Goal: Task Accomplishment & Management: Complete application form

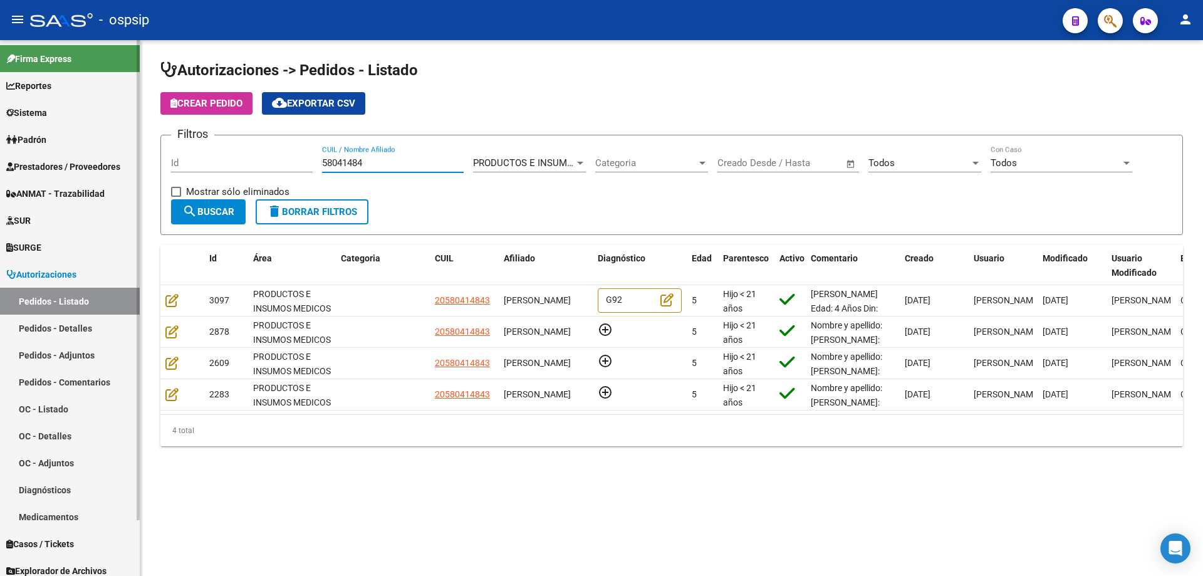
drag, startPoint x: 363, startPoint y: 161, endPoint x: 108, endPoint y: 162, distance: 255.6
click at [108, 162] on mat-sidenav-container "Firma Express Reportes Egresos Devengados Auditorías x Área Auditorías x Usuari…" at bounding box center [601, 308] width 1203 height 536
paste input "70617831"
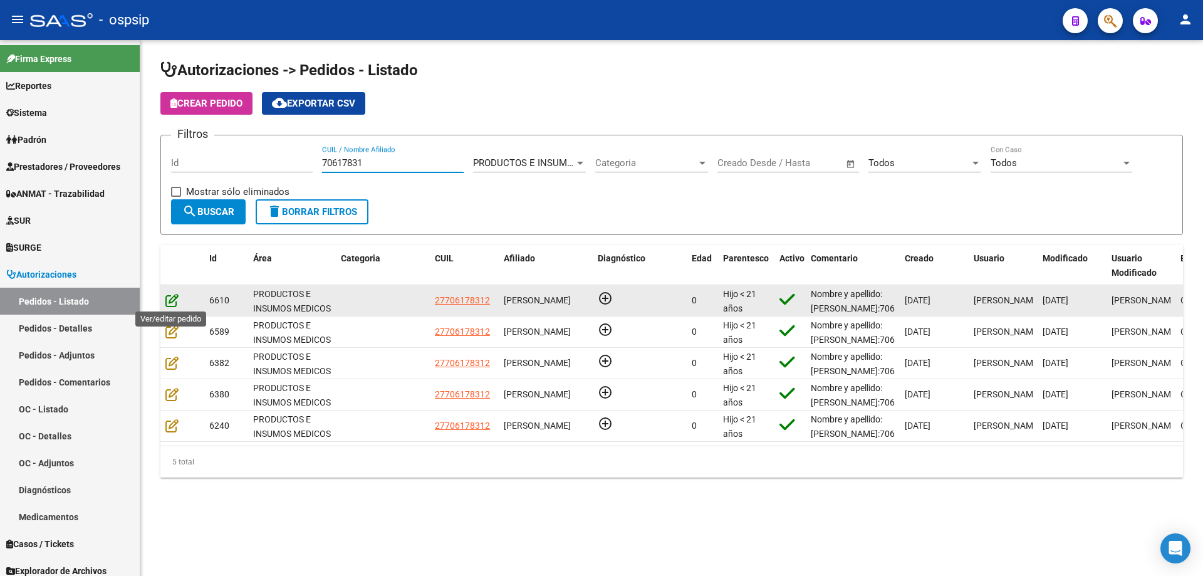
type input "70617831"
click at [167, 299] on icon at bounding box center [171, 300] width 13 height 14
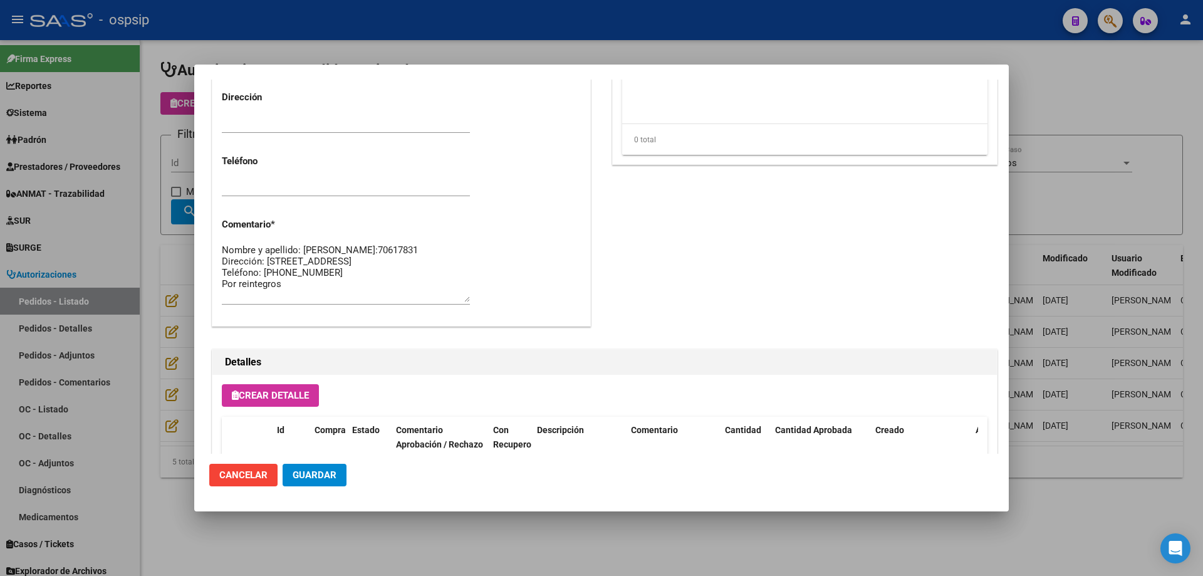
scroll to position [751, 0]
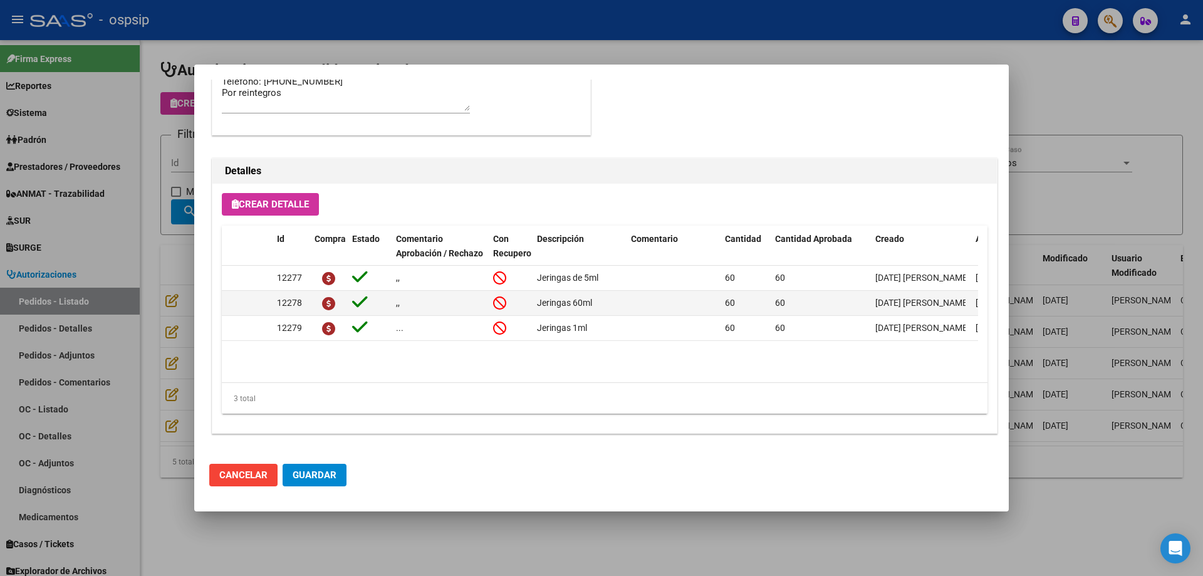
click at [171, 321] on div at bounding box center [601, 288] width 1203 height 576
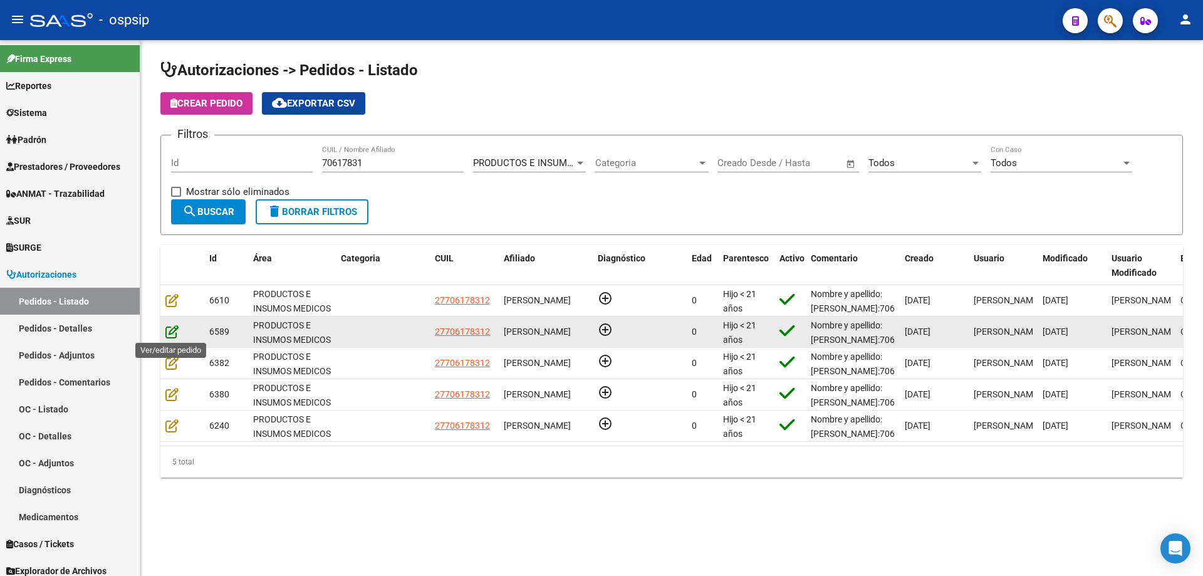
click at [175, 333] on icon at bounding box center [171, 332] width 13 height 14
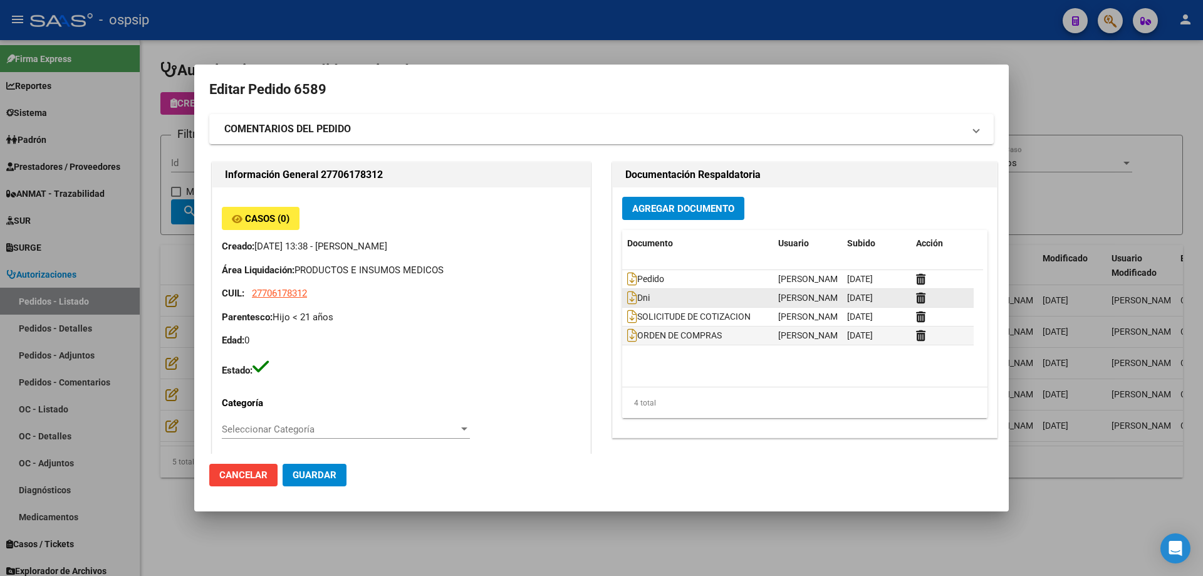
scroll to position [0, 0]
click at [627, 337] on icon at bounding box center [632, 336] width 10 height 14
click at [192, 141] on div at bounding box center [601, 288] width 1203 height 576
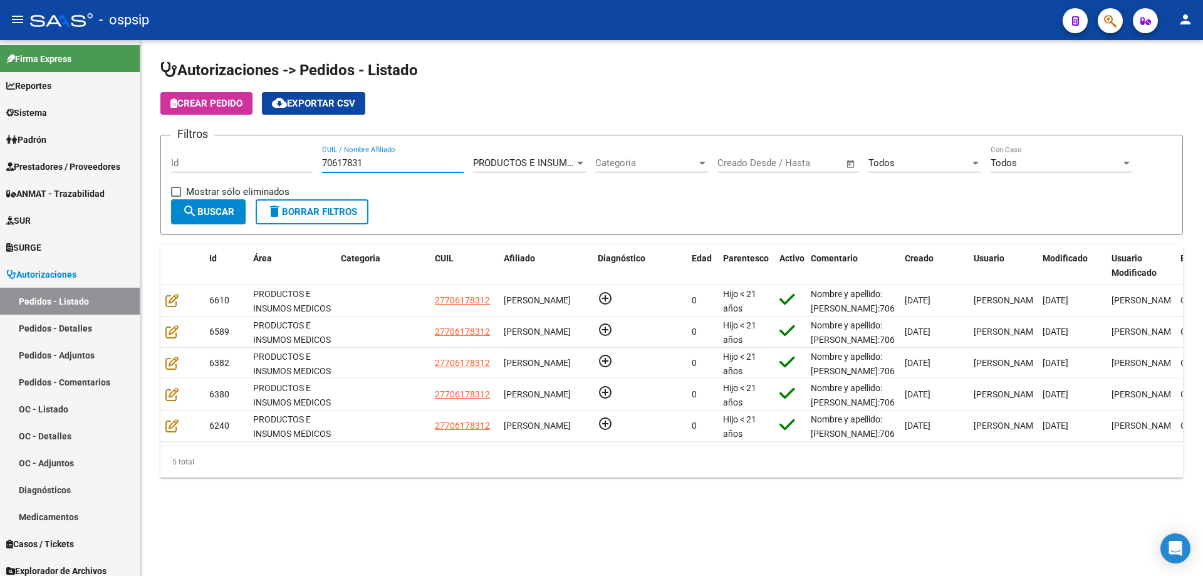
drag, startPoint x: 397, startPoint y: 165, endPoint x: 222, endPoint y: 159, distance: 174.9
click at [222, 159] on div "Filtros Id 70617831 CUIL / Nombre Afiliado PRODUCTOS E INSUMOS MEDICOS Seleccio…" at bounding box center [671, 172] width 1001 height 54
paste input "58114866"
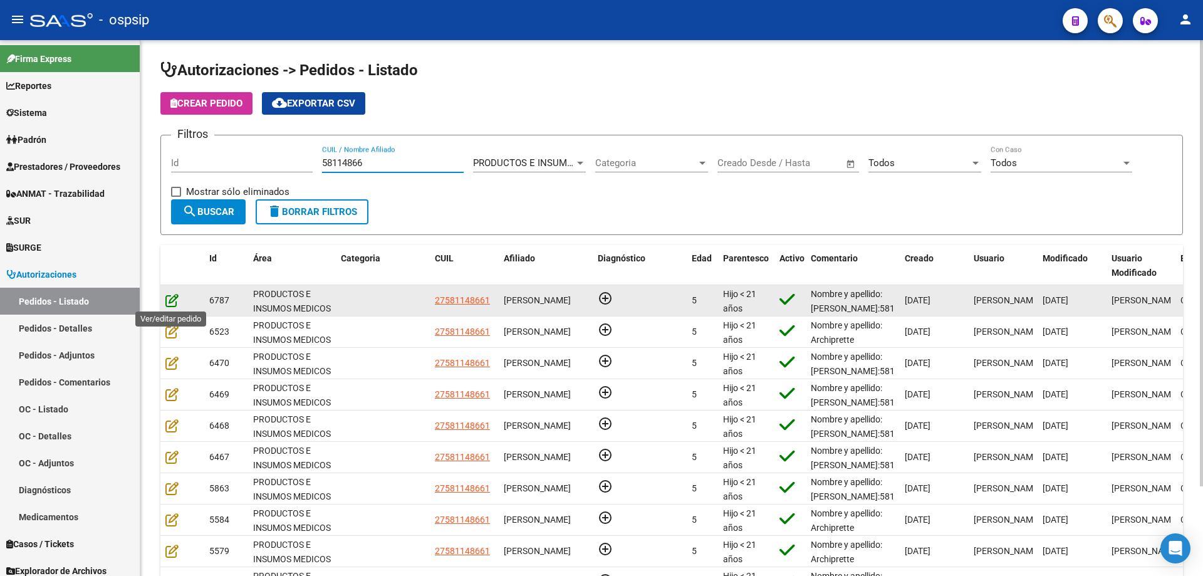
type input "58114866"
click at [177, 301] on icon at bounding box center [171, 300] width 13 height 14
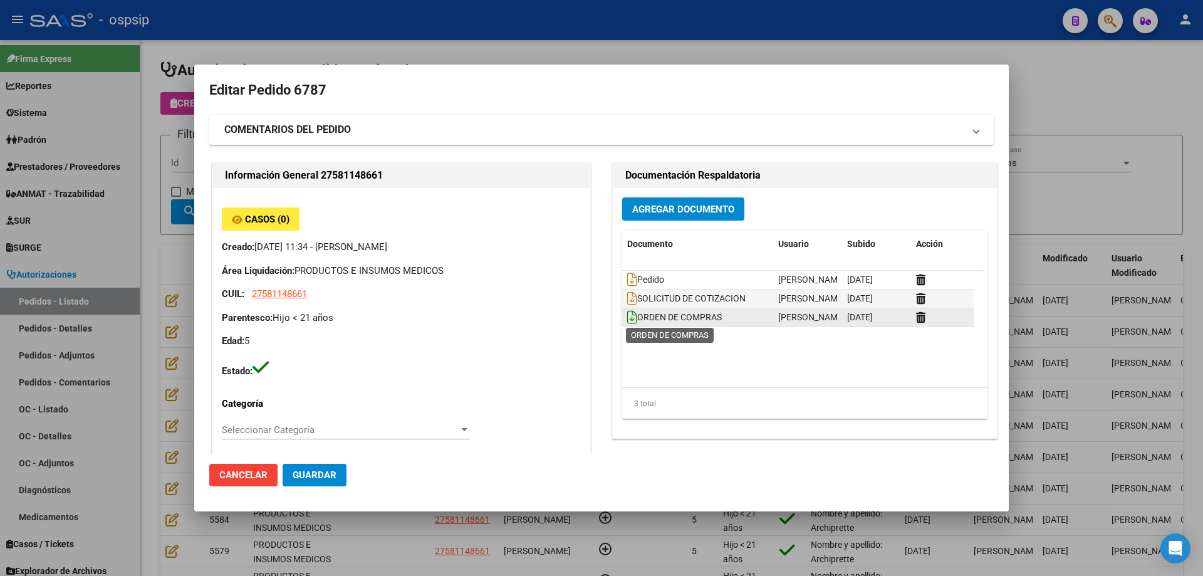
click at [628, 312] on icon at bounding box center [632, 317] width 10 height 14
click at [155, 164] on div at bounding box center [601, 288] width 1203 height 576
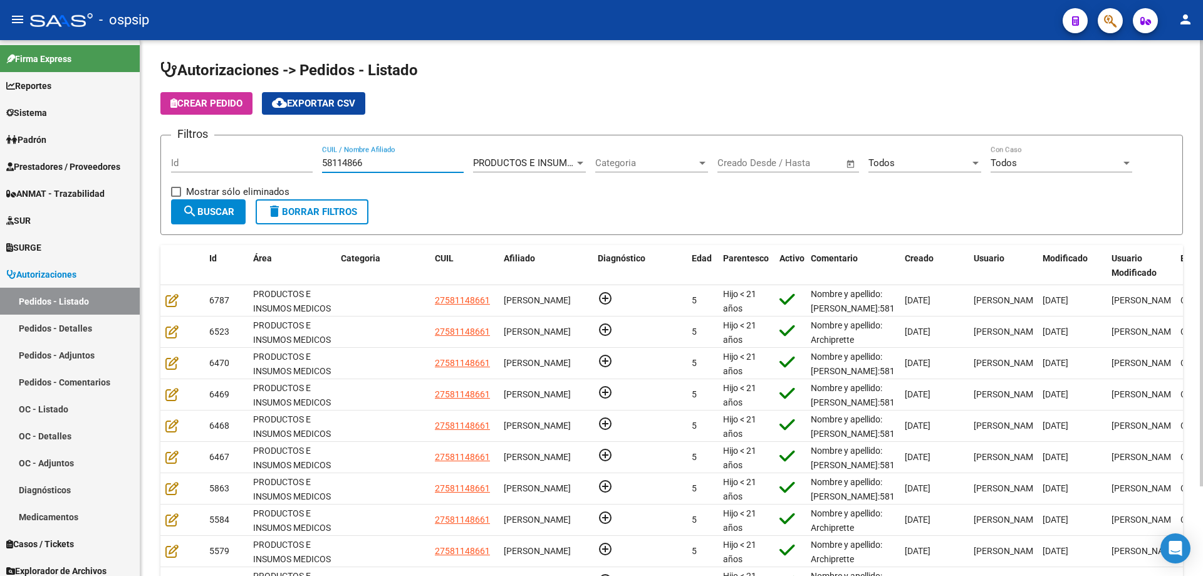
drag, startPoint x: 397, startPoint y: 160, endPoint x: 147, endPoint y: 148, distance: 250.9
click at [147, 148] on div "Autorizaciones -> Pedidos - Listado Crear Pedido cloud_download Exportar CSV Fi…" at bounding box center [671, 357] width 1063 height 634
paste input "57818558"
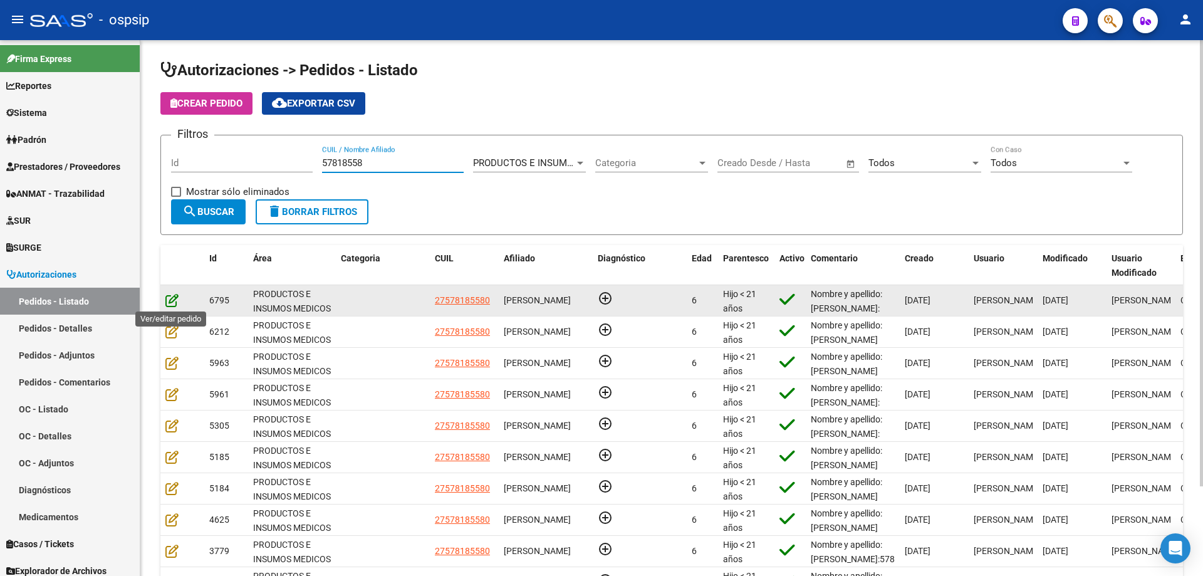
type input "57818558"
click at [170, 301] on icon at bounding box center [171, 300] width 13 height 14
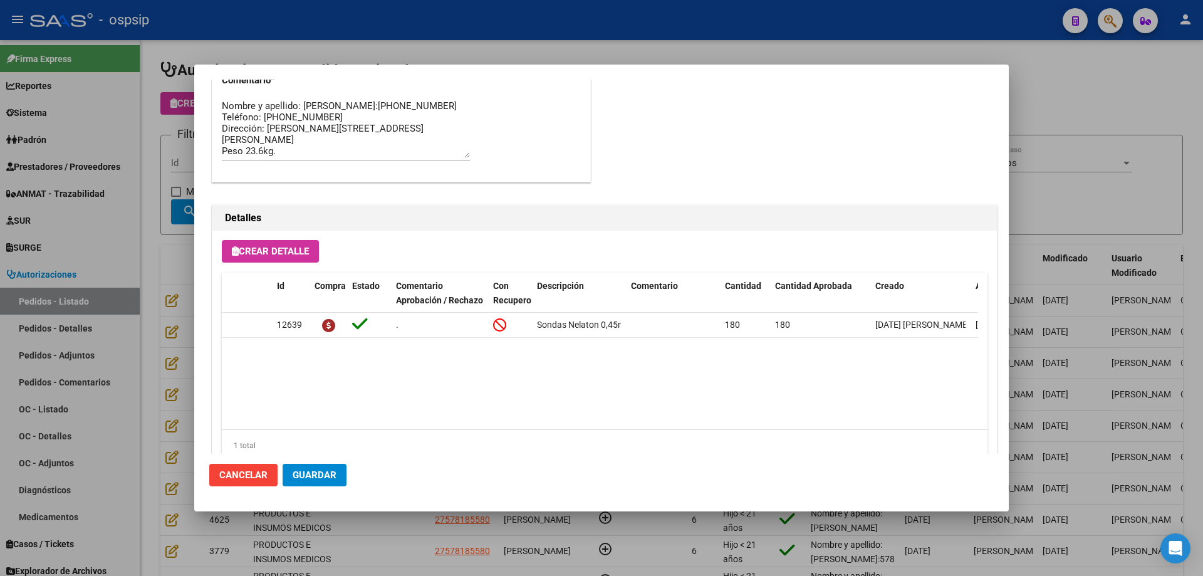
scroll to position [751, 0]
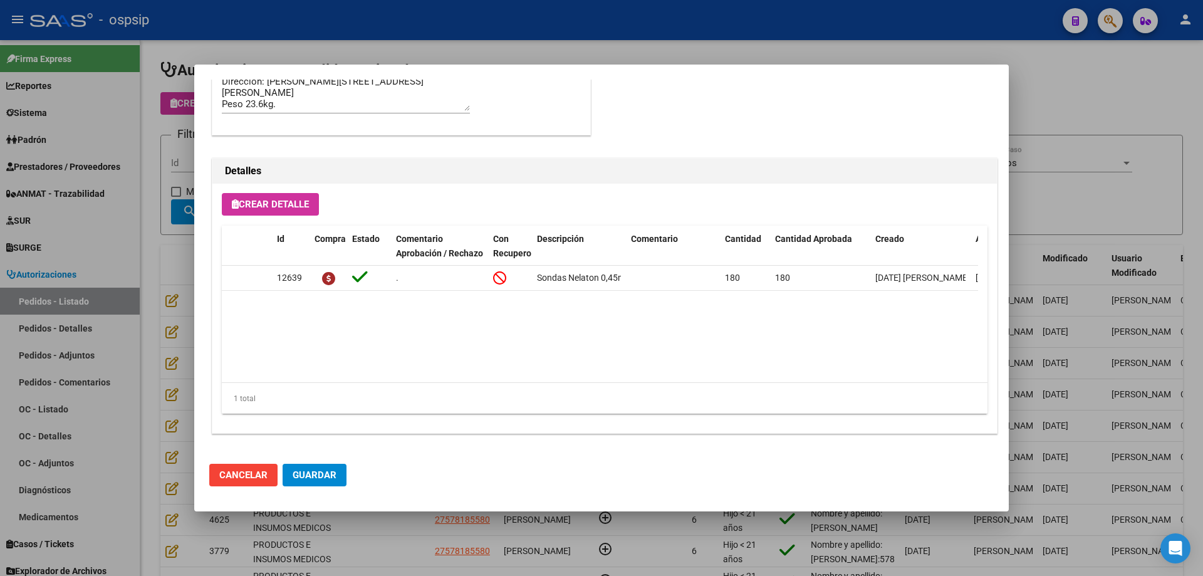
click at [163, 237] on div at bounding box center [601, 288] width 1203 height 576
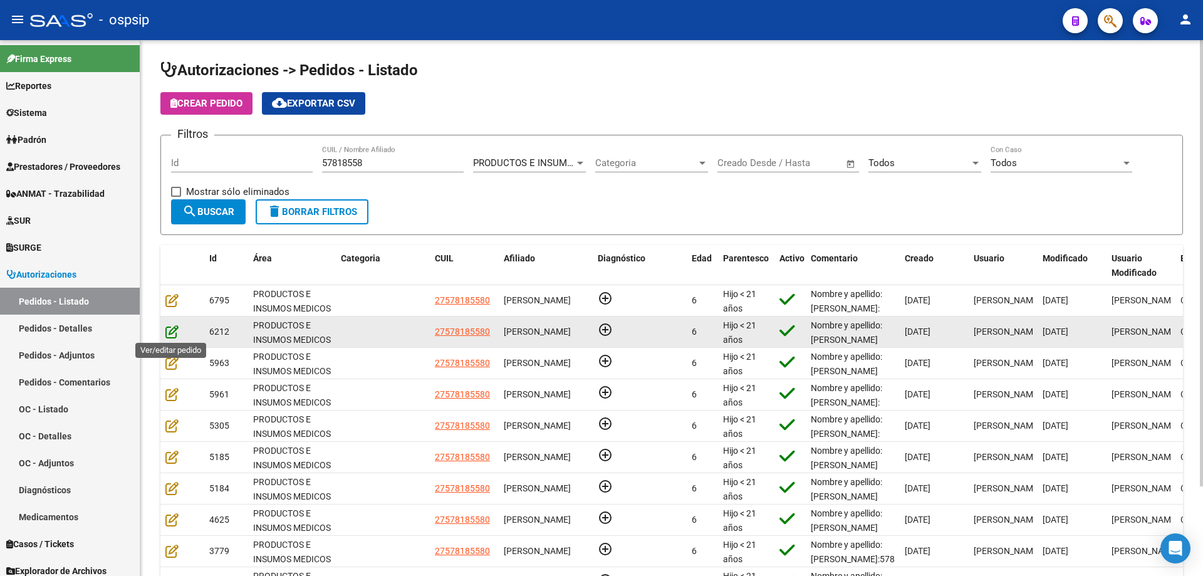
click at [173, 329] on icon at bounding box center [171, 332] width 13 height 14
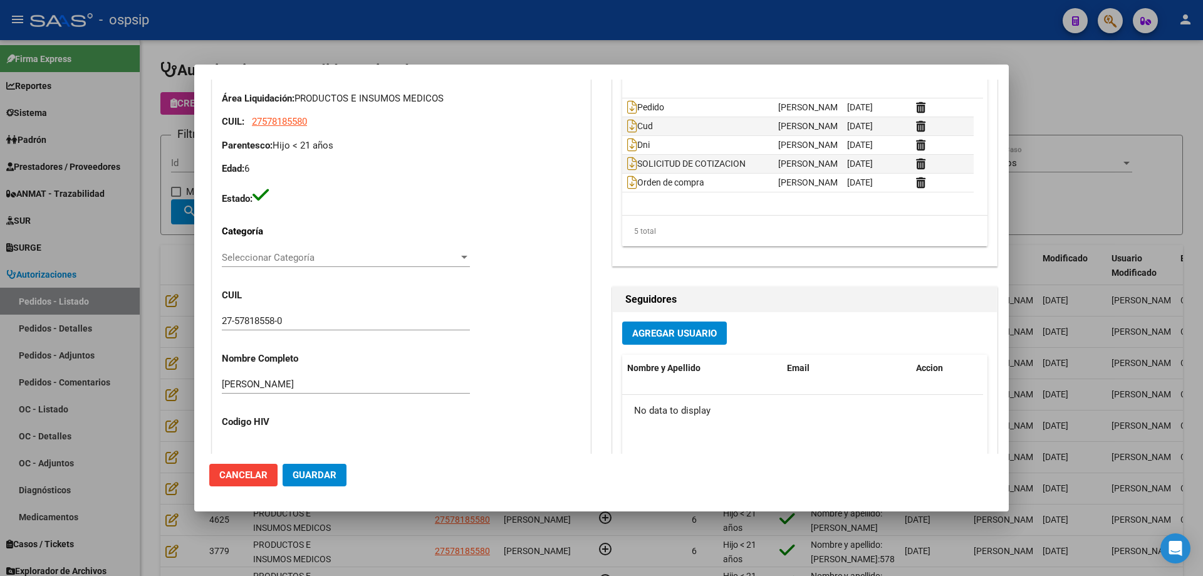
scroll to position [62, 0]
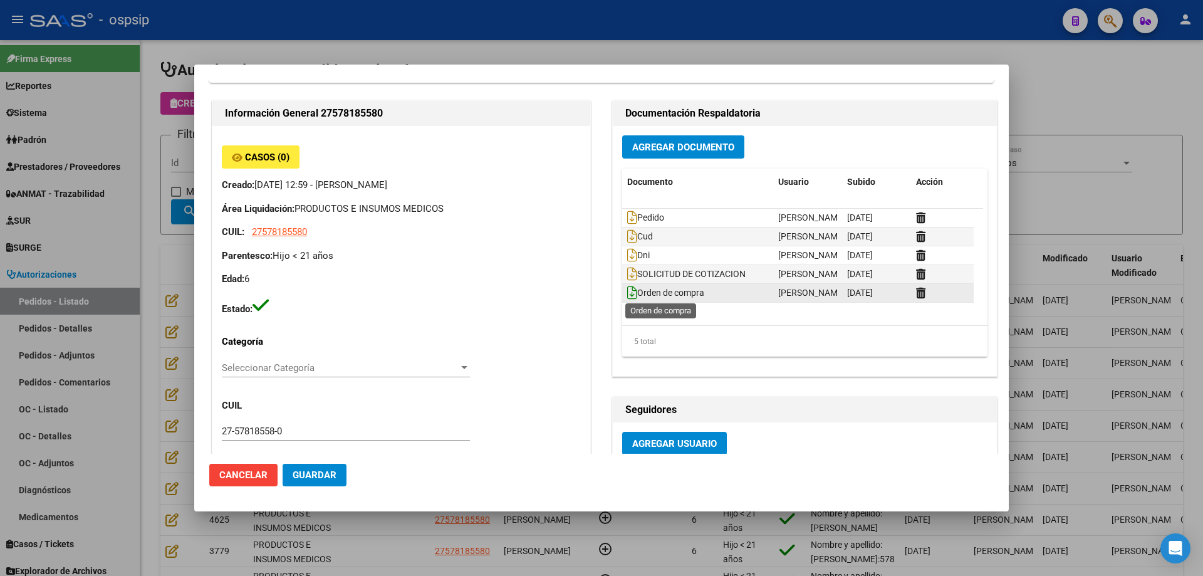
click at [627, 291] on icon at bounding box center [632, 293] width 10 height 14
click at [171, 110] on div at bounding box center [601, 288] width 1203 height 576
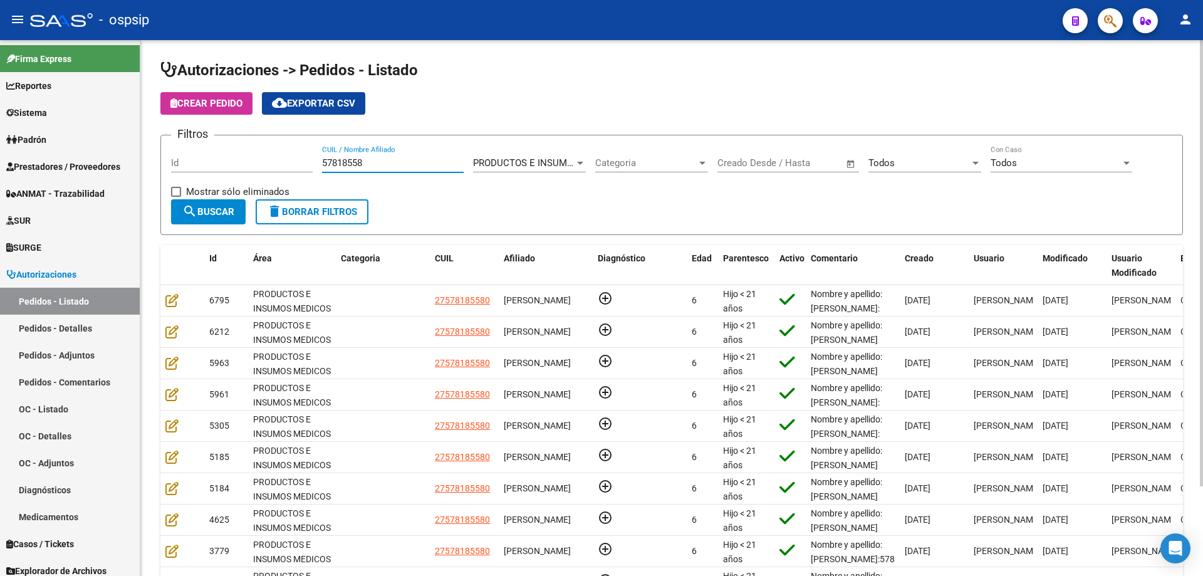
drag, startPoint x: 388, startPoint y: 160, endPoint x: 167, endPoint y: 159, distance: 221.8
click at [172, 160] on div "Filtros Id 57818558 CUIL / Nombre Afiliado PRODUCTOS E INSUMOS MEDICOS Seleccio…" at bounding box center [671, 172] width 1001 height 54
paste input "54667744"
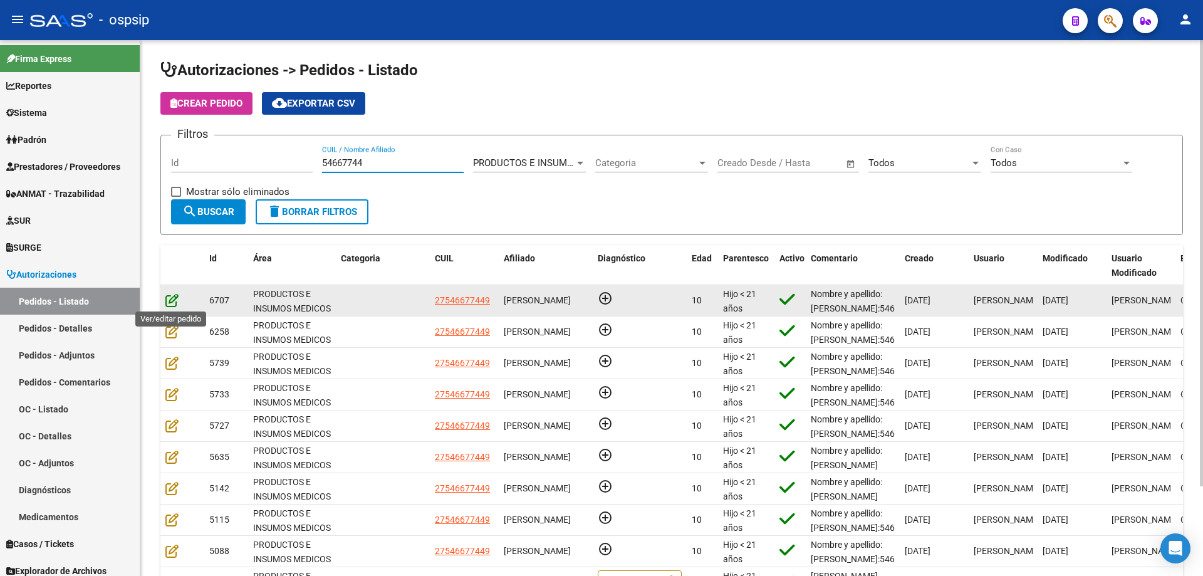
type input "54667744"
click at [177, 304] on icon at bounding box center [171, 300] width 13 height 14
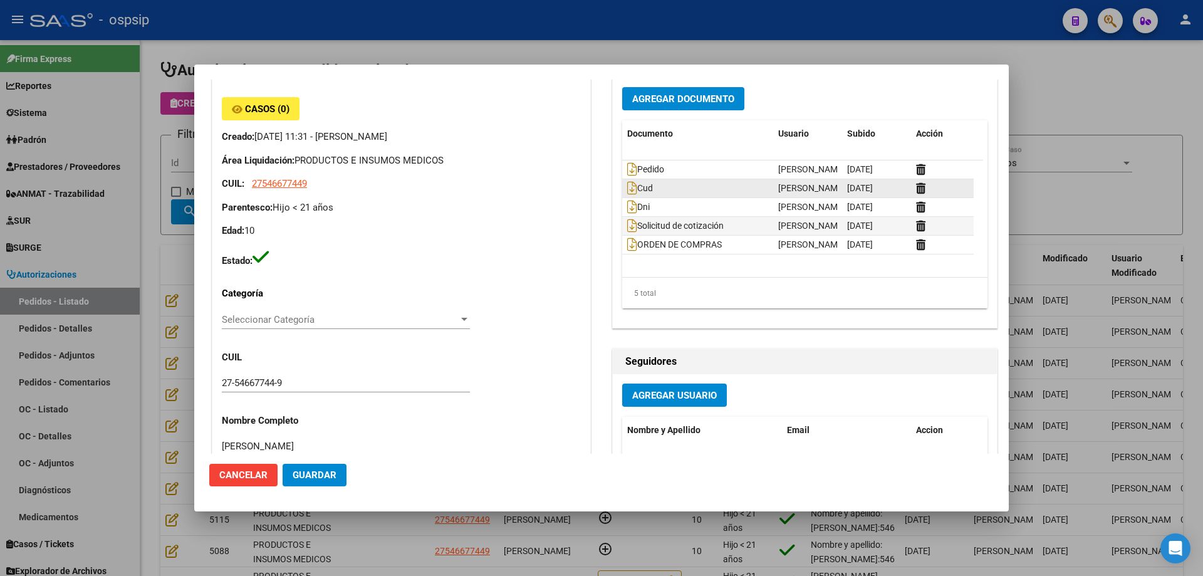
scroll to position [0, 0]
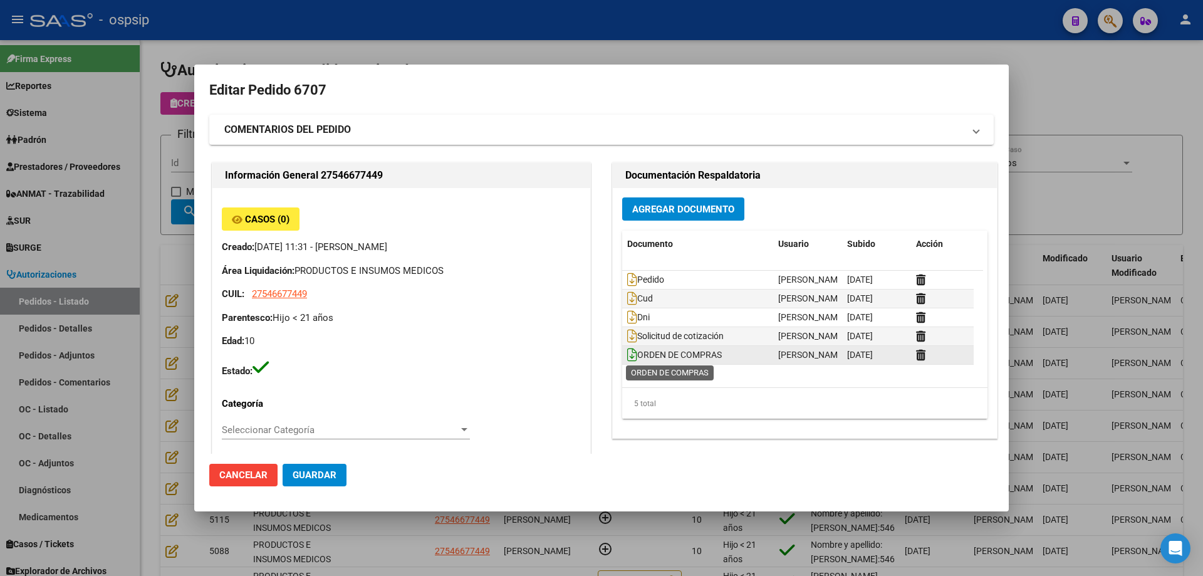
click at [629, 353] on icon at bounding box center [632, 355] width 10 height 14
click at [127, 140] on div at bounding box center [601, 288] width 1203 height 576
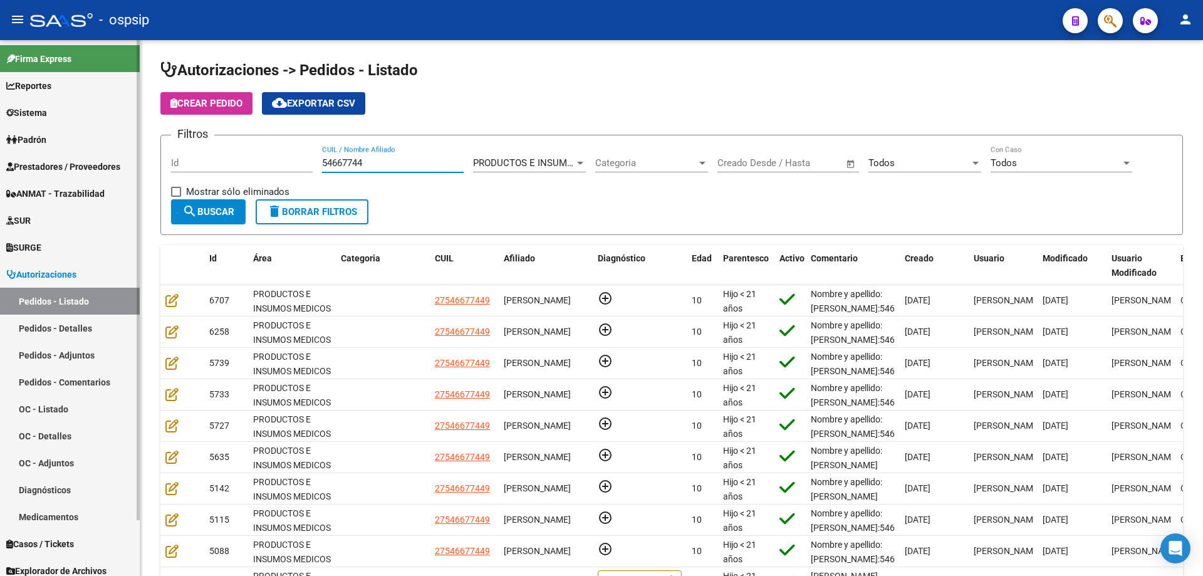
drag, startPoint x: 387, startPoint y: 160, endPoint x: 79, endPoint y: 137, distance: 309.1
click at [79, 137] on mat-sidenav-container "Firma Express Reportes Egresos Devengados Auditorías x Área Auditorías x Usuari…" at bounding box center [601, 308] width 1203 height 536
paste input "56501104"
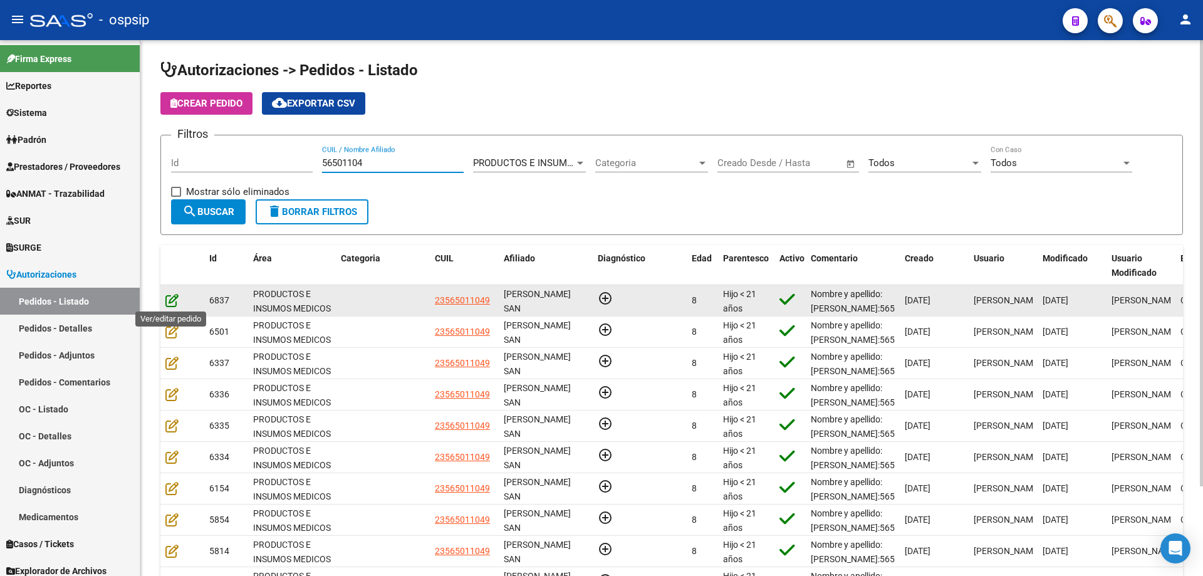
type input "56501104"
click at [172, 305] on icon at bounding box center [171, 300] width 13 height 14
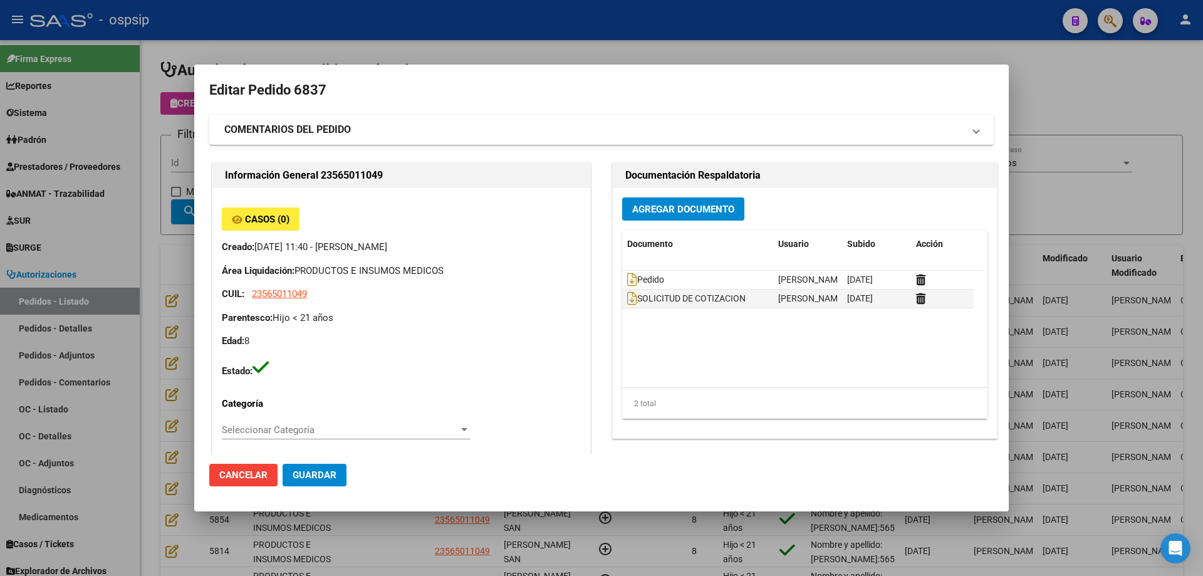
click at [153, 261] on div at bounding box center [601, 288] width 1203 height 576
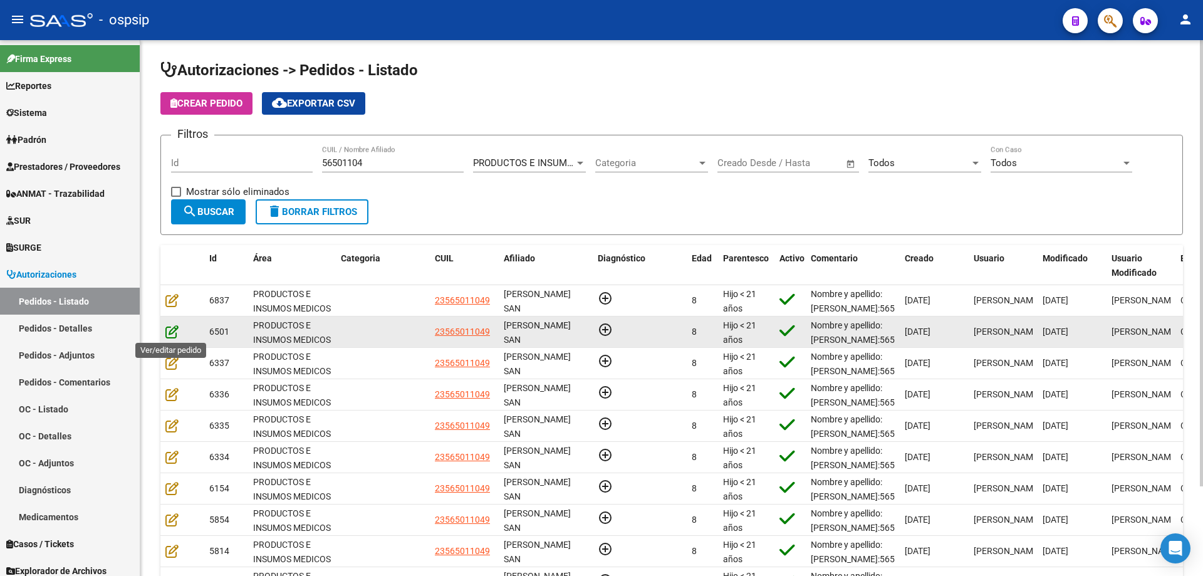
click at [169, 333] on icon at bounding box center [171, 332] width 13 height 14
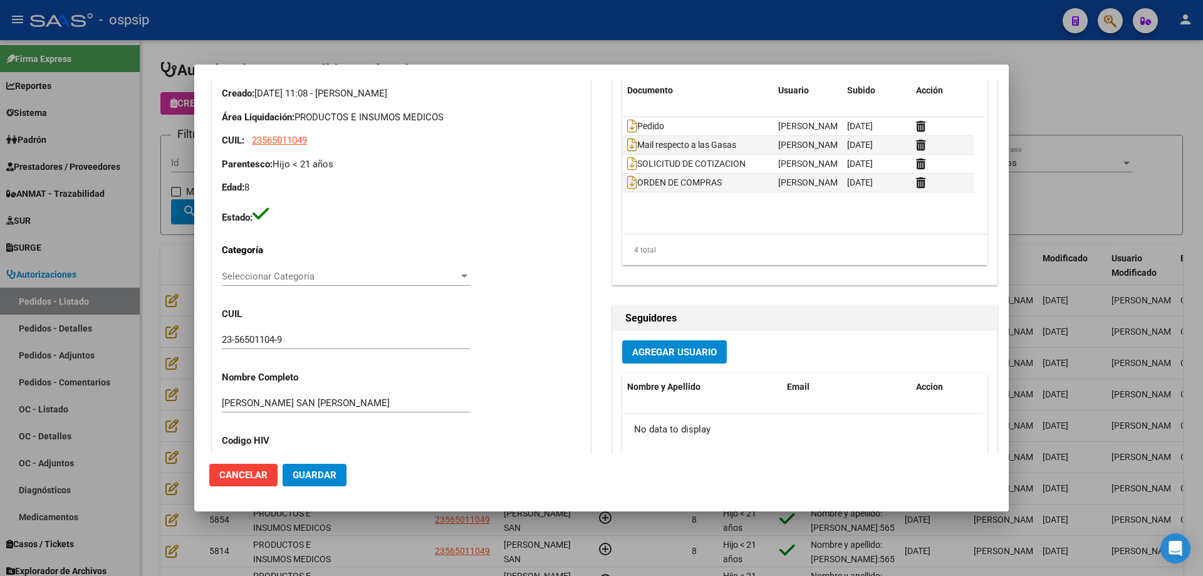
scroll to position [62, 0]
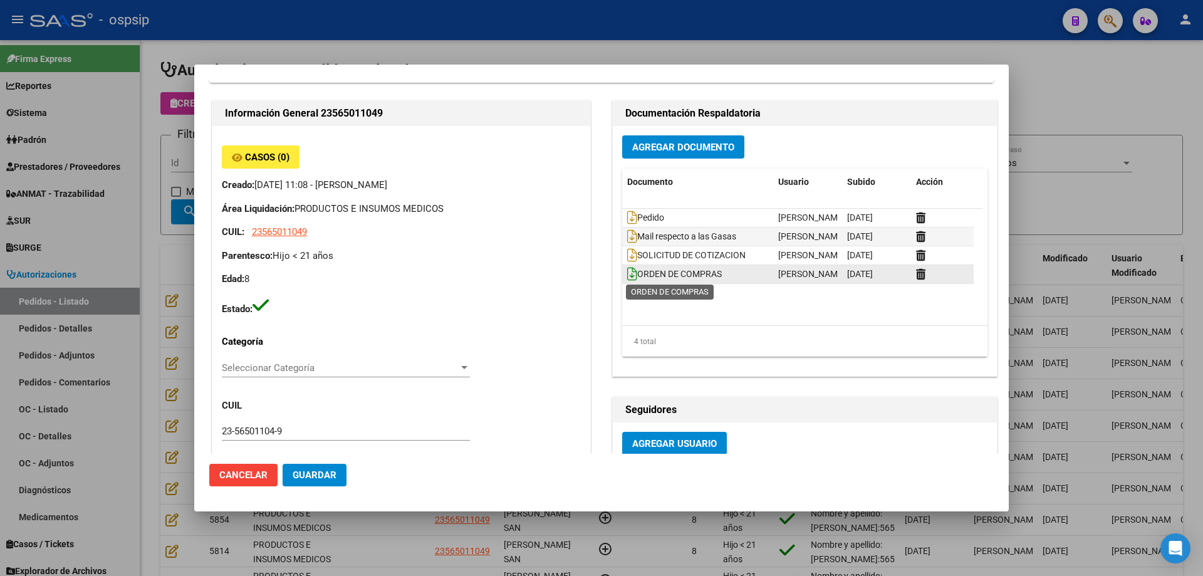
click at [627, 274] on icon at bounding box center [632, 274] width 10 height 14
click at [92, 133] on div at bounding box center [601, 288] width 1203 height 576
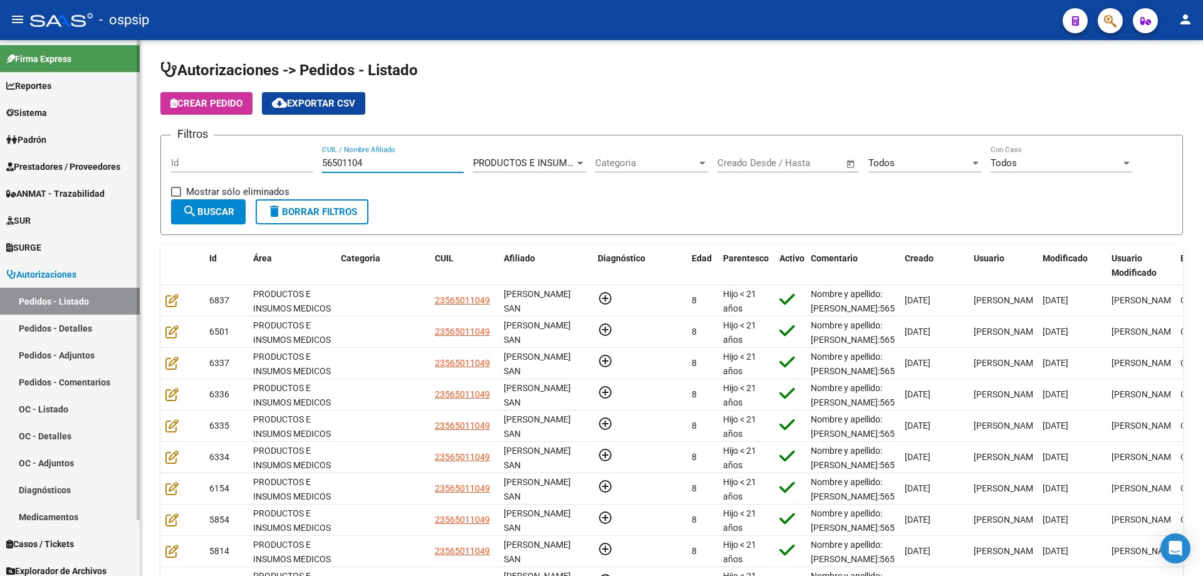
drag, startPoint x: 411, startPoint y: 161, endPoint x: 64, endPoint y: 150, distance: 347.2
click at [64, 150] on mat-sidenav-container "Firma Express Reportes Egresos Devengados Auditorías x Área Auditorías x Usuari…" at bounding box center [601, 308] width 1203 height 536
paste input "59918096"
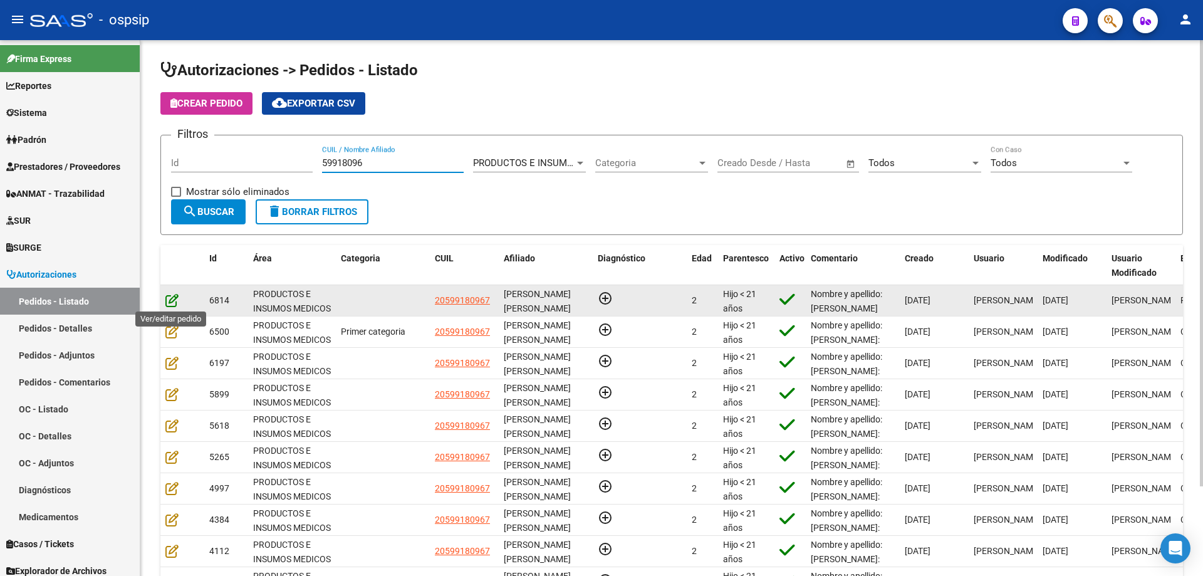
type input "59918096"
click at [170, 298] on icon at bounding box center [171, 300] width 13 height 14
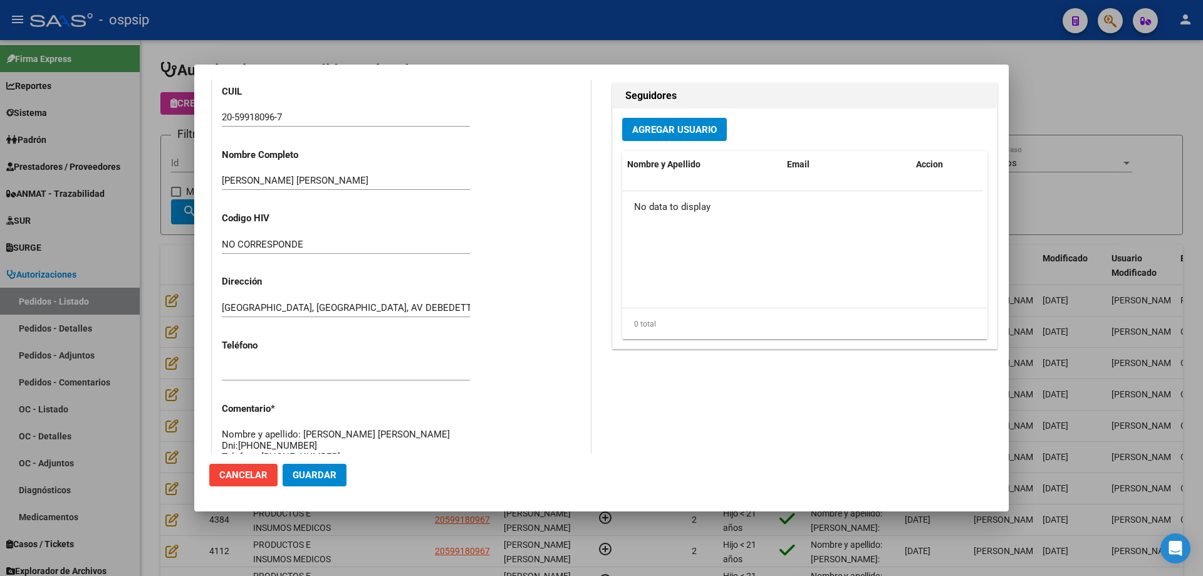
scroll to position [751, 0]
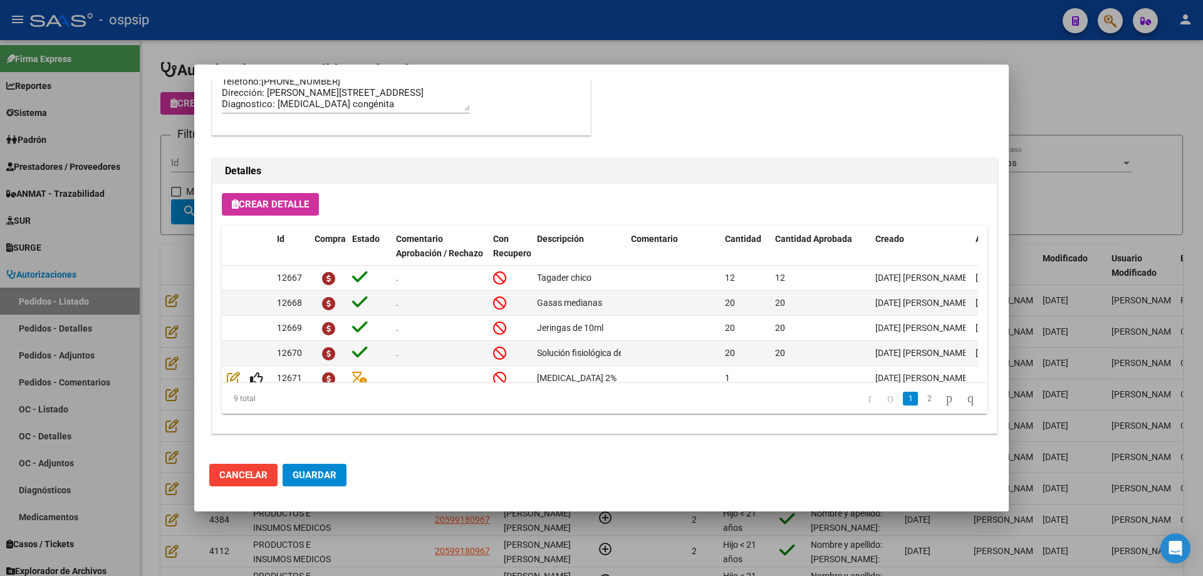
click at [164, 320] on div at bounding box center [601, 288] width 1203 height 576
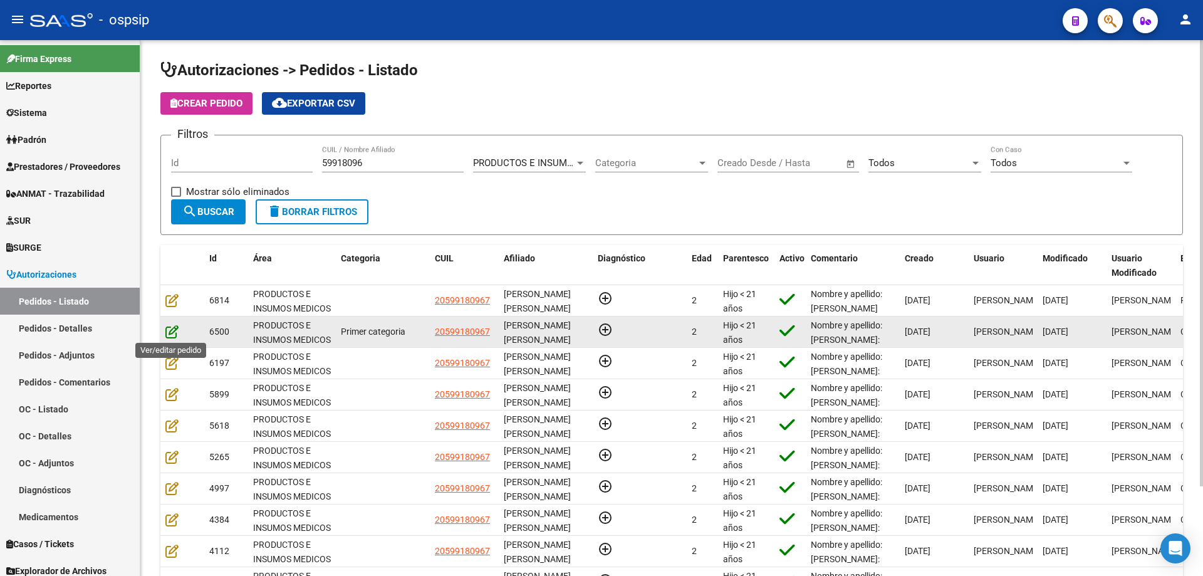
click at [169, 331] on icon at bounding box center [171, 332] width 13 height 14
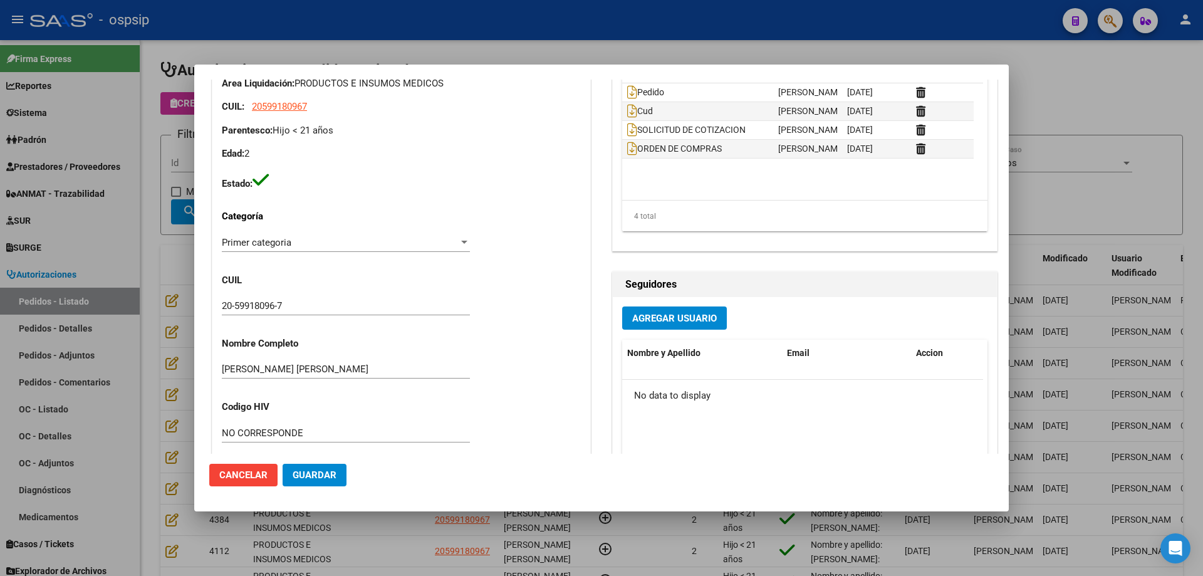
scroll to position [0, 0]
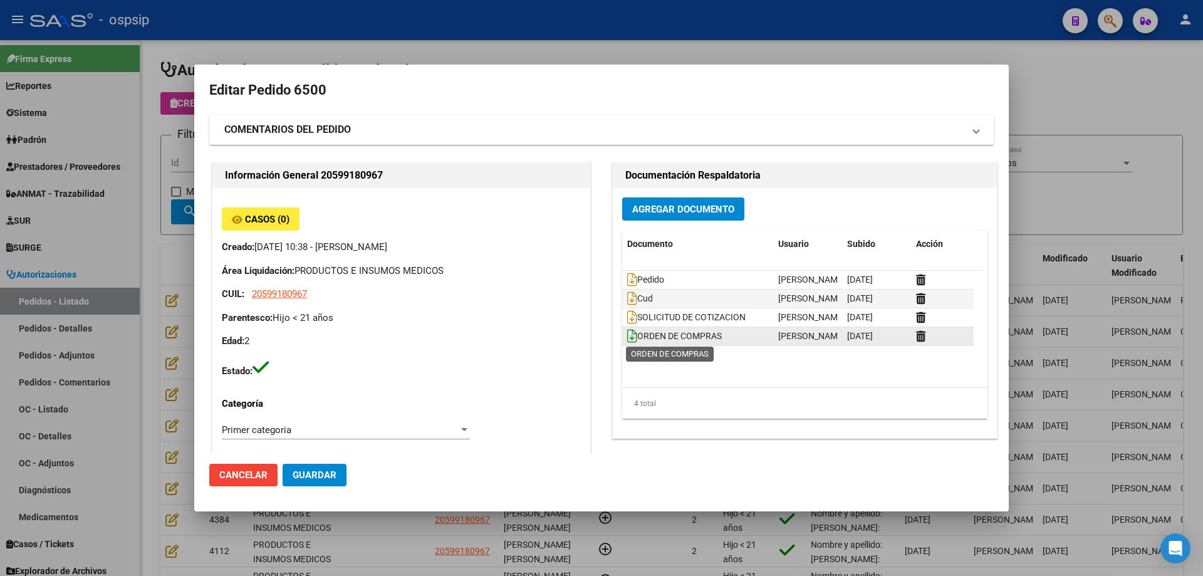
click at [628, 333] on icon at bounding box center [632, 336] width 10 height 14
click at [148, 125] on div at bounding box center [601, 288] width 1203 height 576
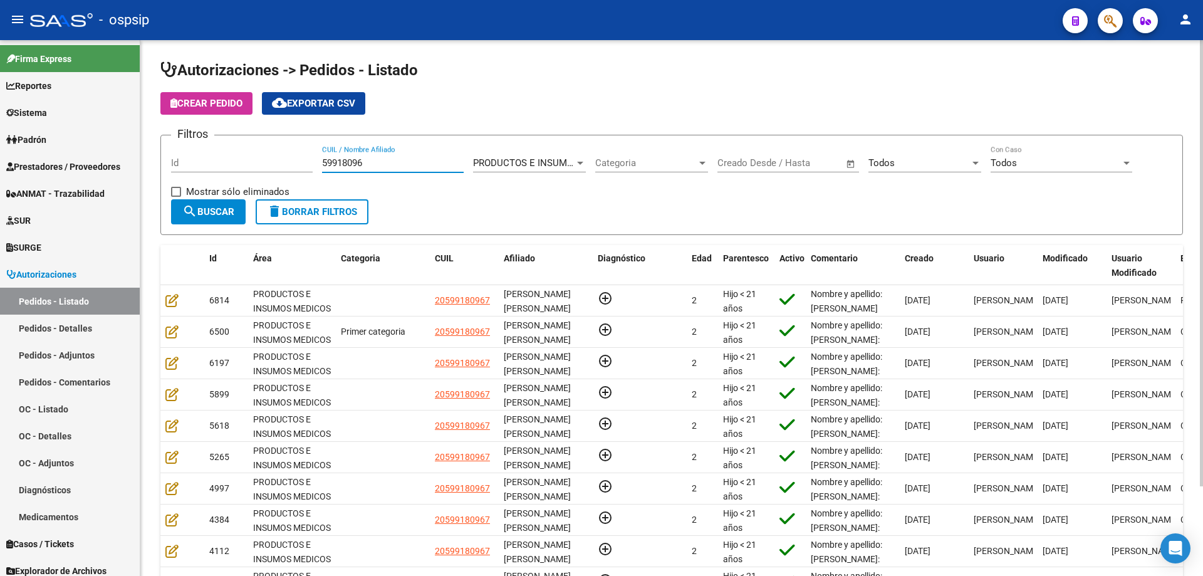
drag, startPoint x: 363, startPoint y: 166, endPoint x: 247, endPoint y: 162, distance: 116.6
click at [247, 162] on div "Filtros Id 59918096 CUIL / Nombre Afiliado PRODUCTOS E INSUMOS MEDICOS Seleccio…" at bounding box center [671, 172] width 1001 height 54
paste input "54140491"
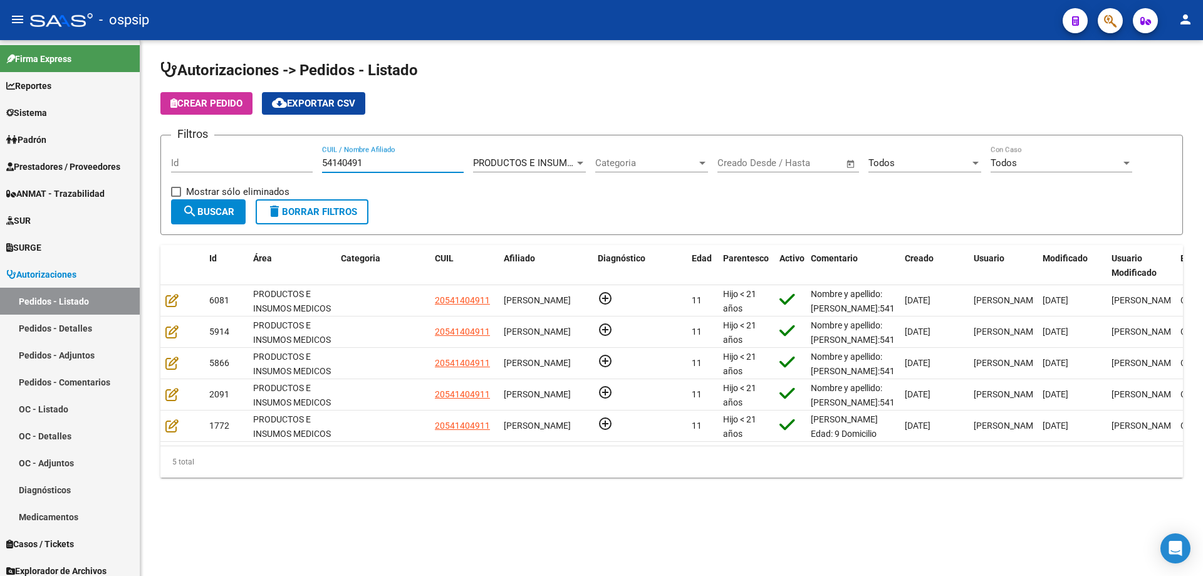
type input "54140491"
drag, startPoint x: 388, startPoint y: 163, endPoint x: 29, endPoint y: 146, distance: 358.8
click at [29, 146] on mat-sidenav-container "Firma Express Reportes Egresos Devengados Auditorías x Área Auditorías x Usuari…" at bounding box center [601, 308] width 1203 height 536
paste input "48368291"
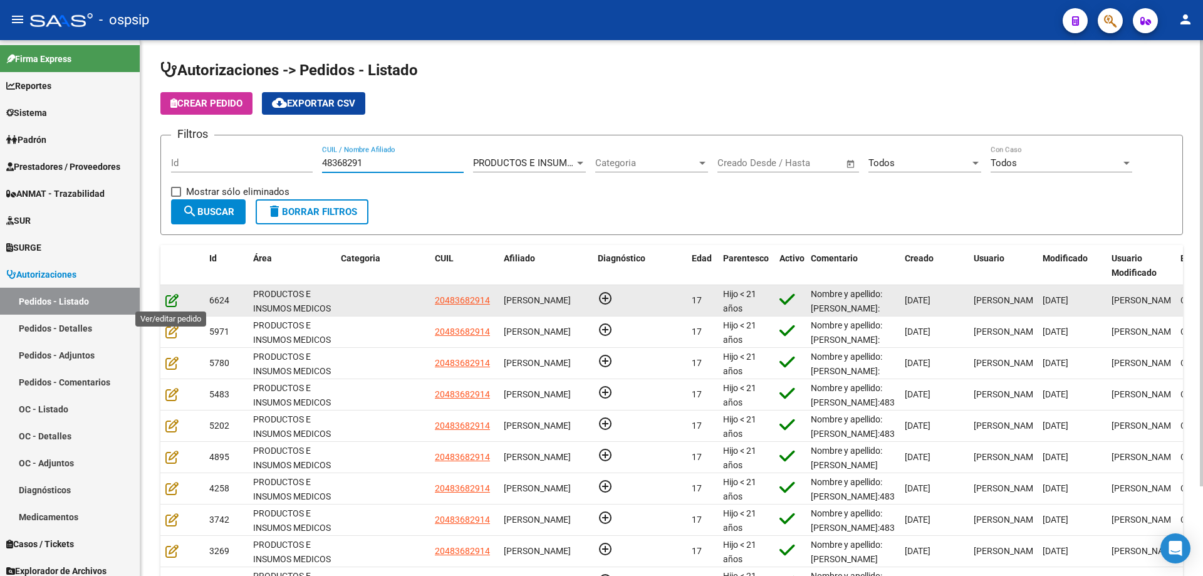
click at [174, 306] on icon at bounding box center [171, 300] width 13 height 14
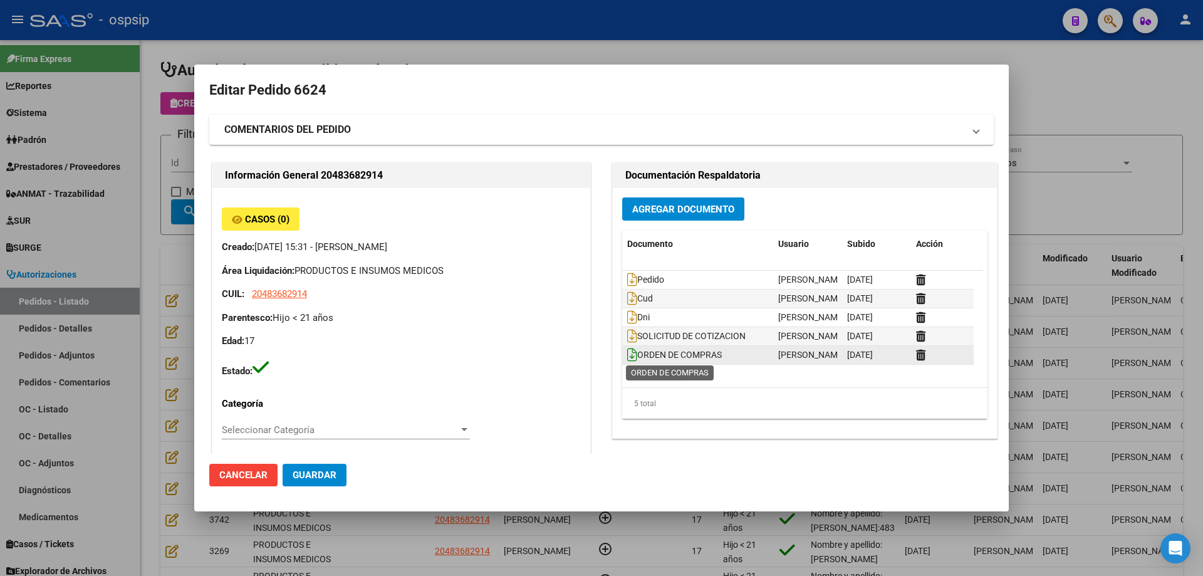
click at [628, 355] on icon at bounding box center [632, 355] width 10 height 14
click at [164, 156] on div at bounding box center [601, 288] width 1203 height 576
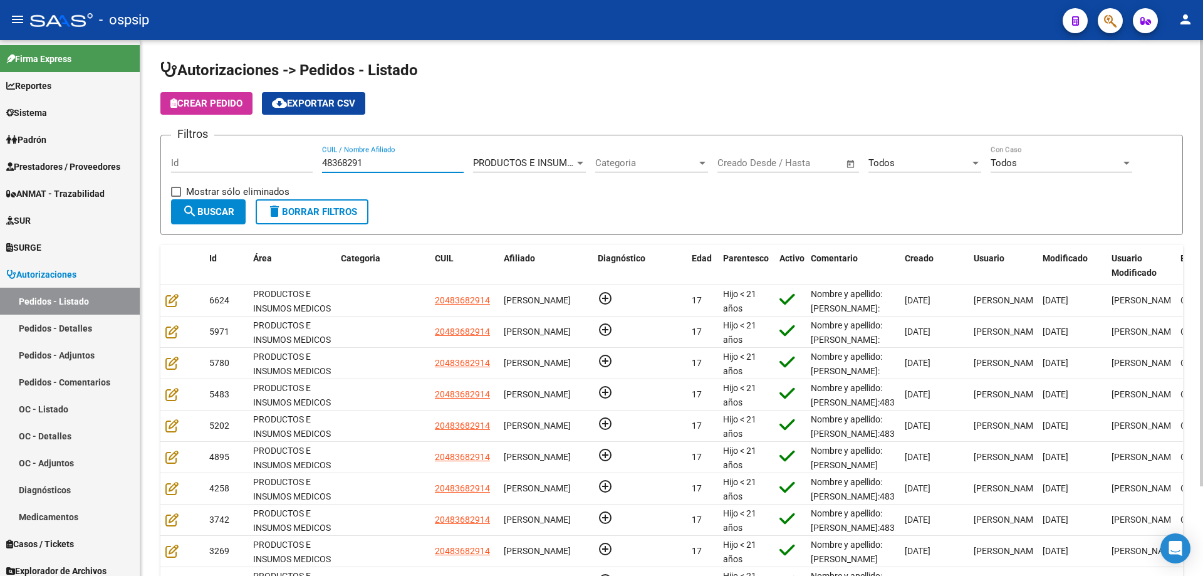
drag, startPoint x: 387, startPoint y: 157, endPoint x: 222, endPoint y: 152, distance: 164.8
click at [224, 158] on div "Filtros Id 48368291 CUIL / Nombre Afiliado PRODUCTOS E INSUMOS MEDICOS Seleccio…" at bounding box center [671, 172] width 1001 height 54
paste input "857706"
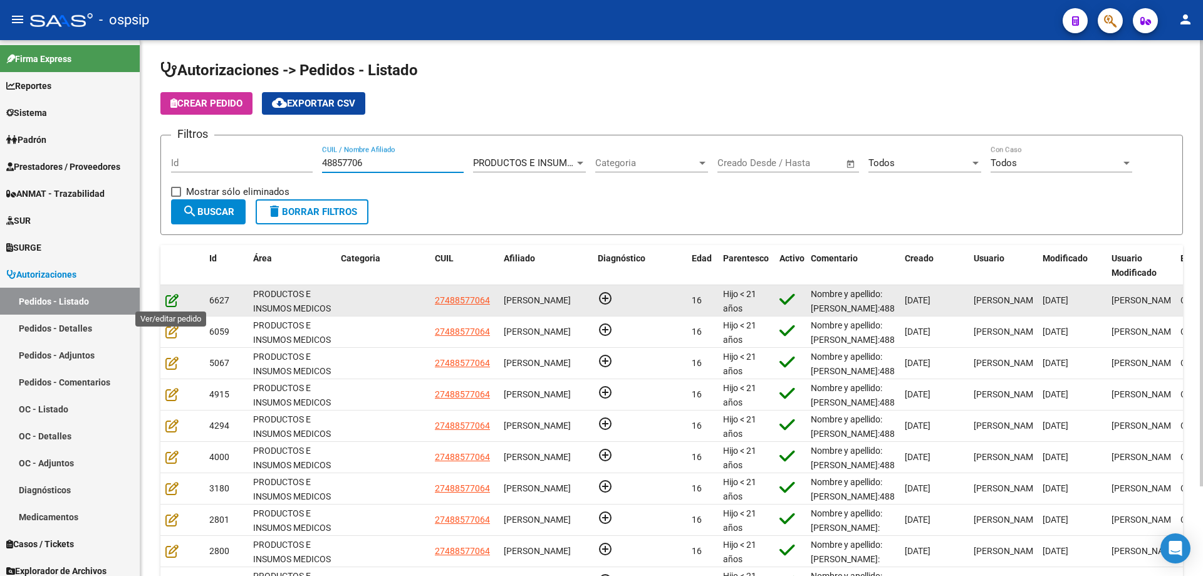
type input "48857706"
click at [170, 299] on icon at bounding box center [171, 300] width 13 height 14
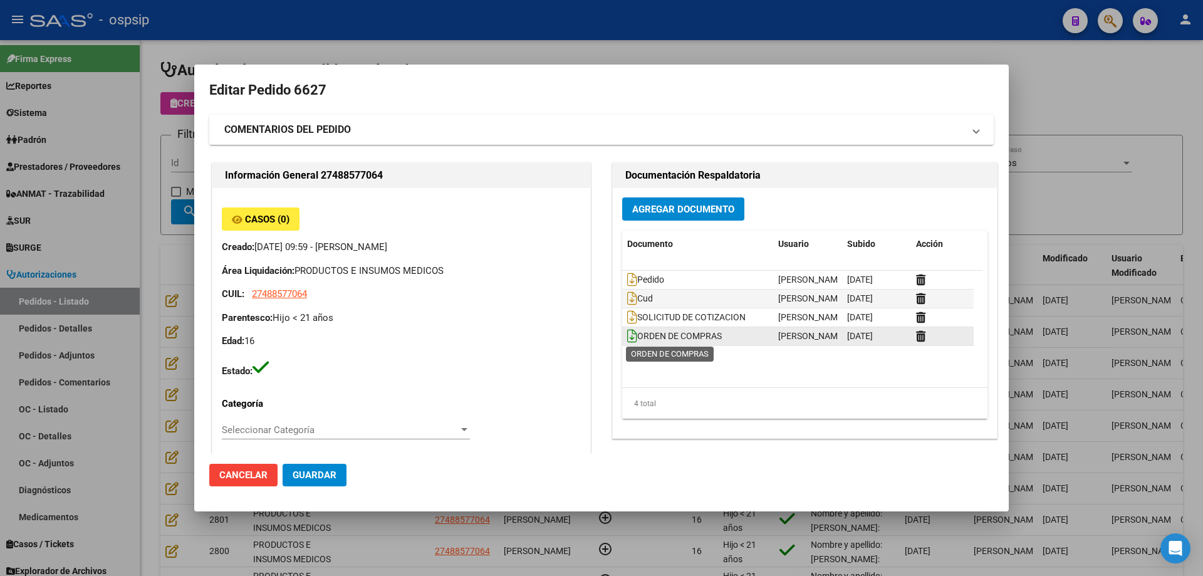
click at [627, 336] on icon at bounding box center [632, 336] width 10 height 14
click at [170, 160] on div at bounding box center [601, 288] width 1203 height 576
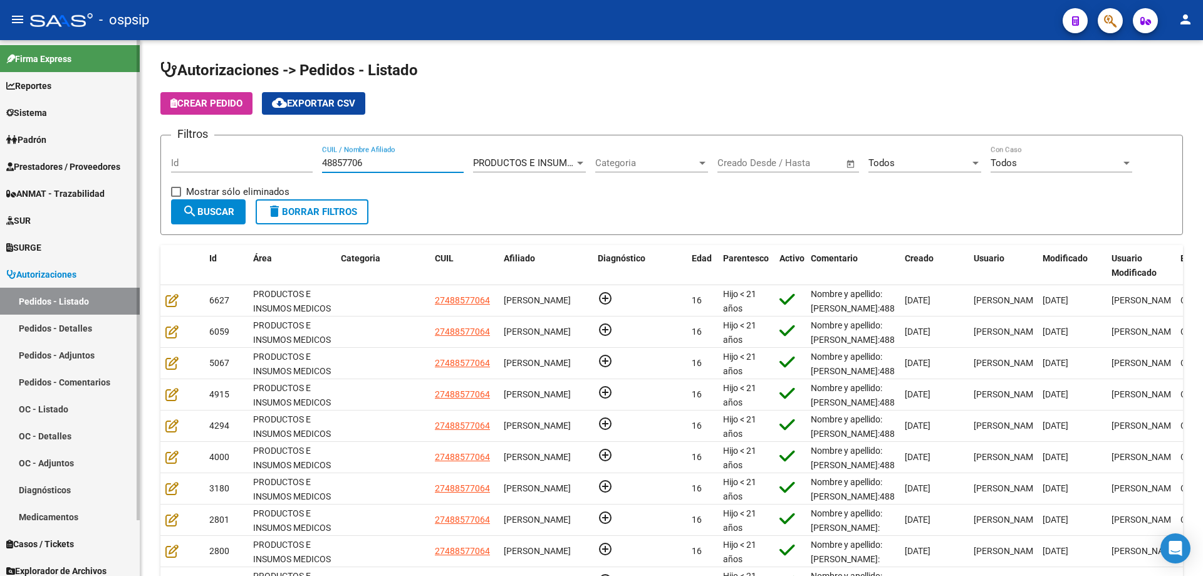
drag, startPoint x: 383, startPoint y: 165, endPoint x: 4, endPoint y: 133, distance: 380.9
click at [2, 137] on mat-sidenav-container "Firma Express Reportes Egresos Devengados Auditorías x Área Auditorías x Usuari…" at bounding box center [601, 308] width 1203 height 536
paste input "52906135"
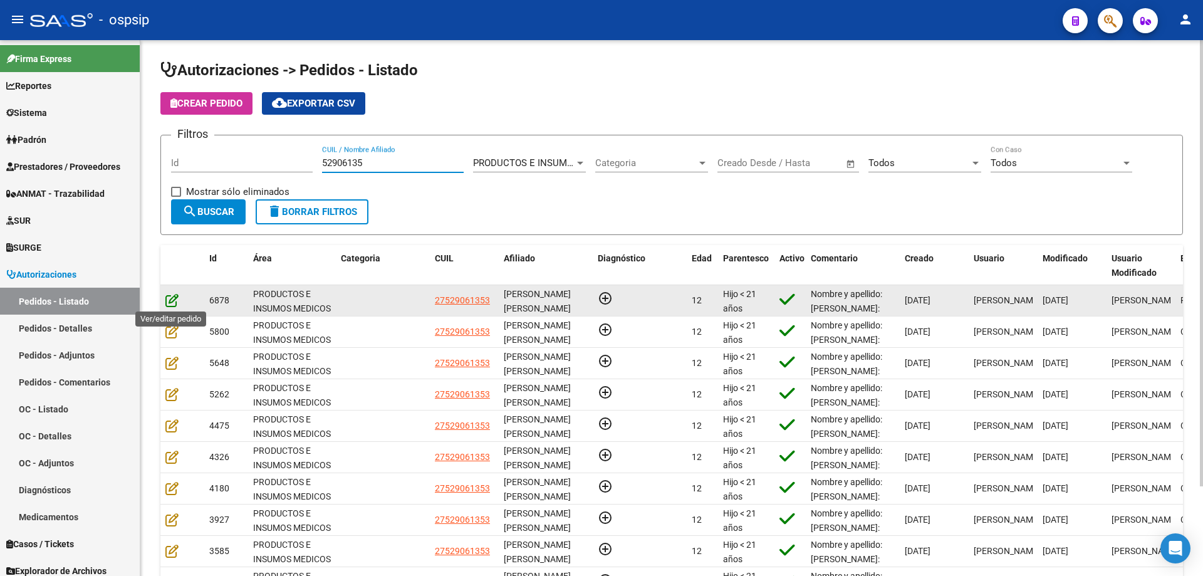
type input "52906135"
click at [174, 299] on icon at bounding box center [171, 300] width 13 height 14
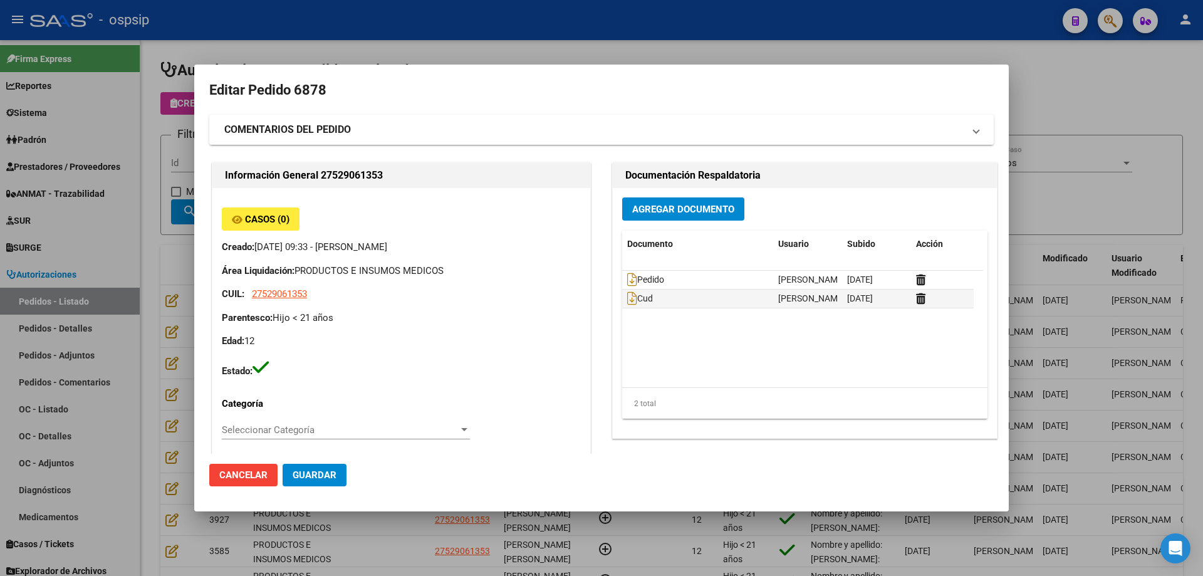
click at [132, 289] on div at bounding box center [601, 288] width 1203 height 576
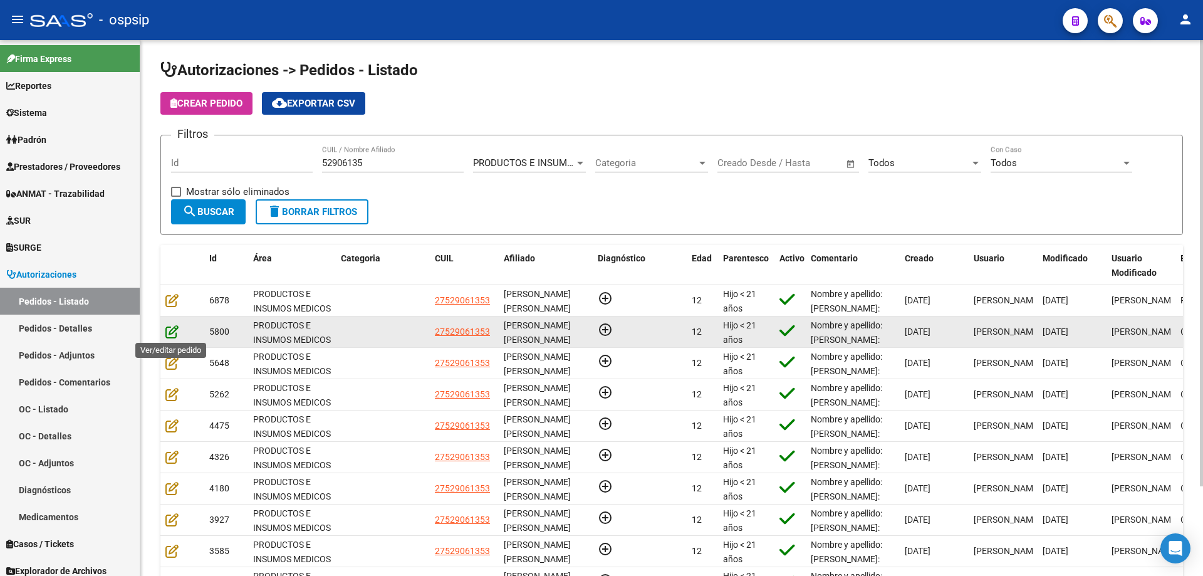
click at [171, 331] on icon at bounding box center [171, 332] width 13 height 14
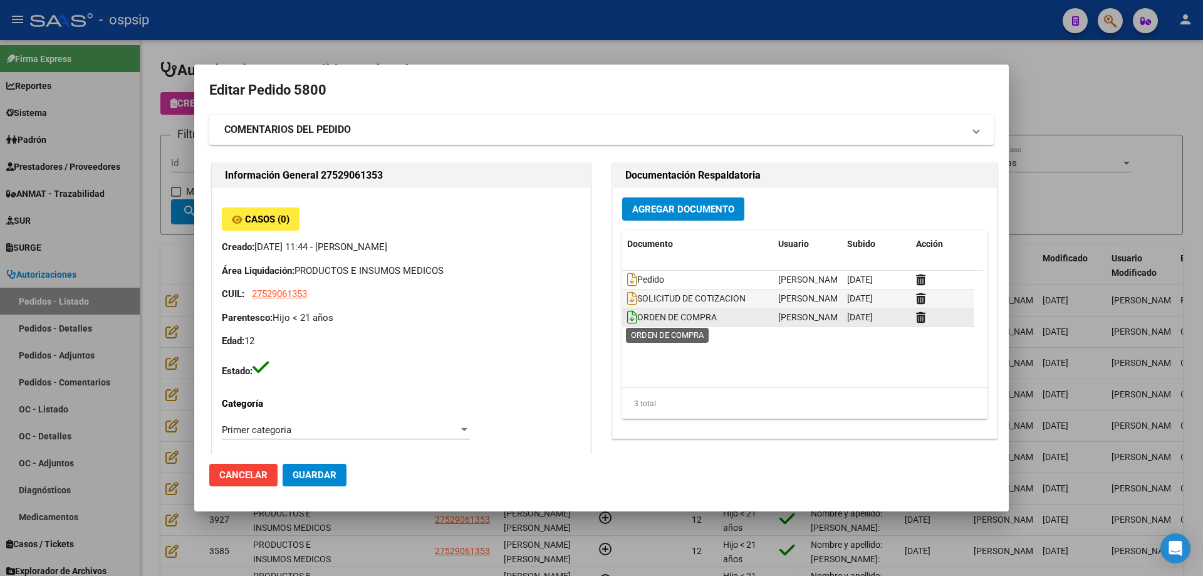
click at [627, 321] on icon at bounding box center [632, 317] width 10 height 14
click at [197, 147] on mat-dialog-content "Editar Pedido 5800 COMENTARIOS DEL PEDIDO Escriba su comentario aquí. Enviar co…" at bounding box center [601, 267] width 814 height 374
click at [192, 145] on div at bounding box center [601, 288] width 1203 height 576
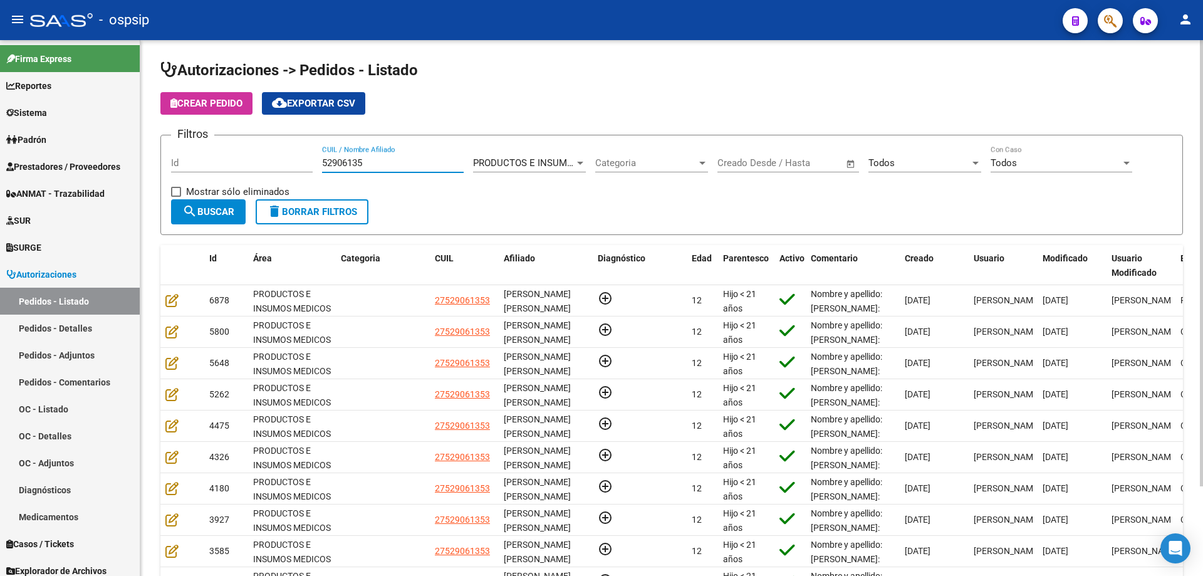
drag, startPoint x: 368, startPoint y: 159, endPoint x: 184, endPoint y: 137, distance: 184.8
click at [184, 145] on div "Filtros Id 52906135 CUIL / Nombre Afiliado PRODUCTOS E INSUMOS MEDICOS Seleccio…" at bounding box center [671, 172] width 1001 height 54
paste input "48458009"
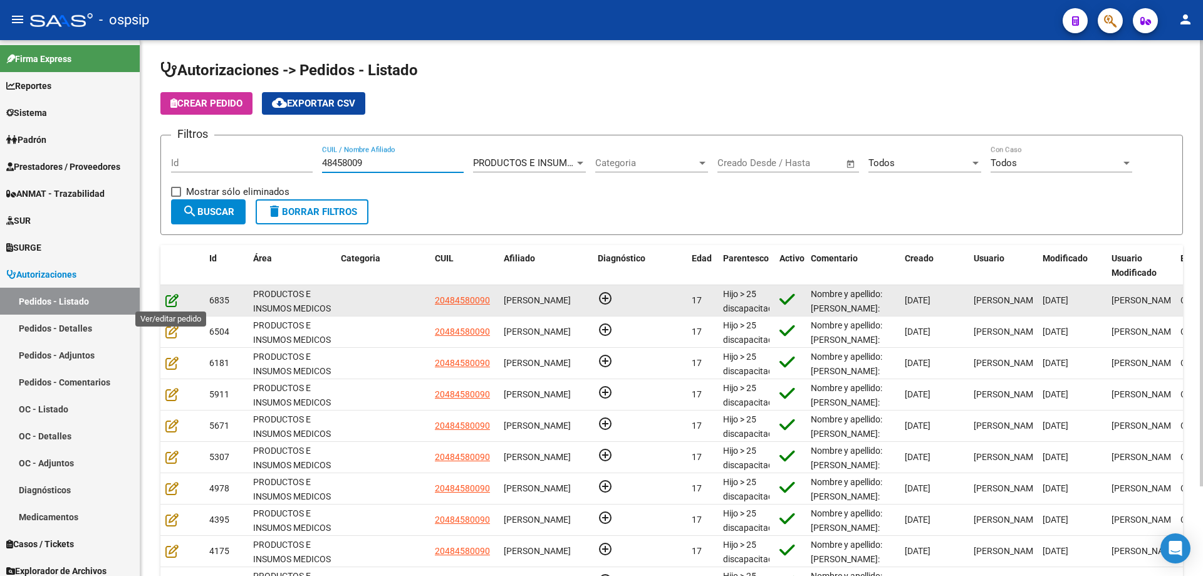
type input "48458009"
click at [167, 302] on icon at bounding box center [171, 300] width 13 height 14
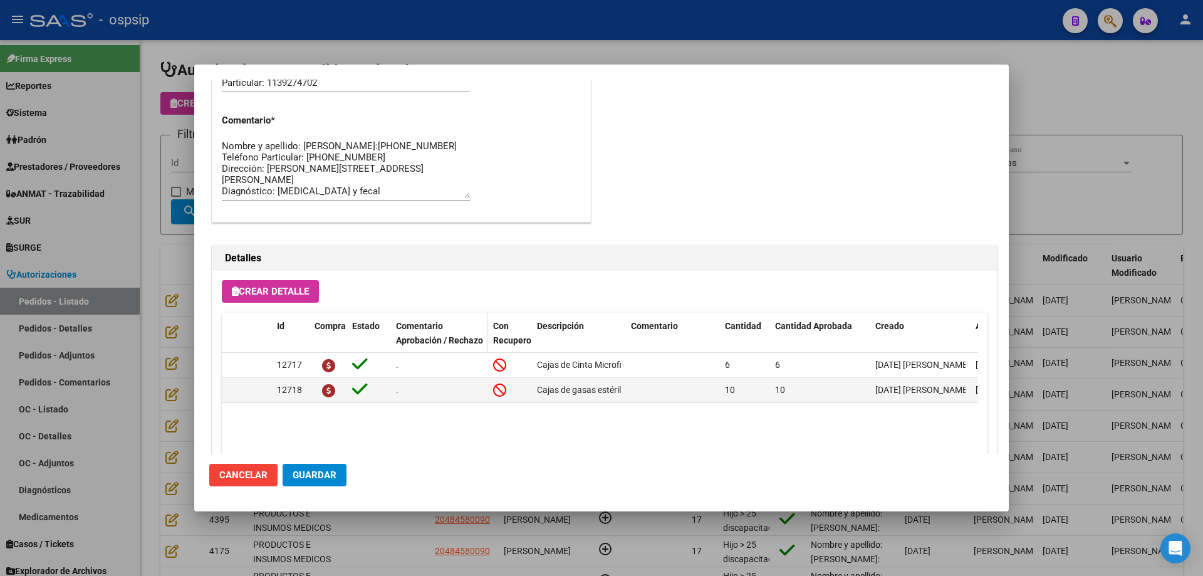
scroll to position [751, 0]
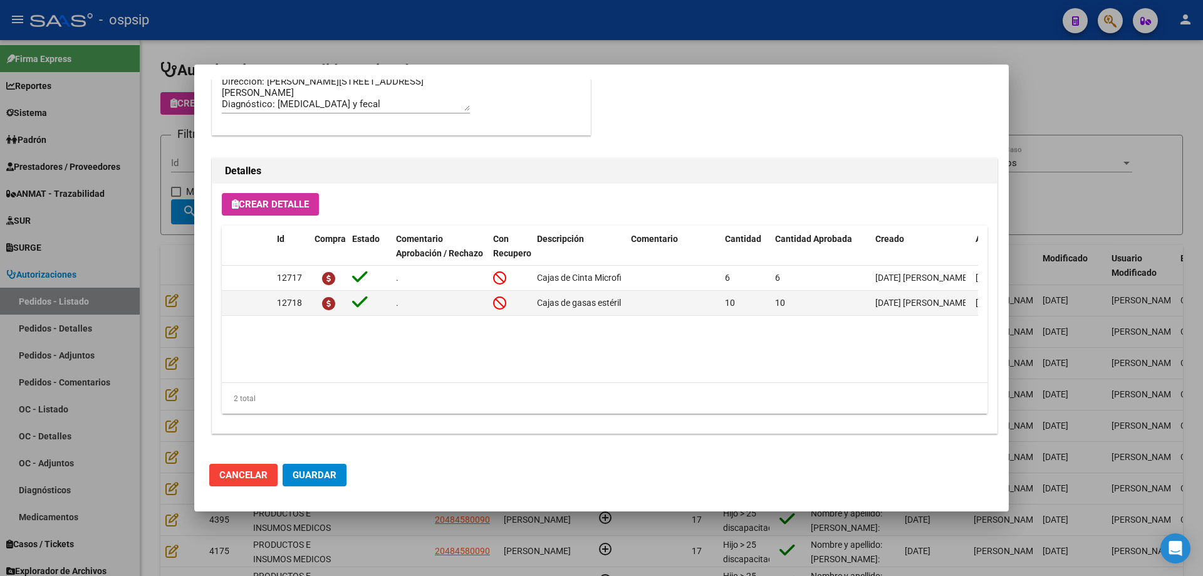
click at [192, 280] on div at bounding box center [601, 288] width 1203 height 576
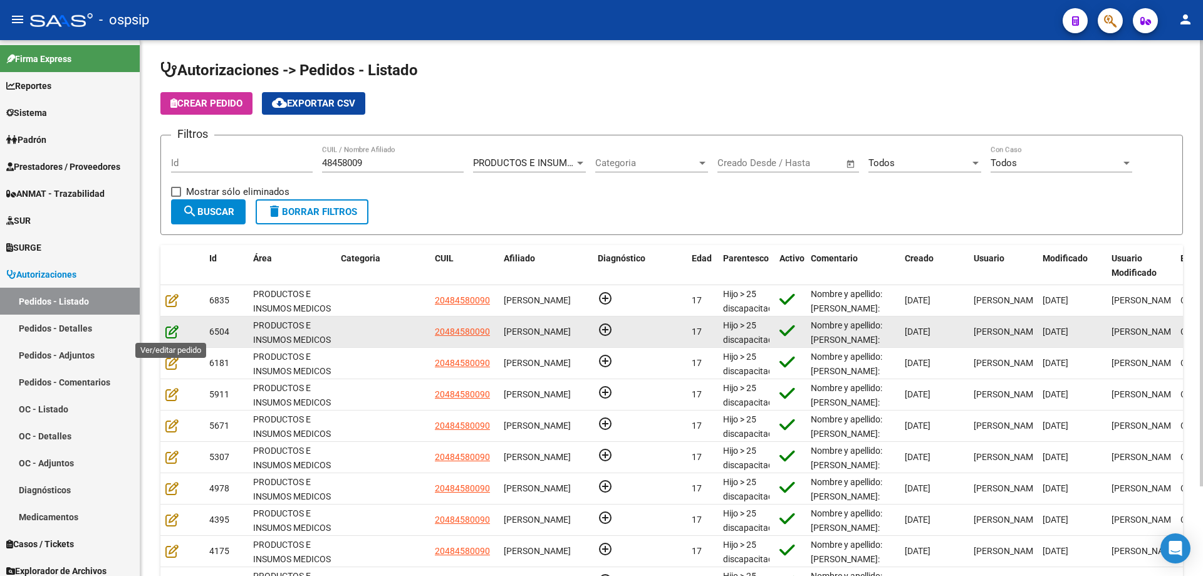
click at [172, 328] on icon at bounding box center [171, 332] width 13 height 14
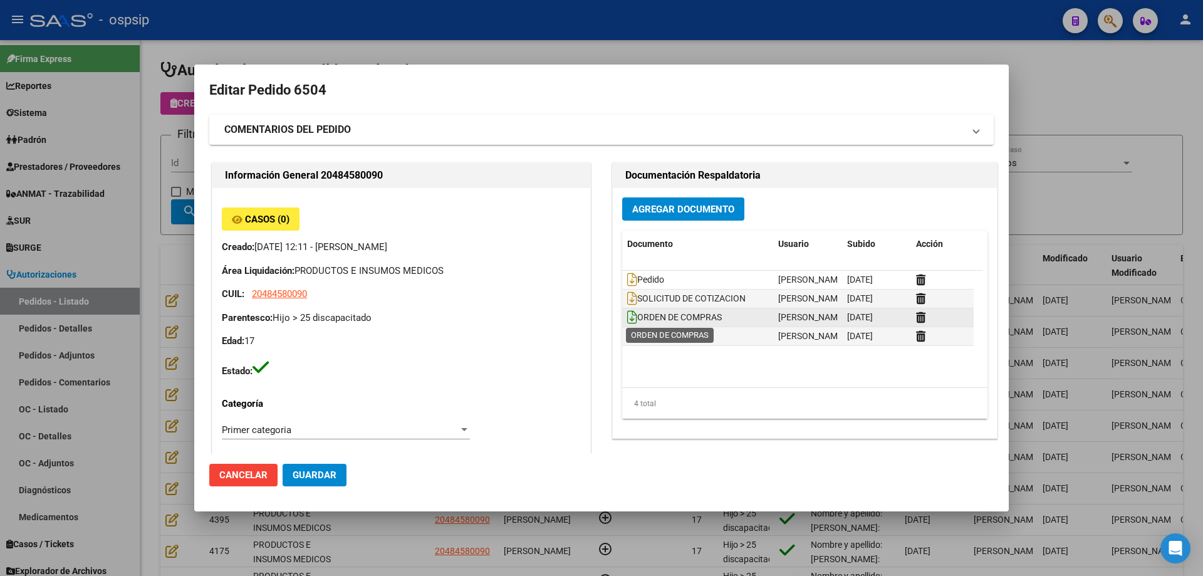
click at [627, 319] on icon at bounding box center [632, 317] width 10 height 14
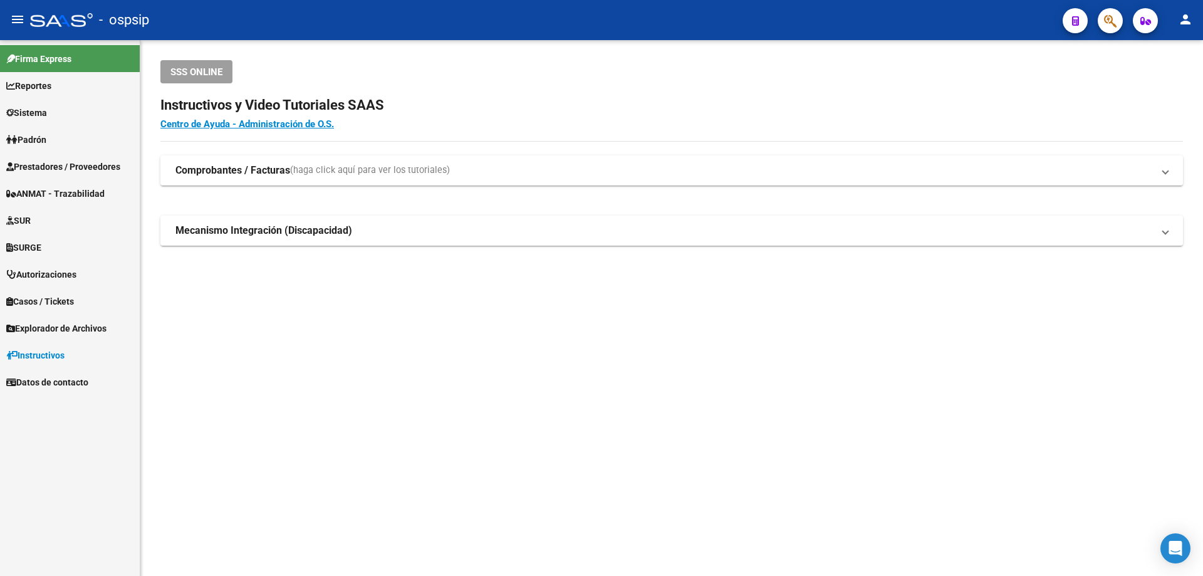
click at [58, 273] on span "Autorizaciones" at bounding box center [41, 275] width 70 height 14
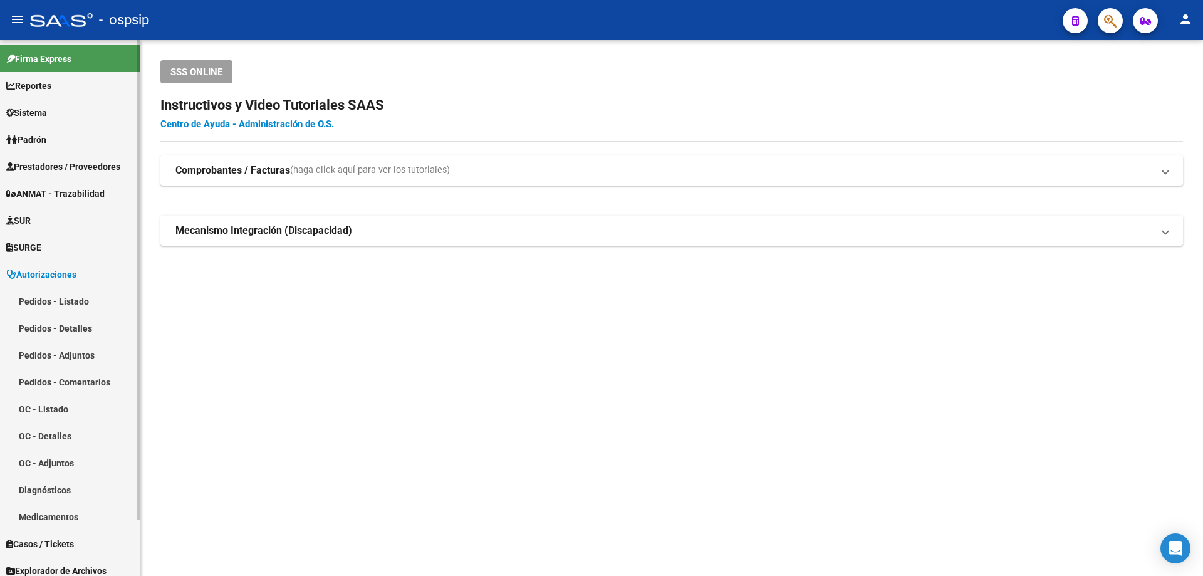
click at [95, 292] on link "Pedidos - Listado" at bounding box center [70, 301] width 140 height 27
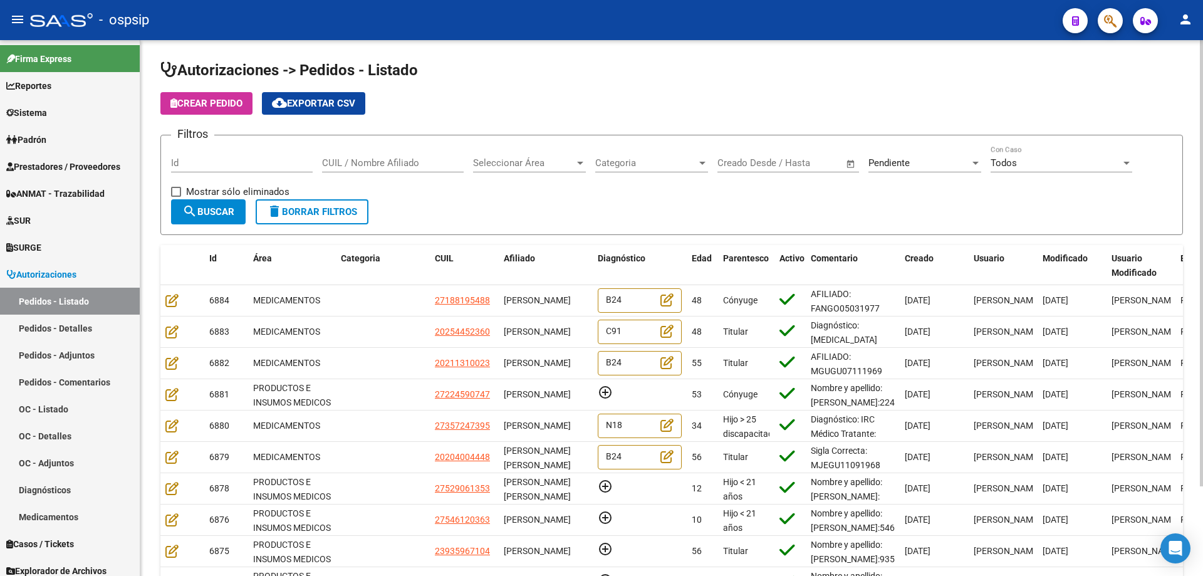
click at [503, 164] on span "Seleccionar Área" at bounding box center [523, 162] width 101 height 11
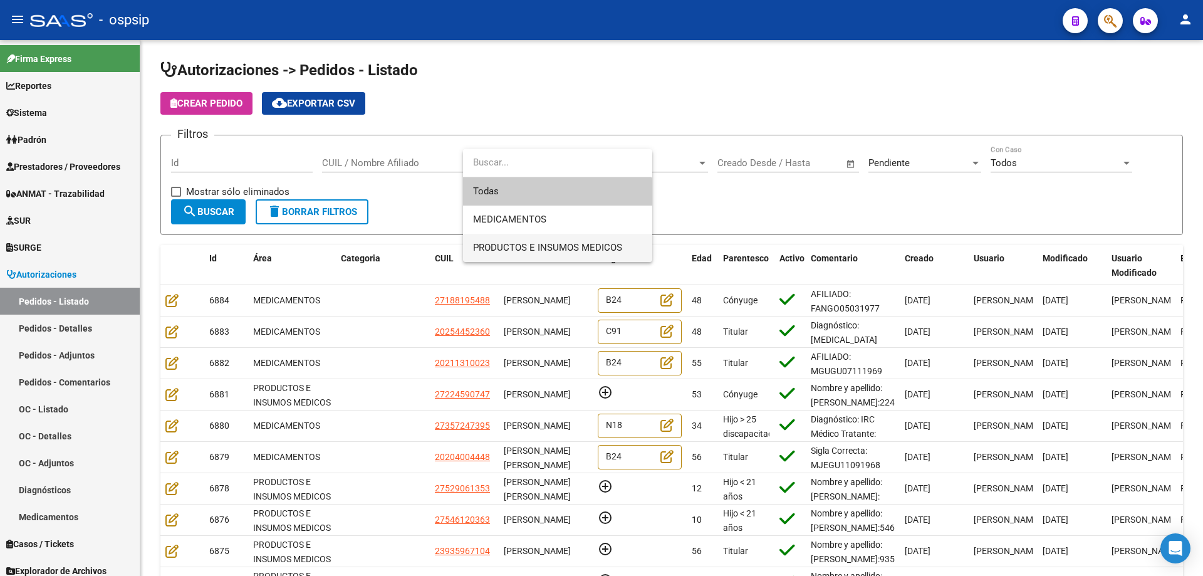
click at [538, 235] on span "PRODUCTOS E INSUMOS MEDICOS" at bounding box center [557, 248] width 169 height 28
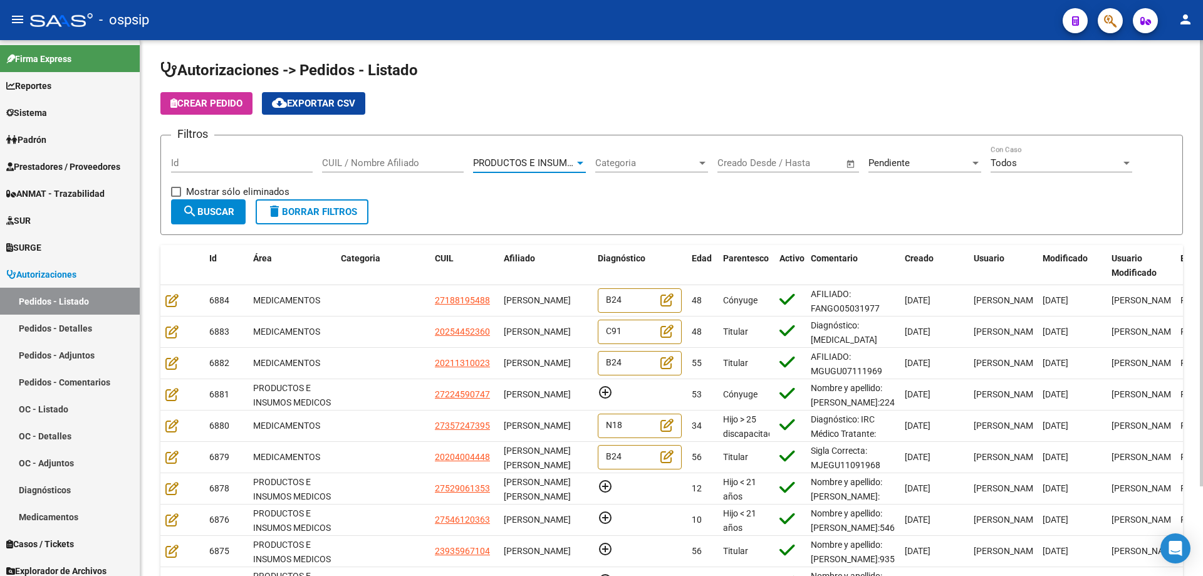
click at [913, 160] on div "Pendiente" at bounding box center [918, 162] width 101 height 11
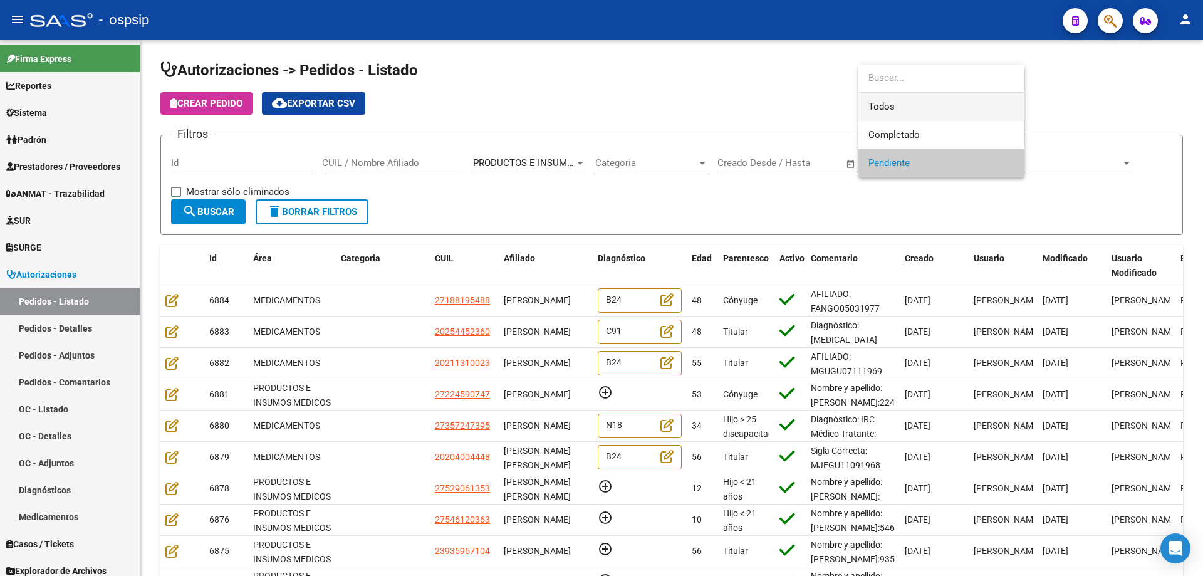
click at [908, 112] on span "Todos" at bounding box center [941, 107] width 146 height 28
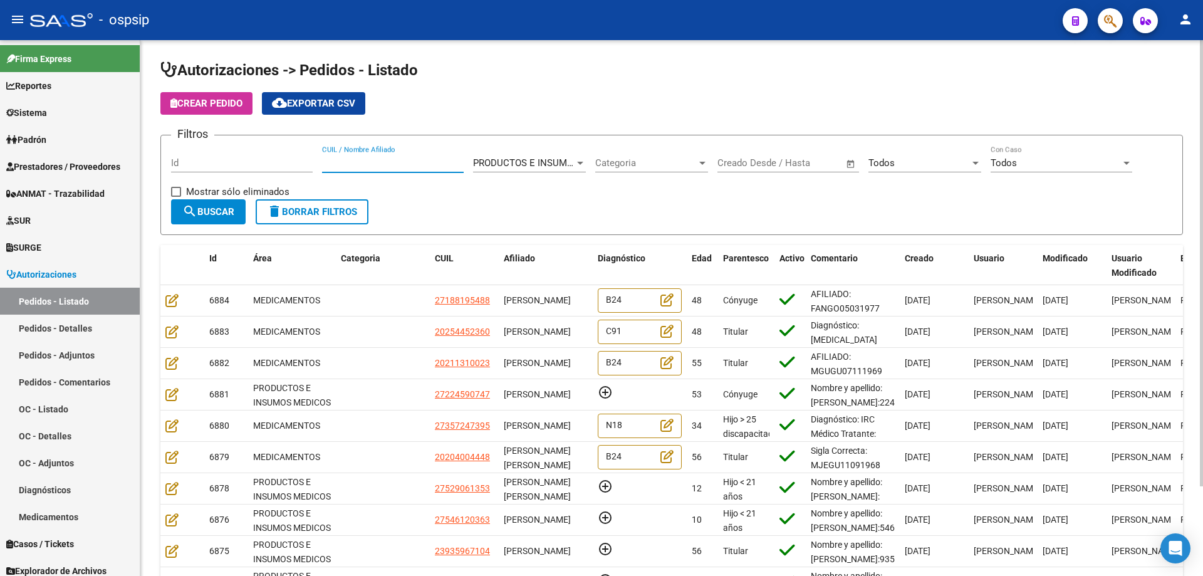
click at [388, 165] on input "CUIL / Nombre Afiliado" at bounding box center [393, 162] width 142 height 11
paste input "31478588"
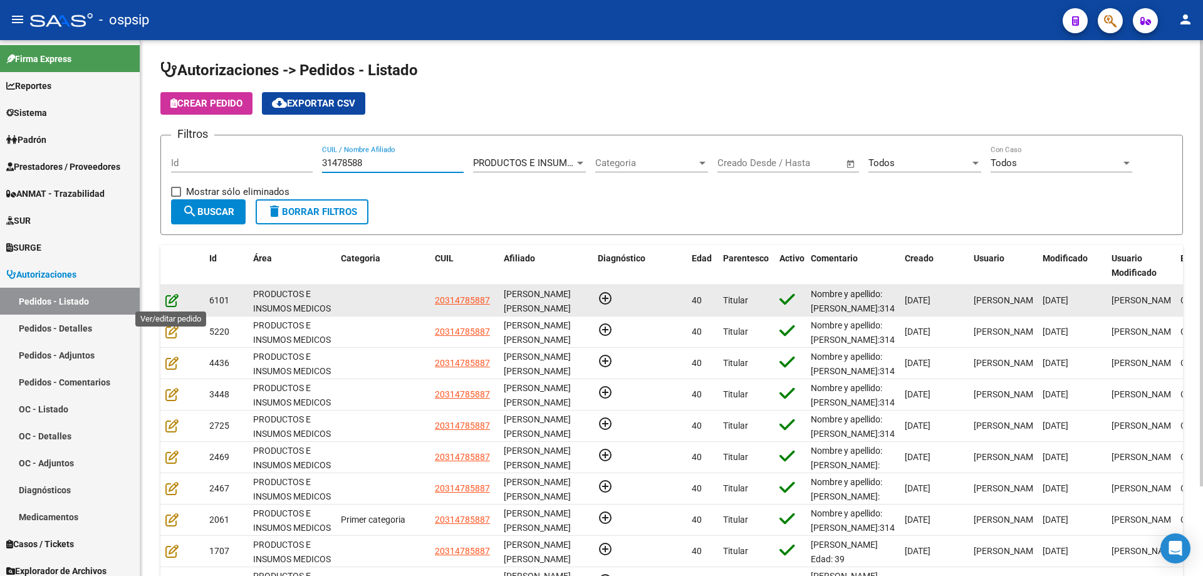
type input "31478588"
click at [167, 301] on icon at bounding box center [171, 300] width 13 height 14
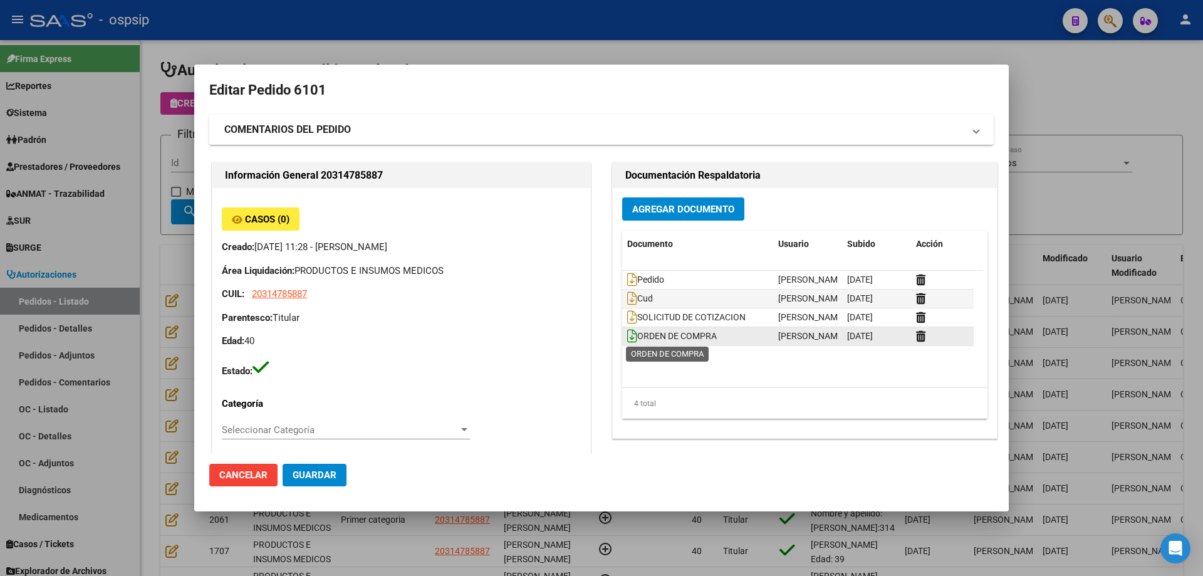
click at [631, 340] on icon at bounding box center [632, 336] width 10 height 14
click at [127, 154] on div at bounding box center [601, 288] width 1203 height 576
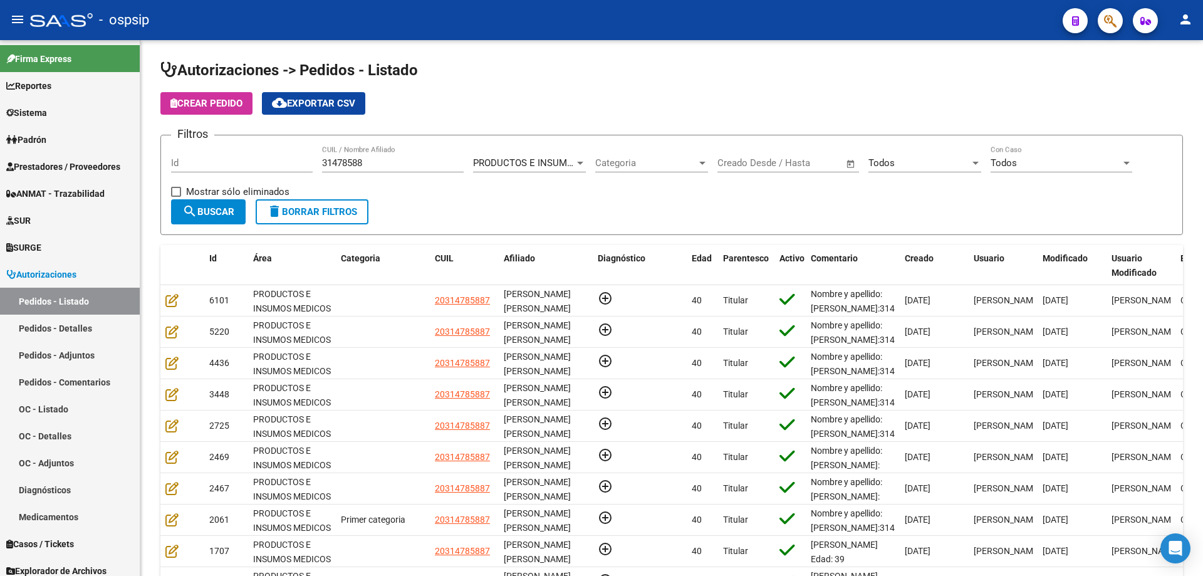
click at [1103, 20] on button "button" at bounding box center [1110, 20] width 25 height 25
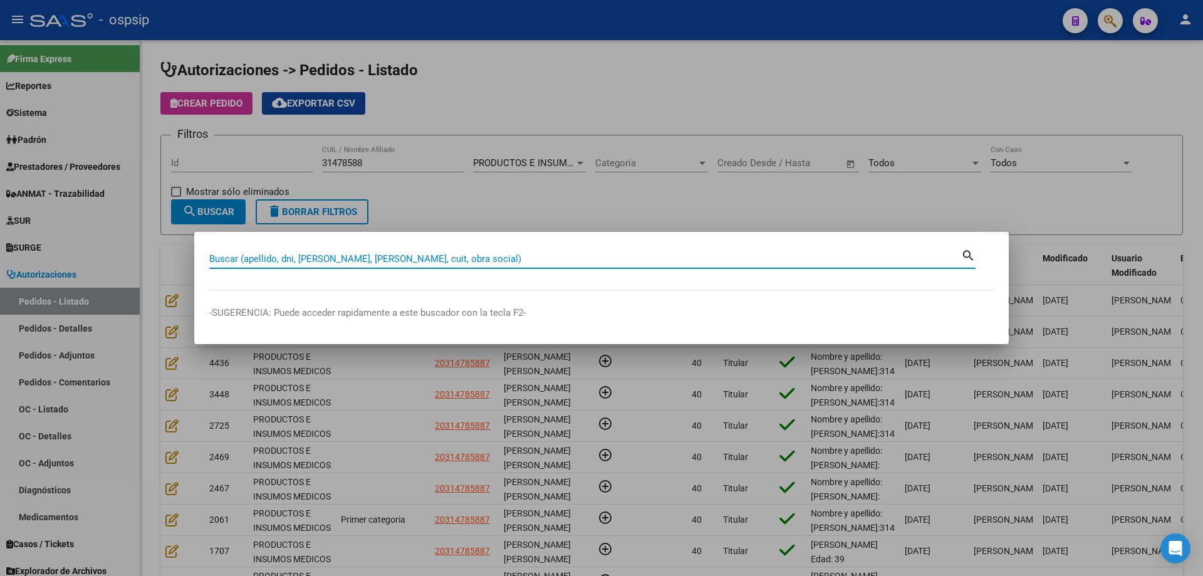
paste input "43251440"
type input "43251440"
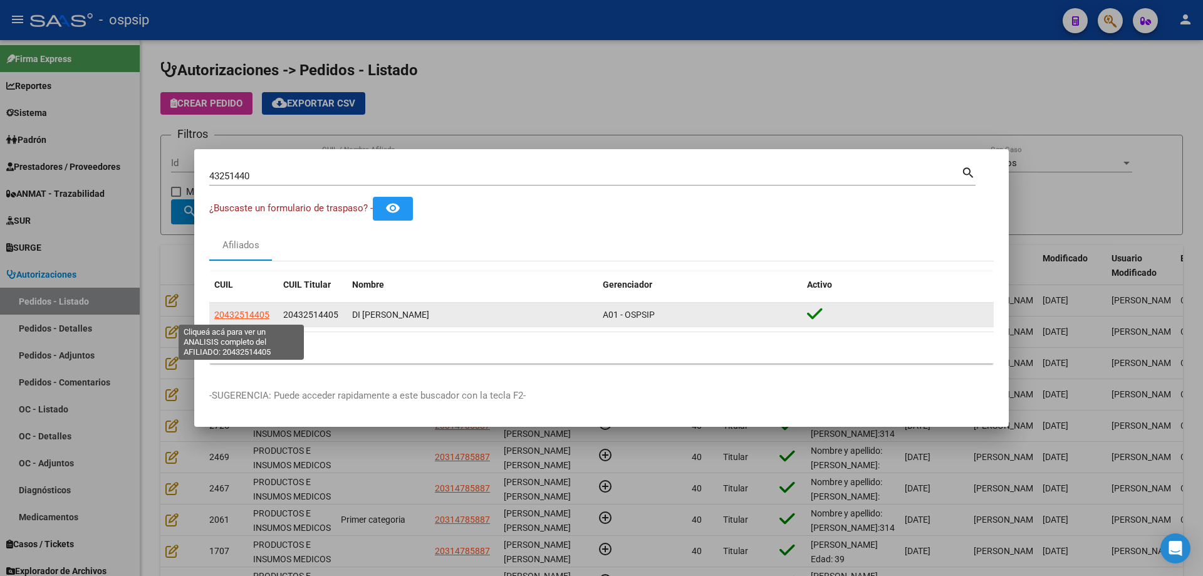
click at [244, 314] on span "20432514405" at bounding box center [241, 314] width 55 height 10
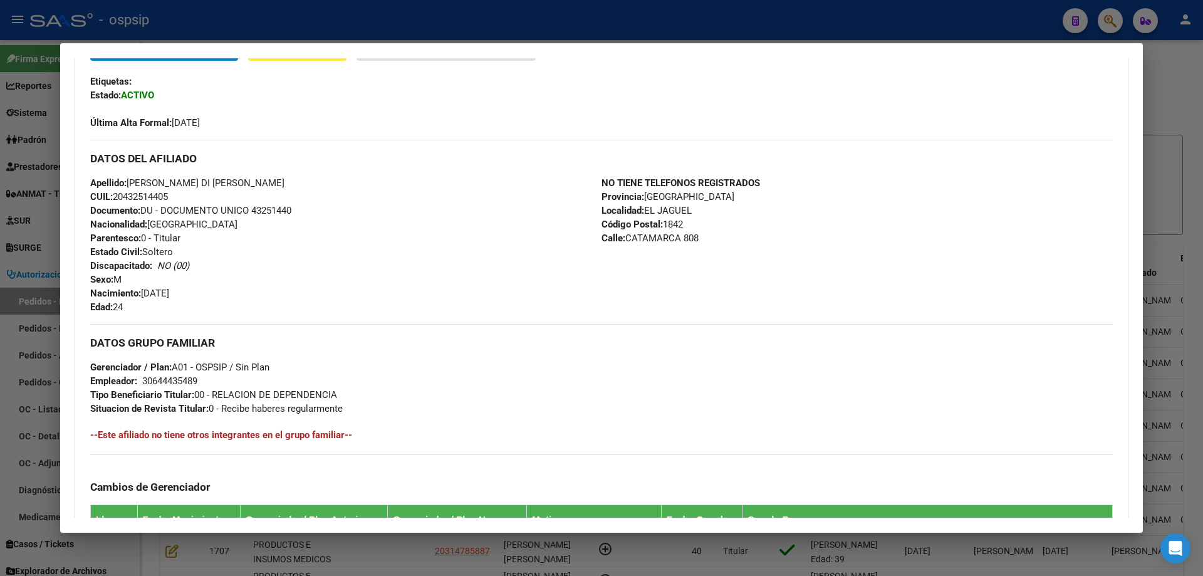
scroll to position [313, 0]
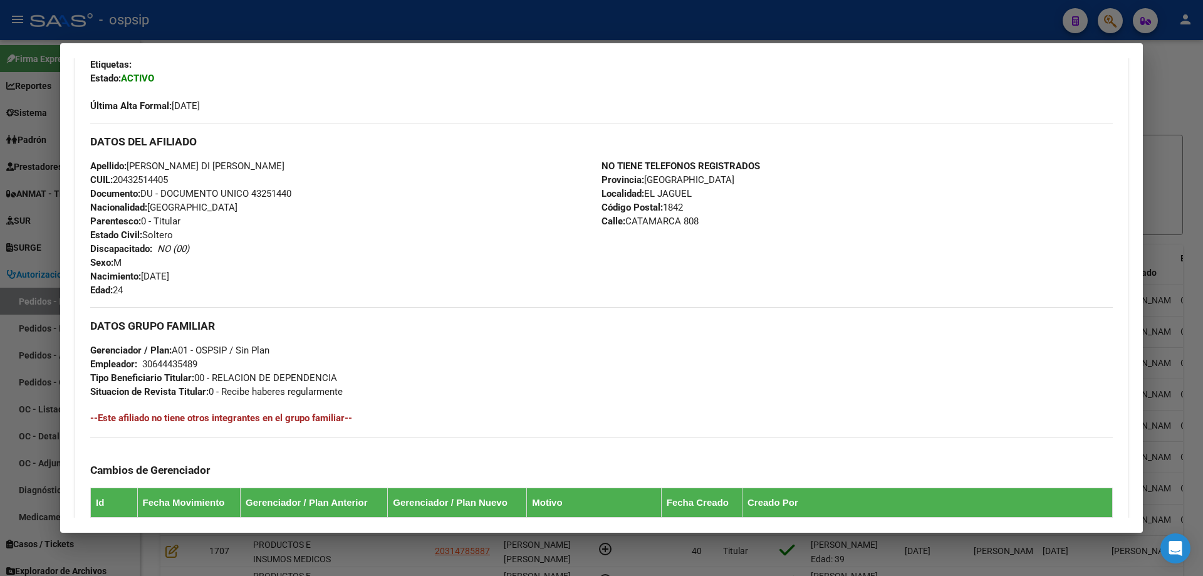
click at [38, 134] on div at bounding box center [601, 288] width 1203 height 576
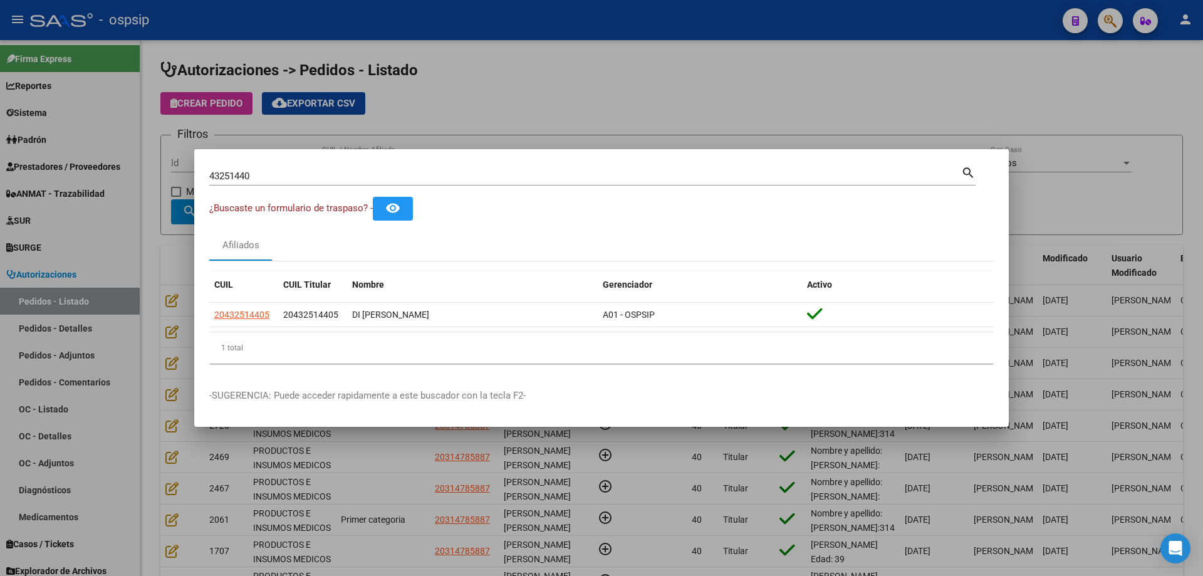
click at [140, 155] on div at bounding box center [601, 288] width 1203 height 576
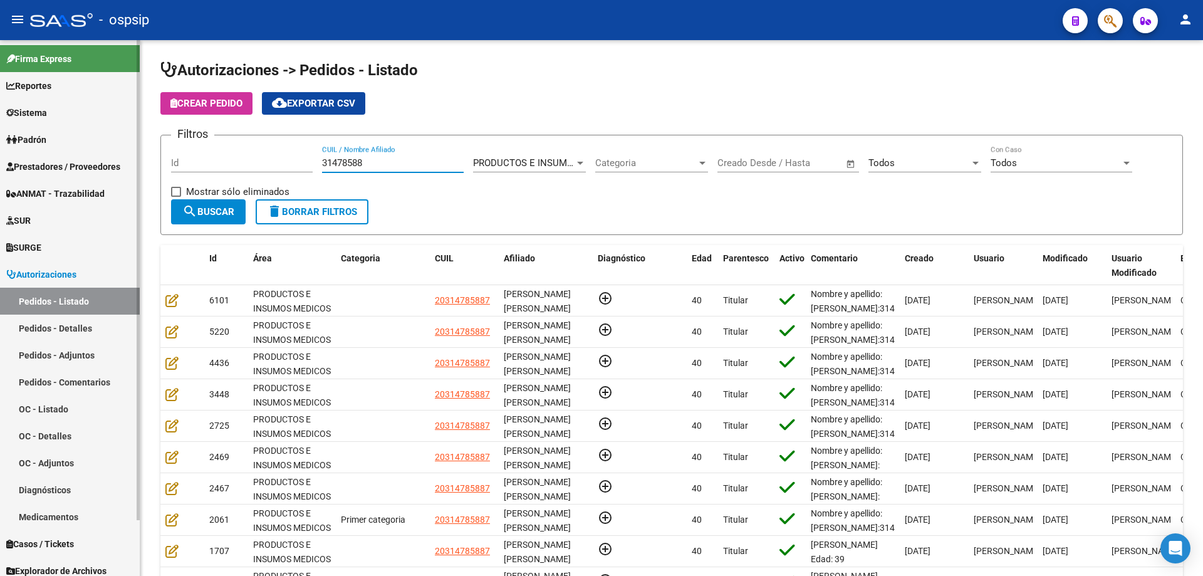
drag, startPoint x: 428, startPoint y: 164, endPoint x: 114, endPoint y: 163, distance: 313.9
click at [114, 163] on mat-sidenav-container "Firma Express Reportes Egresos Devengados Auditorías x Área Auditorías x Usuari…" at bounding box center [601, 308] width 1203 height 536
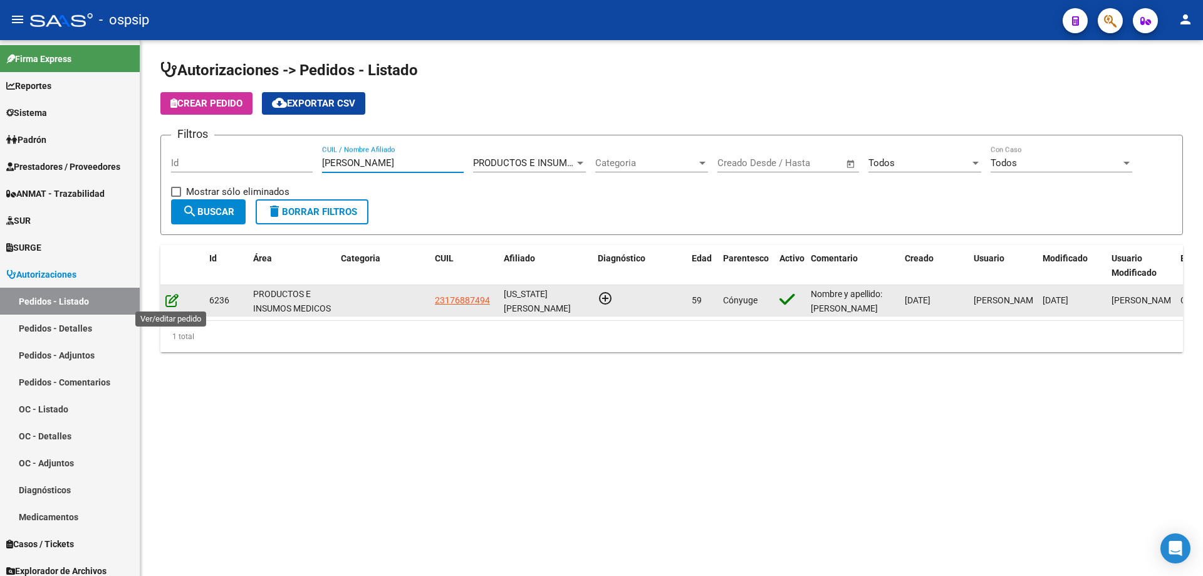
type input "[PERSON_NAME]"
click at [172, 299] on icon at bounding box center [171, 300] width 13 height 14
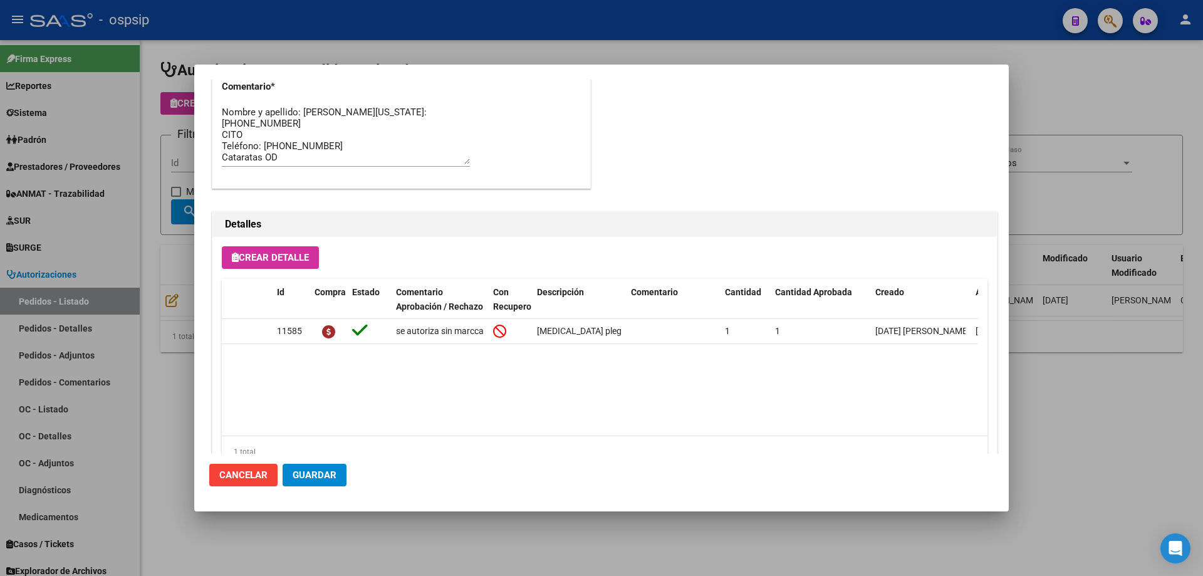
scroll to position [751, 0]
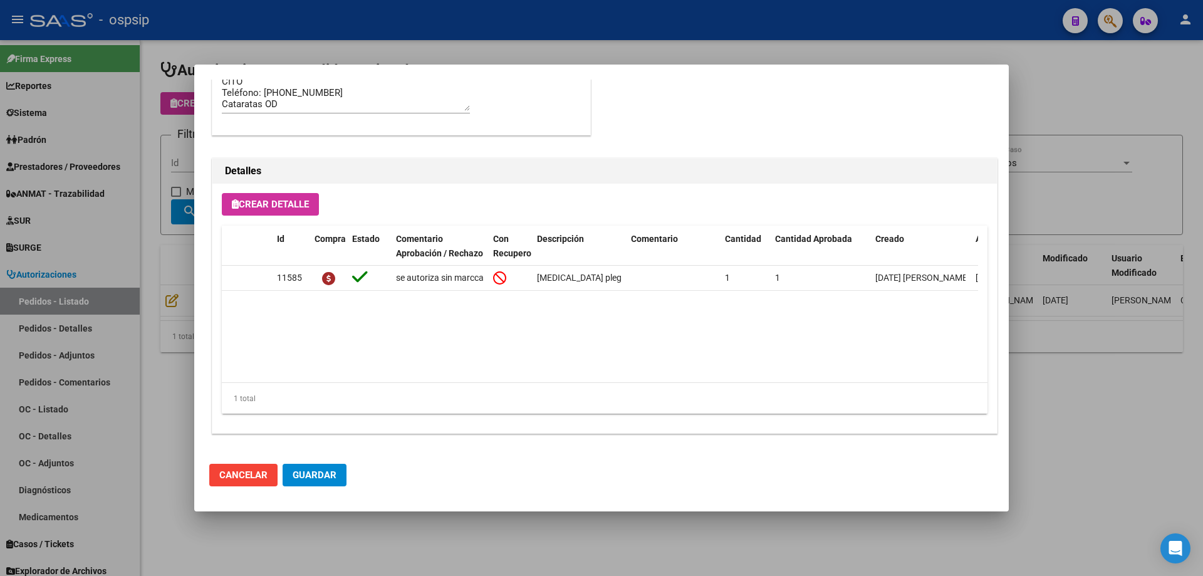
click at [169, 107] on div at bounding box center [601, 288] width 1203 height 576
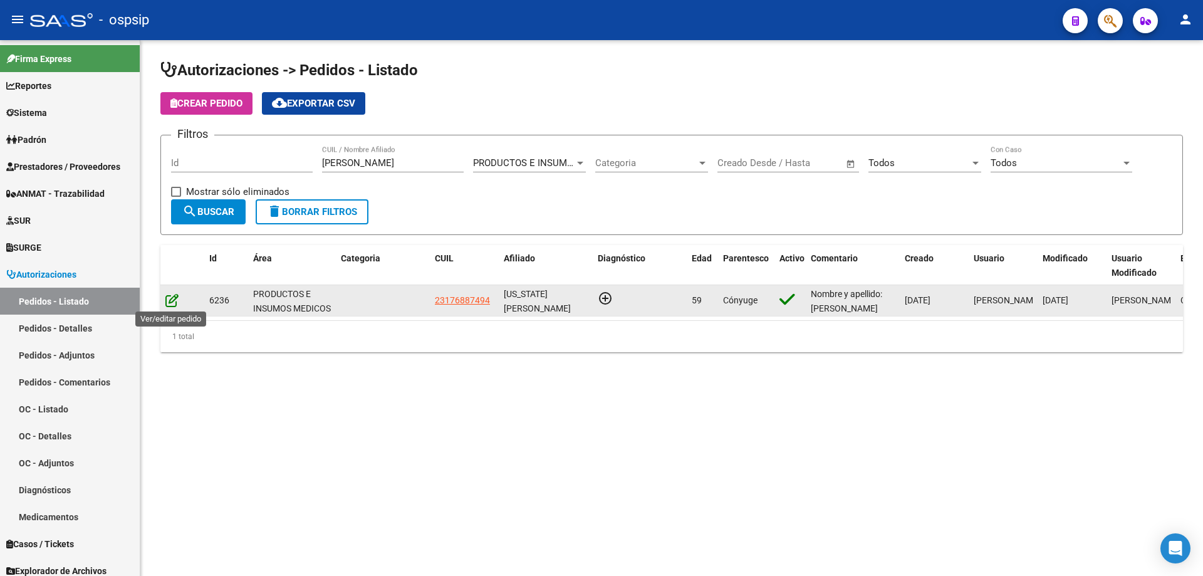
click at [172, 300] on icon at bounding box center [171, 300] width 13 height 14
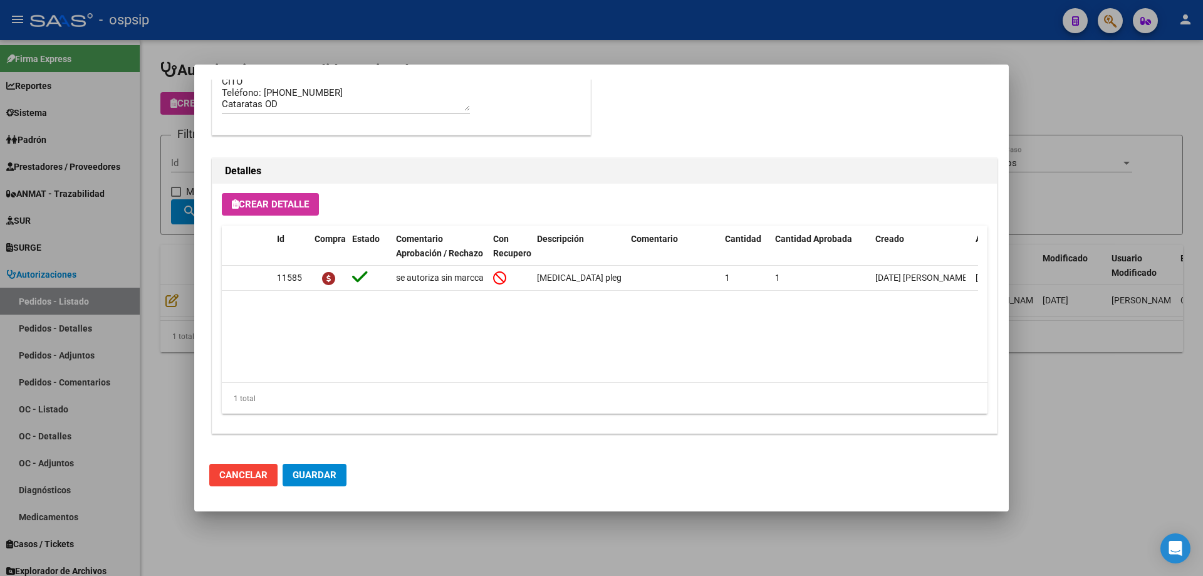
click at [153, 126] on div at bounding box center [601, 288] width 1203 height 576
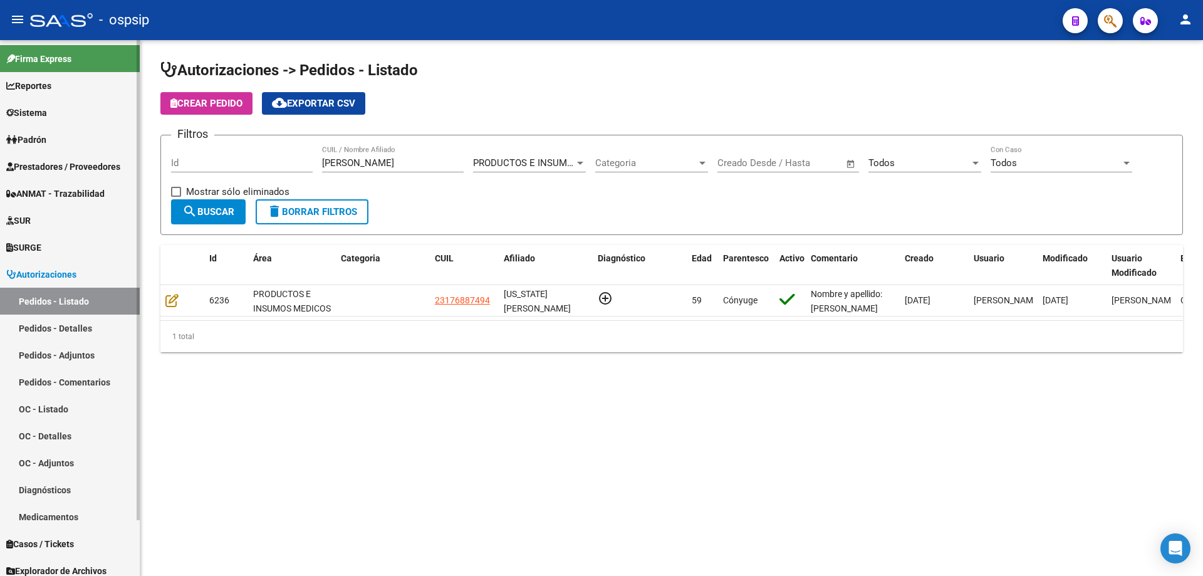
click at [89, 120] on mat-sidenav-container "Firma Express Reportes Egresos Devengados Auditorías x Área Auditorías x Usuari…" at bounding box center [601, 308] width 1203 height 536
click at [191, 161] on input "Id" at bounding box center [242, 162] width 142 height 11
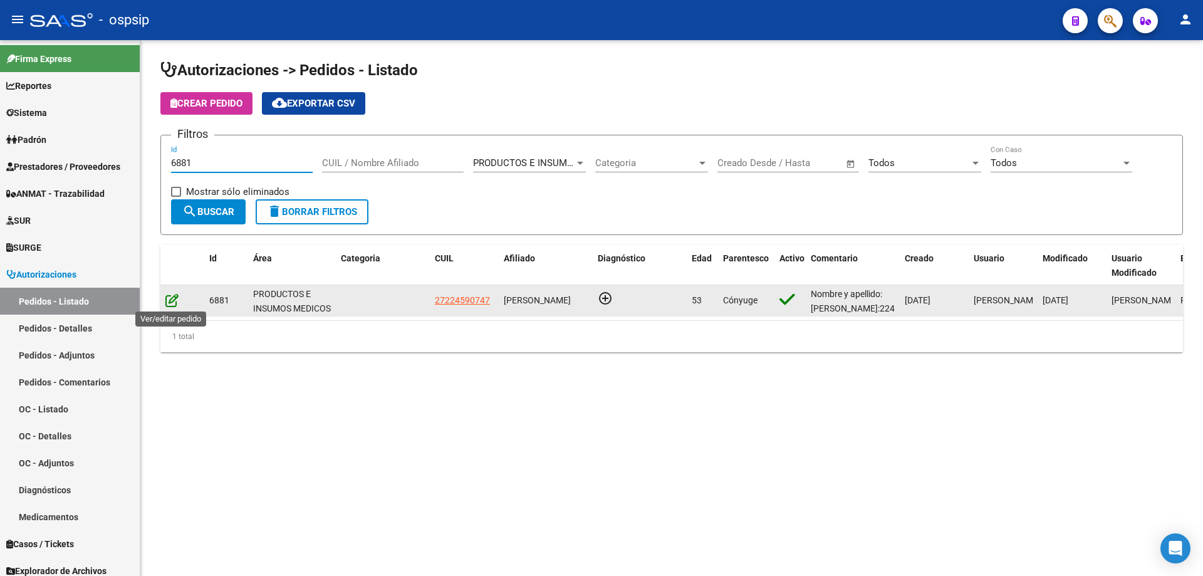
type input "6881"
click at [171, 302] on icon at bounding box center [171, 300] width 13 height 14
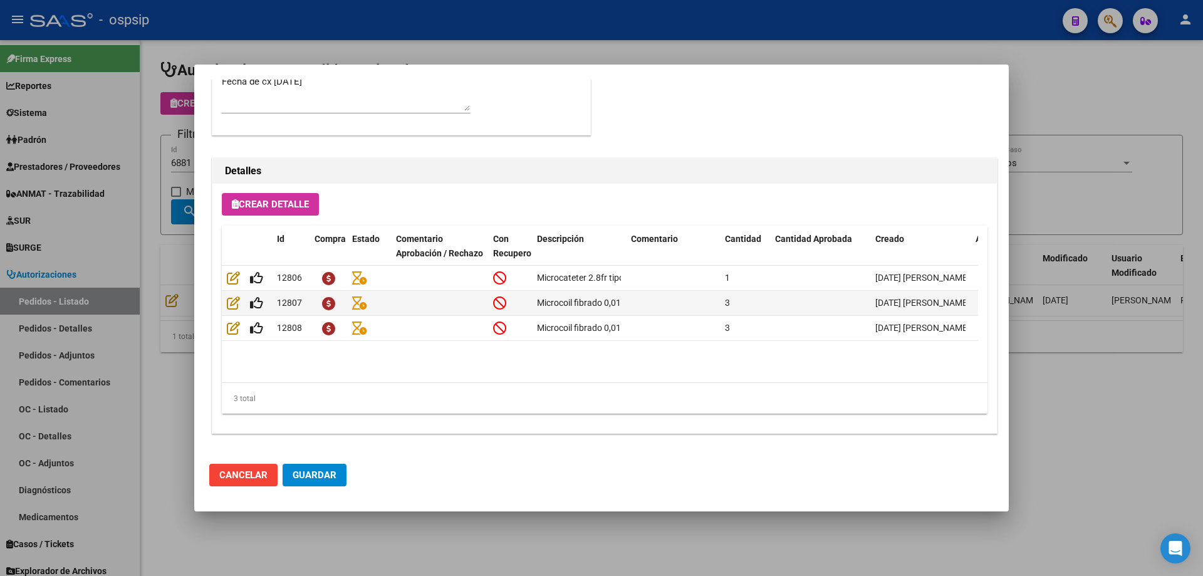
click at [308, 214] on button "Crear Detalle" at bounding box center [270, 204] width 97 height 23
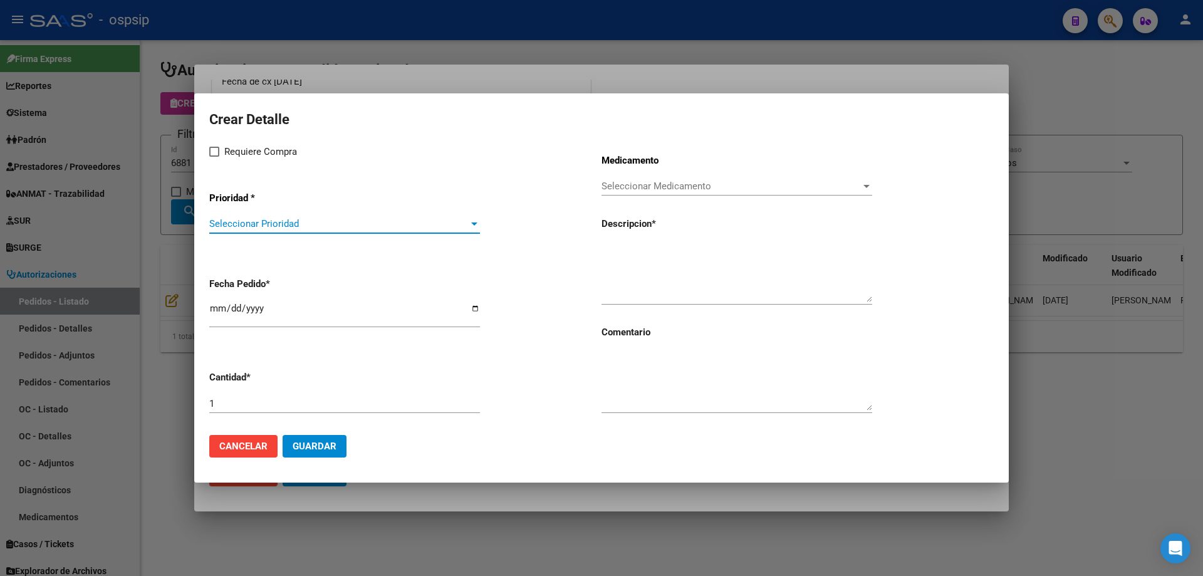
click at [304, 220] on span "Seleccionar Prioridad" at bounding box center [338, 223] width 259 height 11
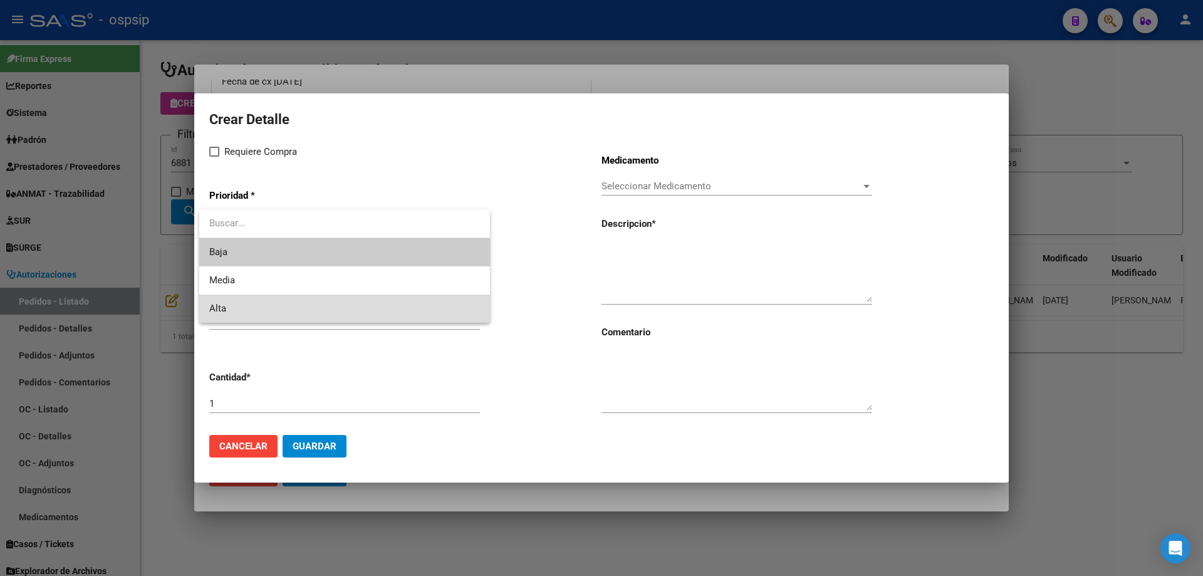
click at [260, 306] on span "Alta" at bounding box center [344, 308] width 271 height 28
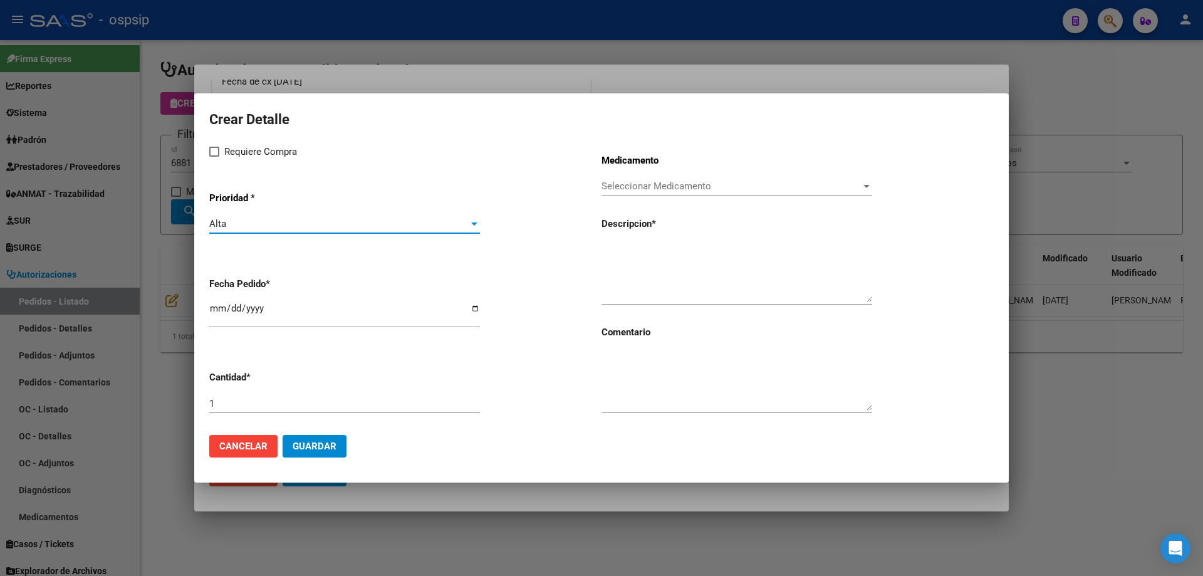
click at [220, 151] on label "Requiere Compra" at bounding box center [253, 151] width 88 height 15
click at [214, 157] on input "Requiere Compra" at bounding box center [214, 157] width 1 height 1
checkbox input "true"
click at [648, 186] on span "Seleccionar Medicamento" at bounding box center [730, 185] width 259 height 11
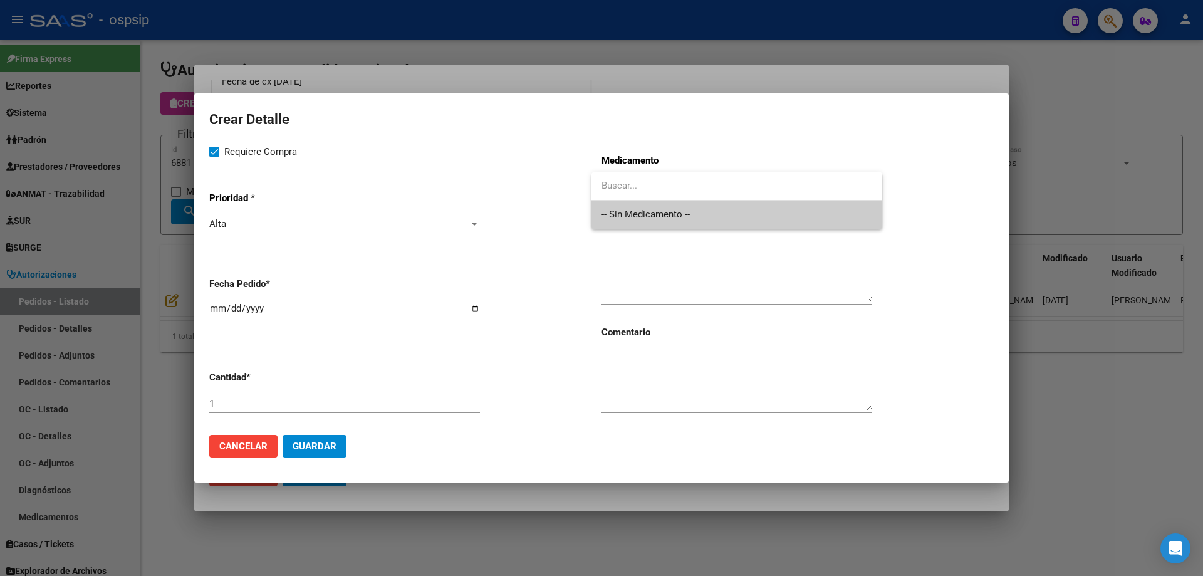
click at [638, 214] on span "-- Sin Medicamento --" at bounding box center [736, 214] width 271 height 28
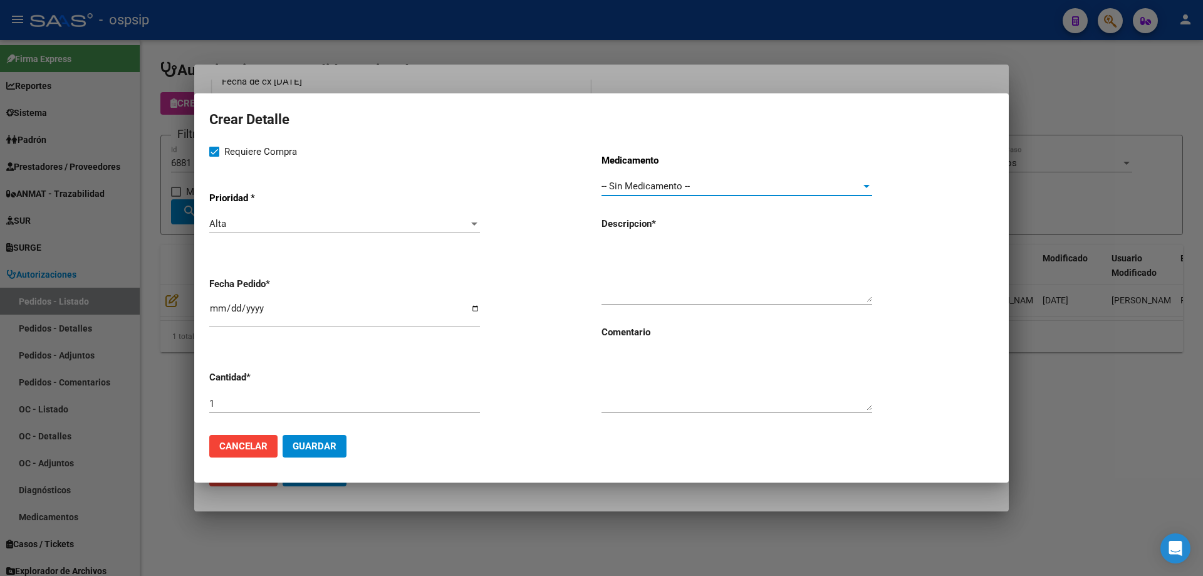
click at [219, 313] on input "[DATE]" at bounding box center [344, 313] width 271 height 20
type input "[DATE]"
click at [728, 251] on textarea at bounding box center [736, 272] width 271 height 59
paste textarea "[MEDICAL_DATA] 30 mg"
type textarea "[MEDICAL_DATA] 30 mg"
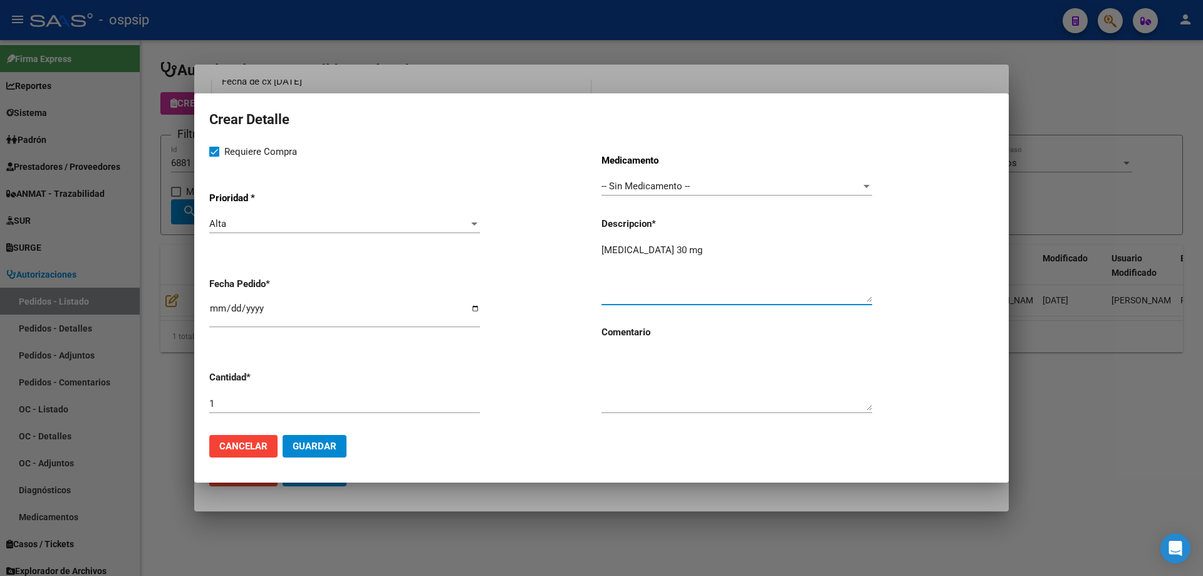
click at [263, 401] on input "1" at bounding box center [344, 403] width 271 height 11
type input "3"
click at [311, 454] on button "Guardar" at bounding box center [315, 446] width 64 height 23
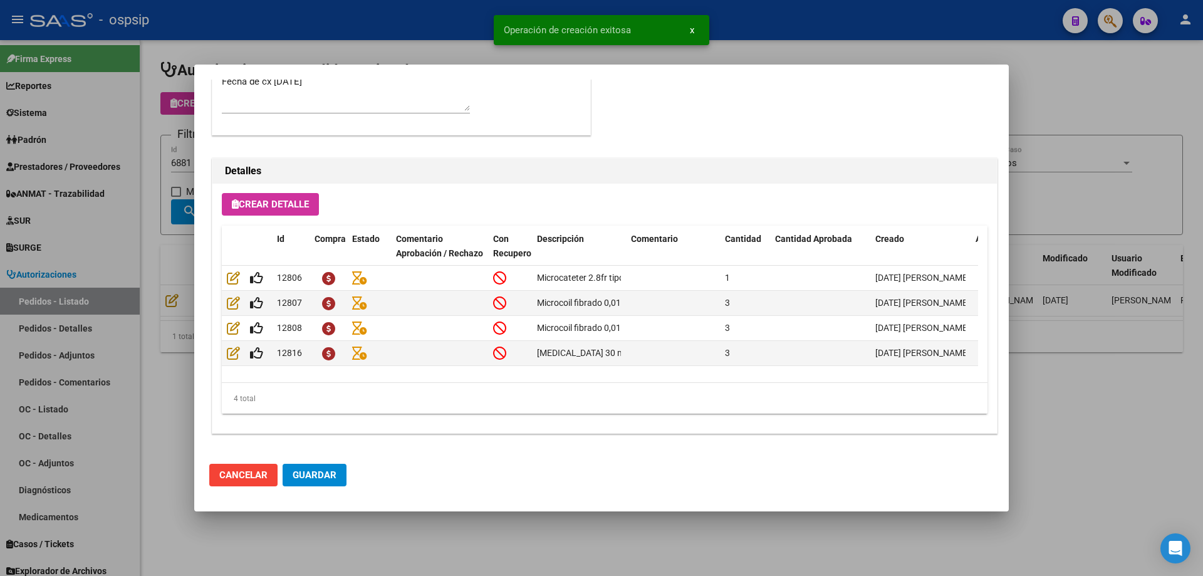
drag, startPoint x: 329, startPoint y: 487, endPoint x: 332, endPoint y: 481, distance: 7.0
click at [330, 484] on mat-dialog-actions "Cancelar Guardar" at bounding box center [601, 475] width 784 height 43
click at [332, 480] on span "Guardar" at bounding box center [315, 474] width 44 height 11
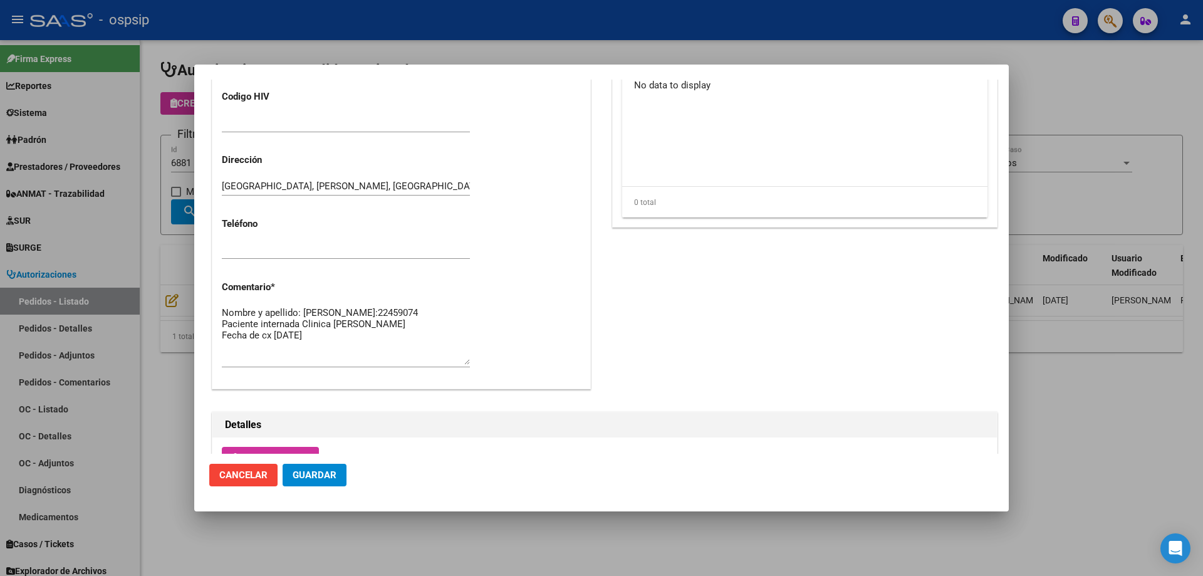
scroll to position [438, 0]
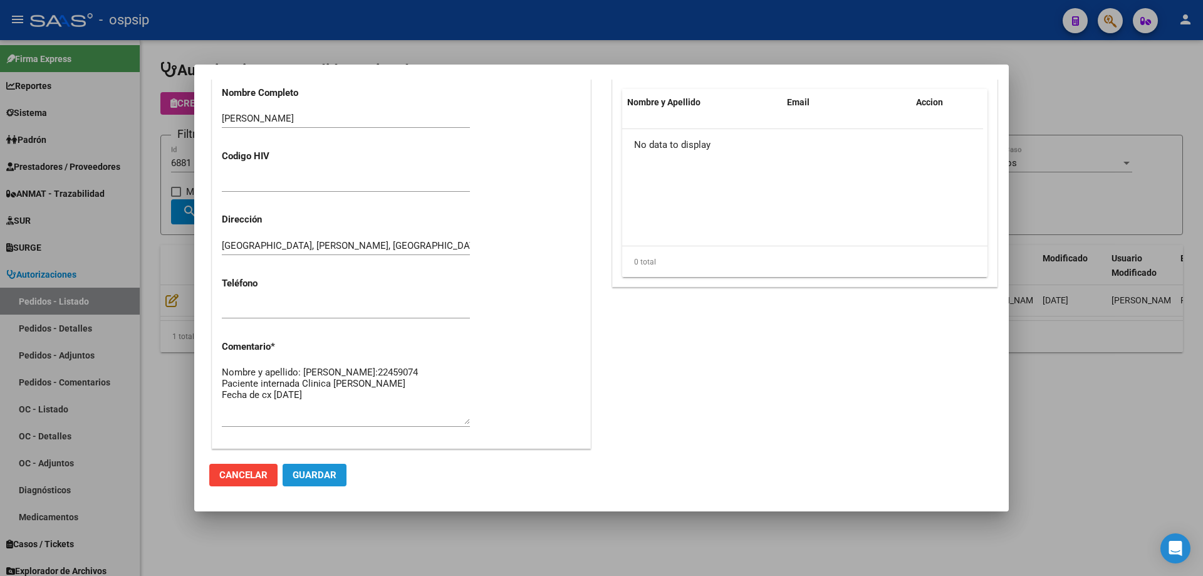
click at [312, 479] on span "Guardar" at bounding box center [315, 474] width 44 height 11
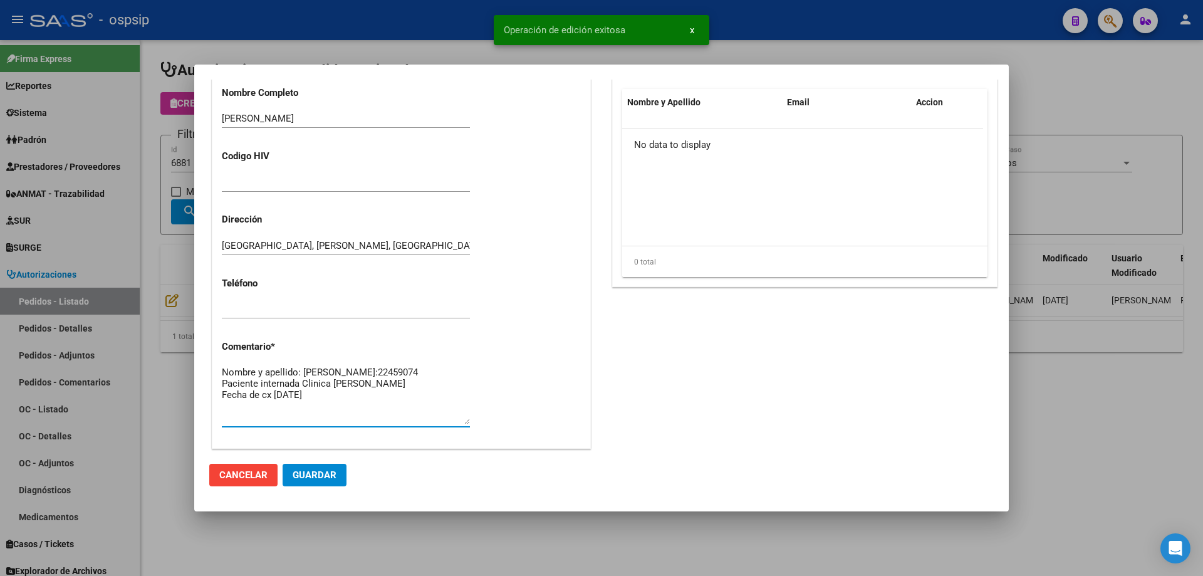
click at [360, 412] on textarea "Nombre y apellido: [PERSON_NAME]:22459074 Paciente internada Clinica [PERSON_NA…" at bounding box center [346, 394] width 248 height 59
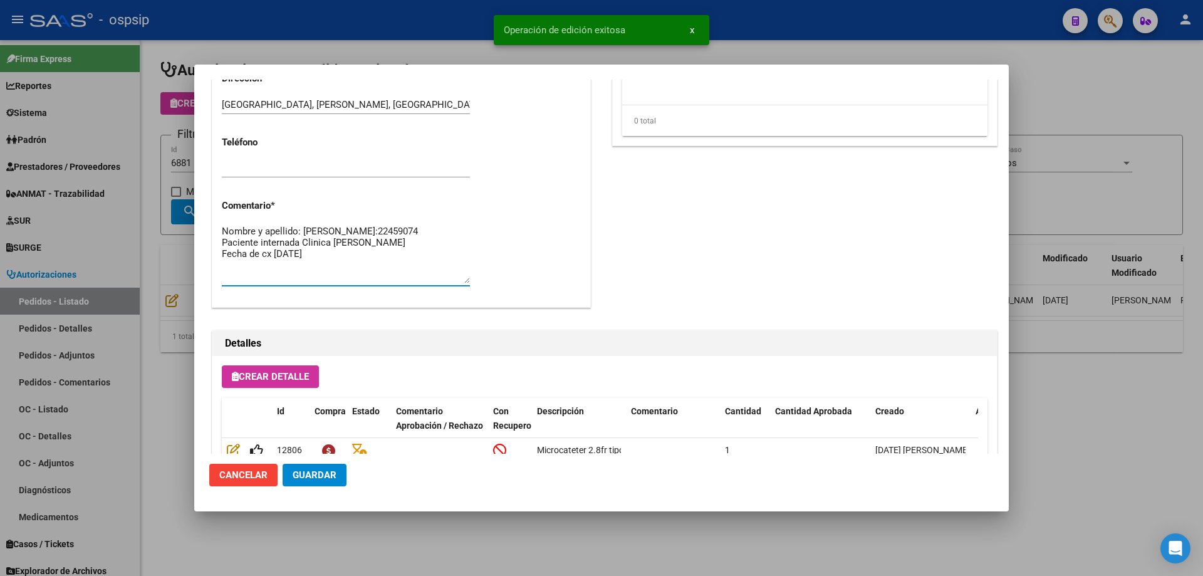
scroll to position [751, 0]
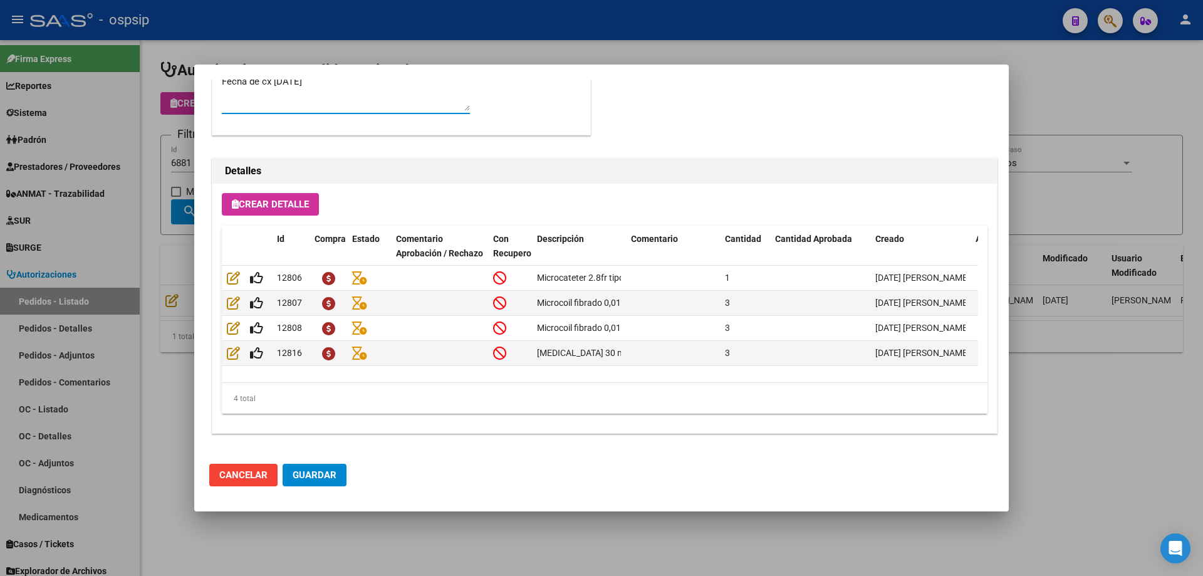
click at [256, 207] on span "Crear Detalle" at bounding box center [270, 204] width 77 height 11
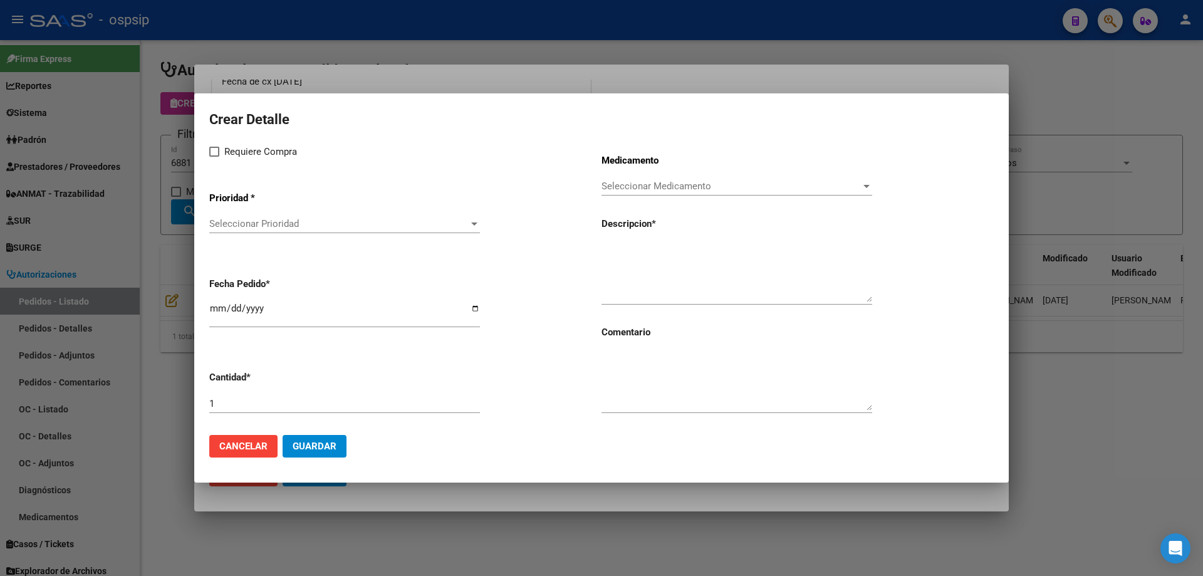
click at [281, 231] on div "Seleccionar Prioridad Seleccionar Prioridad" at bounding box center [344, 223] width 271 height 19
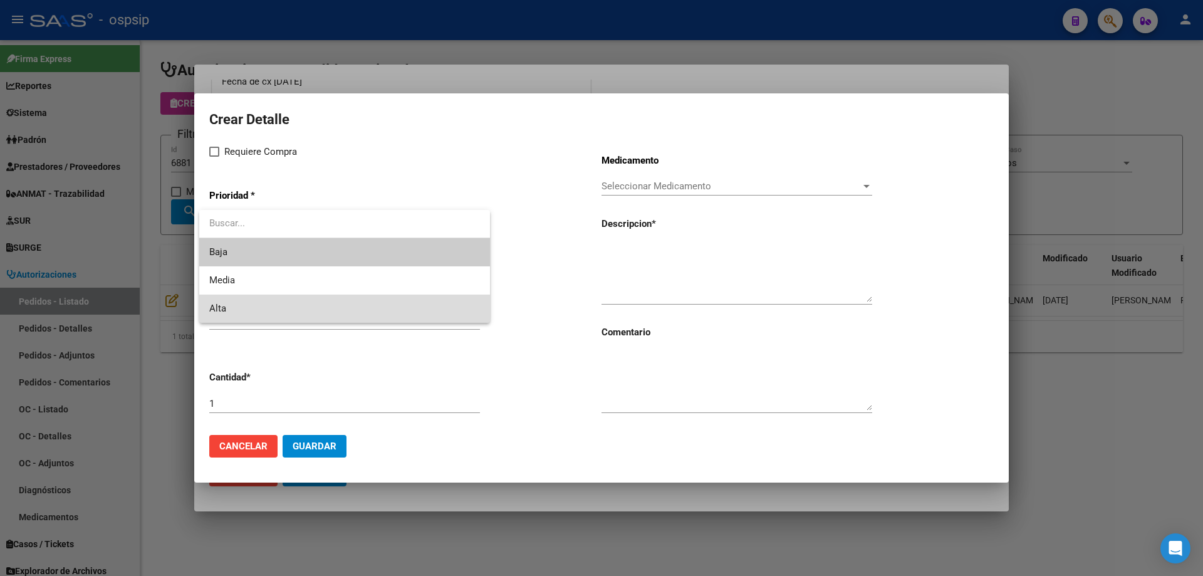
click at [246, 306] on span "Alta" at bounding box center [344, 308] width 271 height 28
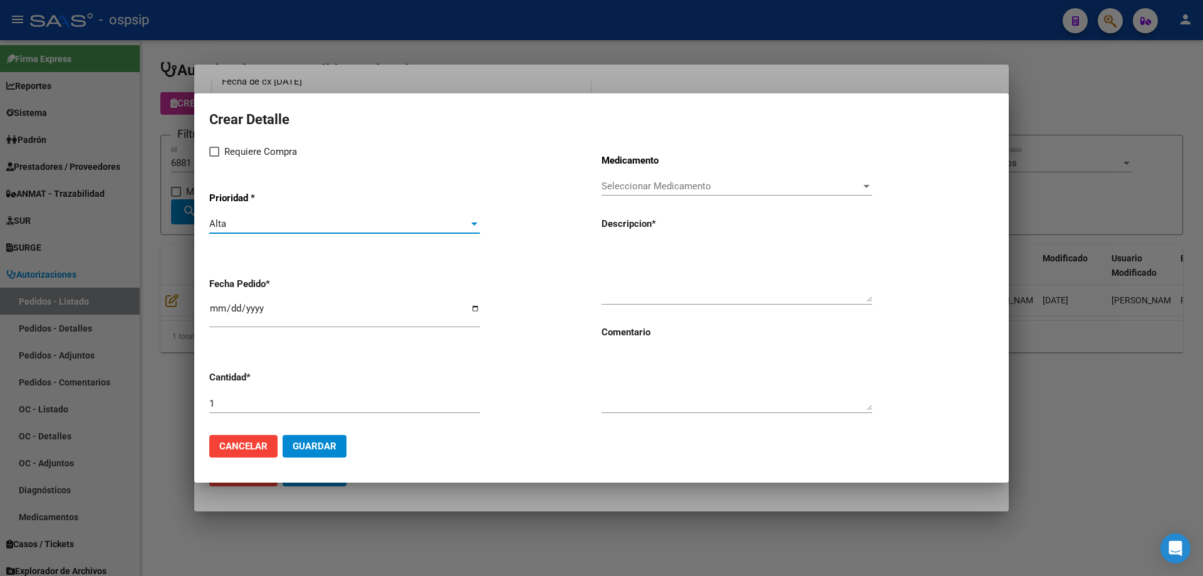
click at [236, 153] on span "Requiere Compra" at bounding box center [260, 151] width 73 height 15
click at [214, 157] on input "Requiere Compra" at bounding box center [214, 157] width 1 height 1
checkbox input "true"
click at [633, 181] on span "Seleccionar Medicamento" at bounding box center [730, 185] width 259 height 11
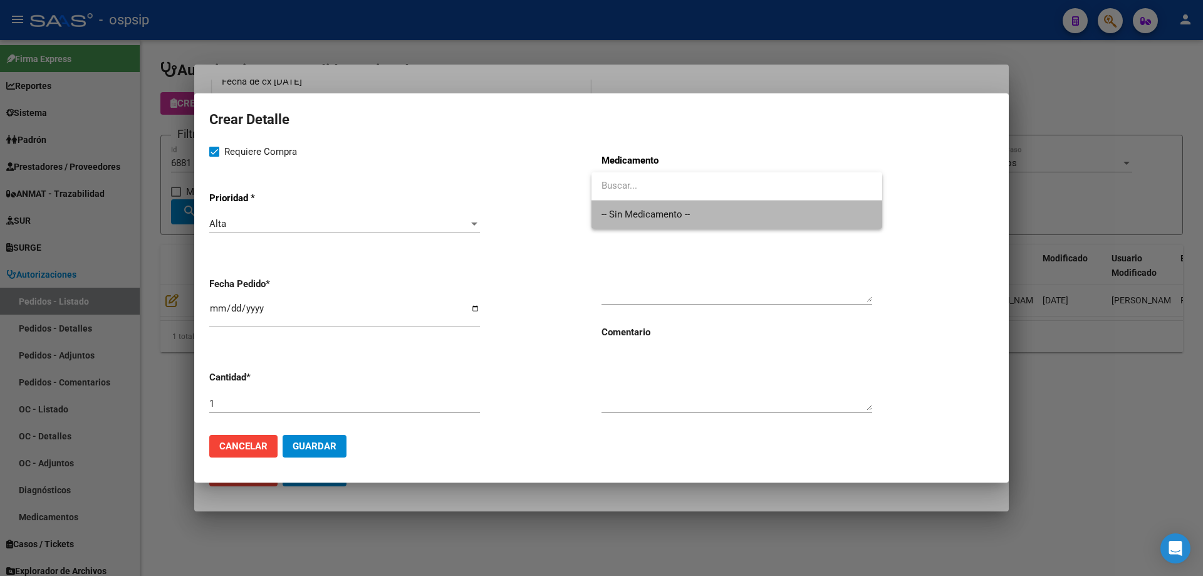
click at [625, 228] on span "-- Sin Medicamento --" at bounding box center [736, 214] width 271 height 28
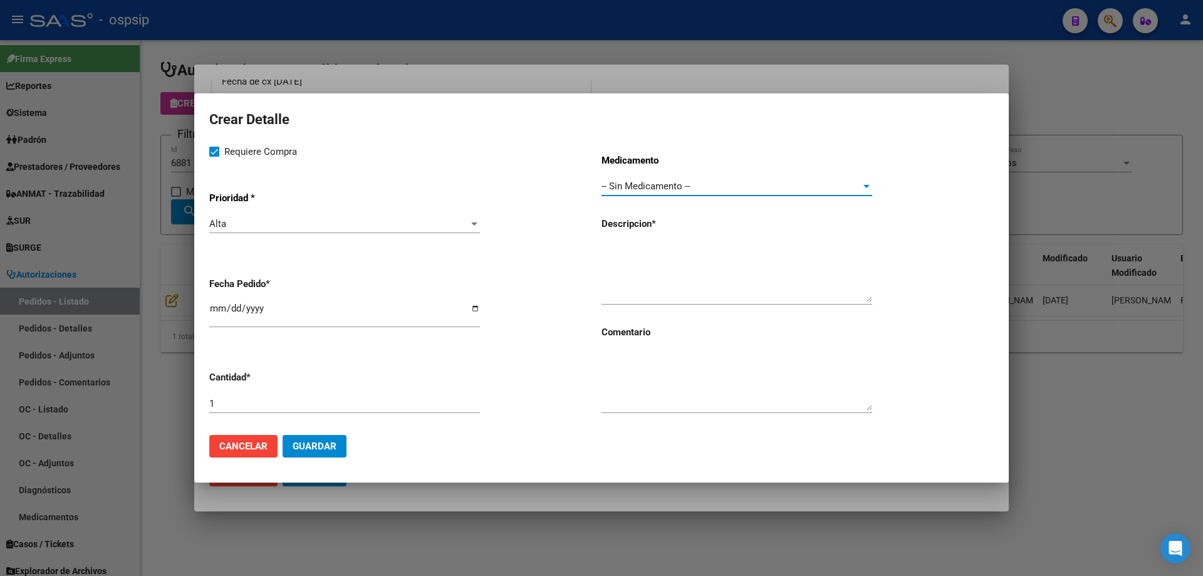
click at [217, 311] on input "[DATE]" at bounding box center [344, 313] width 271 height 20
click at [181, 263] on div at bounding box center [601, 288] width 1203 height 576
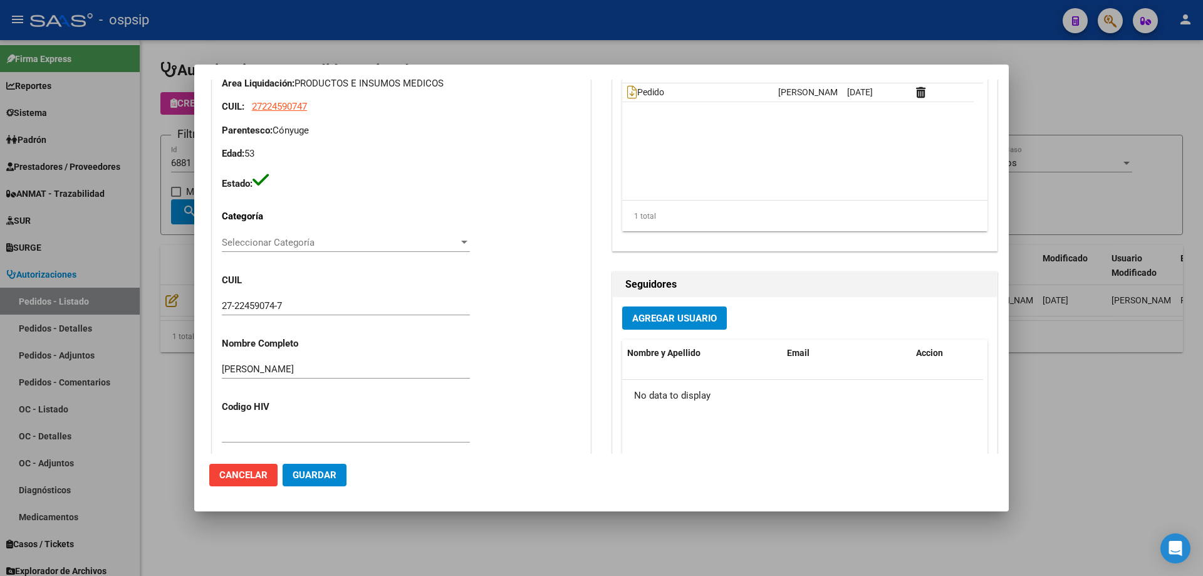
scroll to position [0, 0]
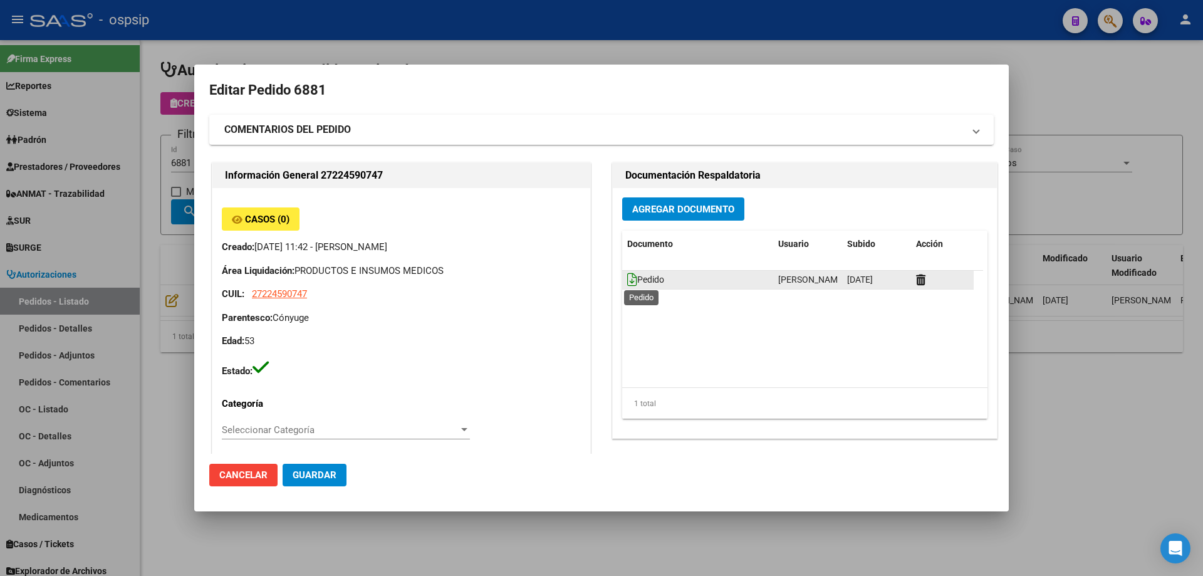
click at [627, 279] on icon at bounding box center [632, 280] width 10 height 14
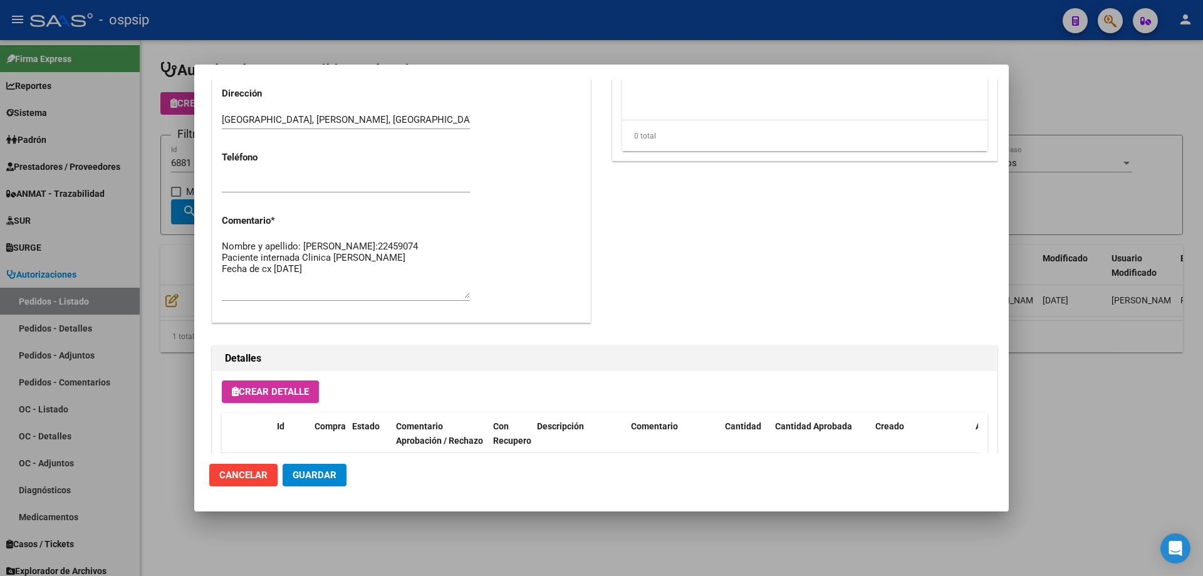
scroll to position [751, 0]
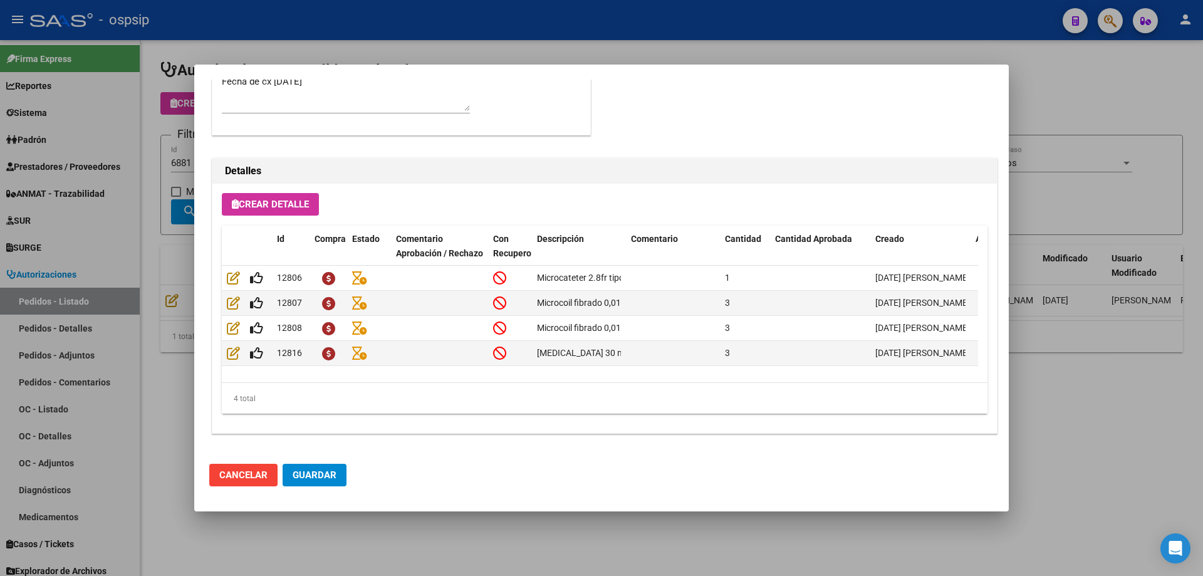
click at [308, 195] on button "Crear Detalle" at bounding box center [270, 204] width 97 height 23
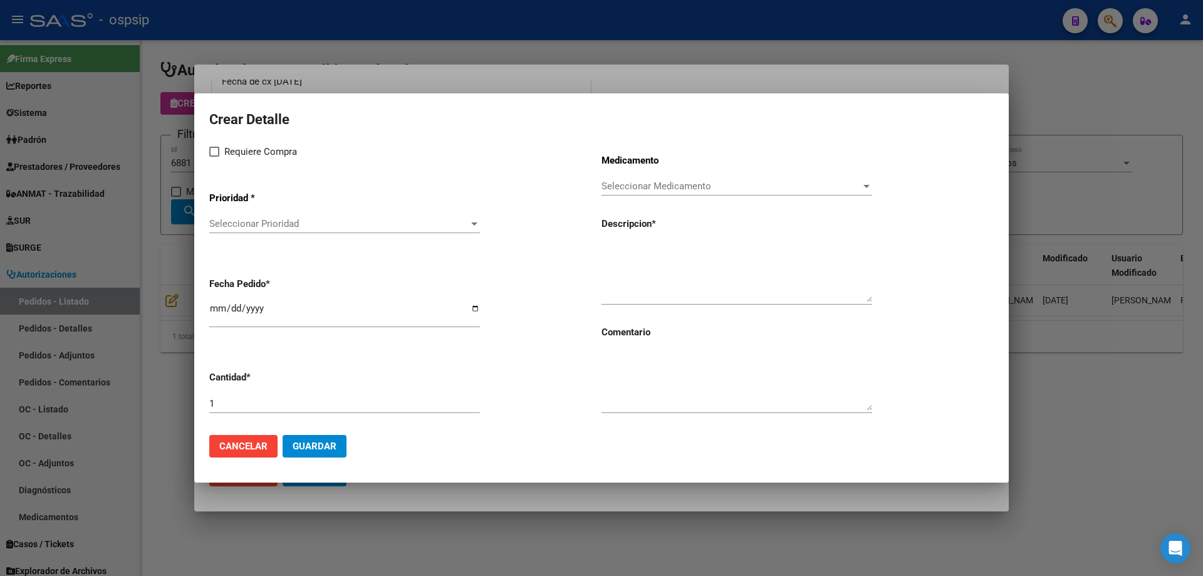
click at [289, 232] on div "Seleccionar Prioridad Seleccionar Prioridad" at bounding box center [344, 223] width 271 height 19
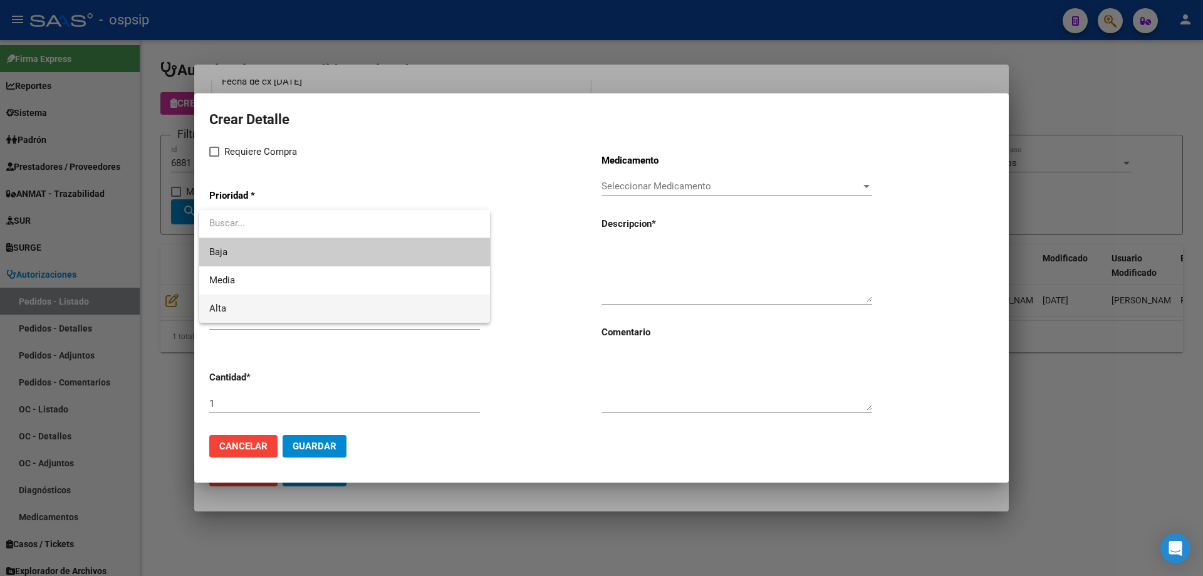
click at [247, 309] on span "Alta" at bounding box center [344, 308] width 271 height 28
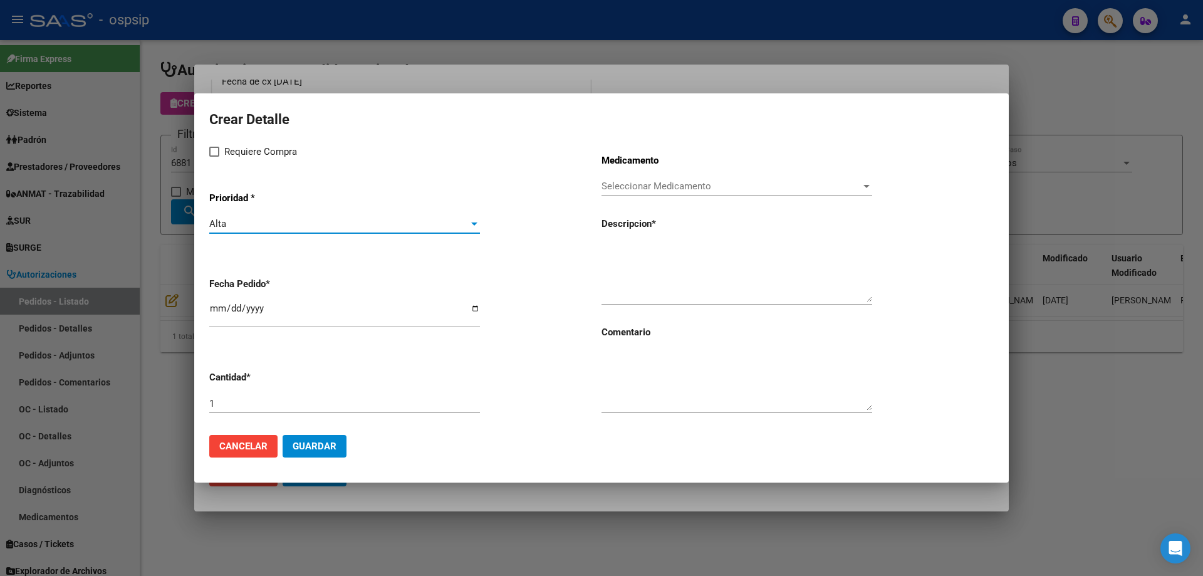
click at [219, 151] on label "Requiere Compra" at bounding box center [253, 151] width 88 height 15
click at [214, 157] on input "Requiere Compra" at bounding box center [214, 157] width 1 height 1
checkbox input "true"
click at [668, 183] on span "Seleccionar Medicamento" at bounding box center [730, 185] width 259 height 11
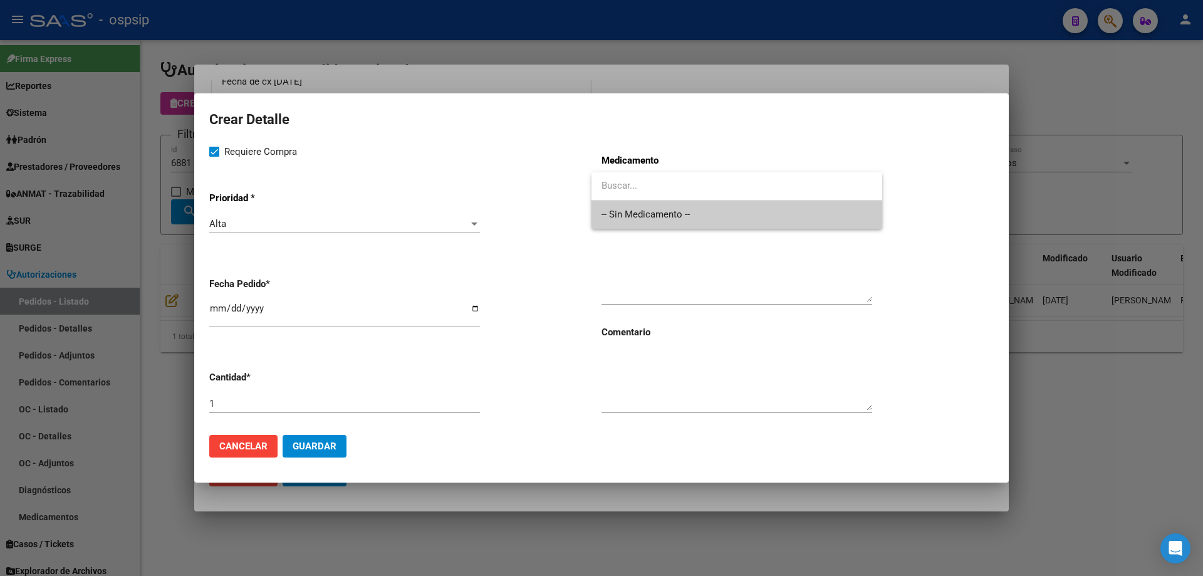
click at [668, 197] on input "dropdown search" at bounding box center [736, 186] width 291 height 28
click at [663, 207] on span "-- Sin Medicamento --" at bounding box center [736, 214] width 271 height 28
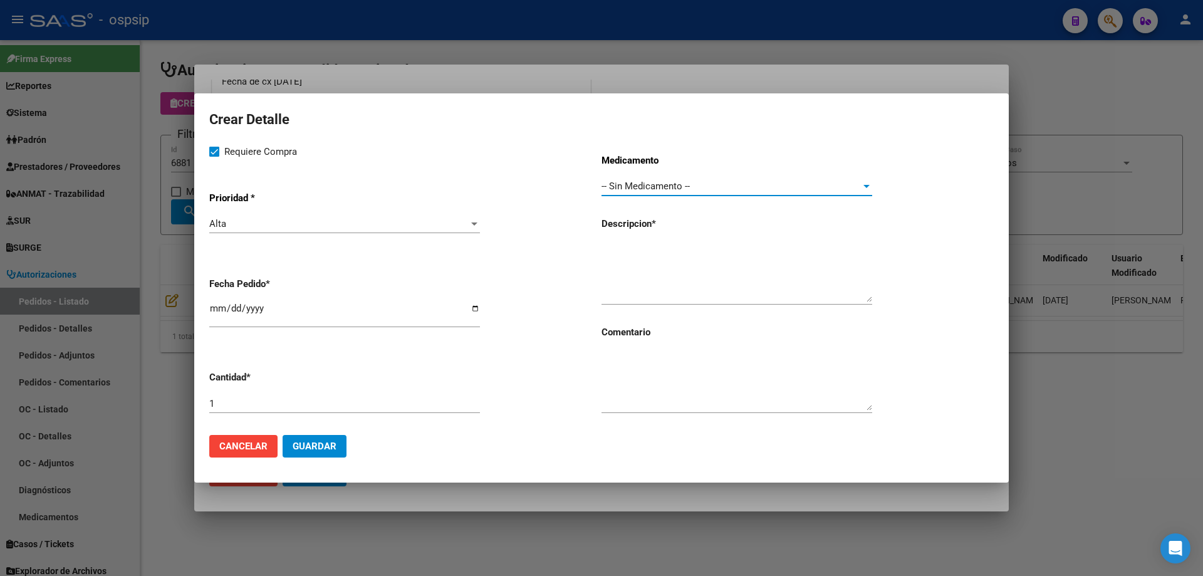
click at [207, 308] on mat-dialog-content "Crear Detalle Requiere Compra Prioridad * Alta Seleccionar Prioridad Fecha Pedi…" at bounding box center [601, 266] width 814 height 316
click at [211, 308] on input "[DATE]" at bounding box center [344, 313] width 271 height 20
type input "[DATE]"
click at [628, 244] on textarea at bounding box center [736, 272] width 271 height 59
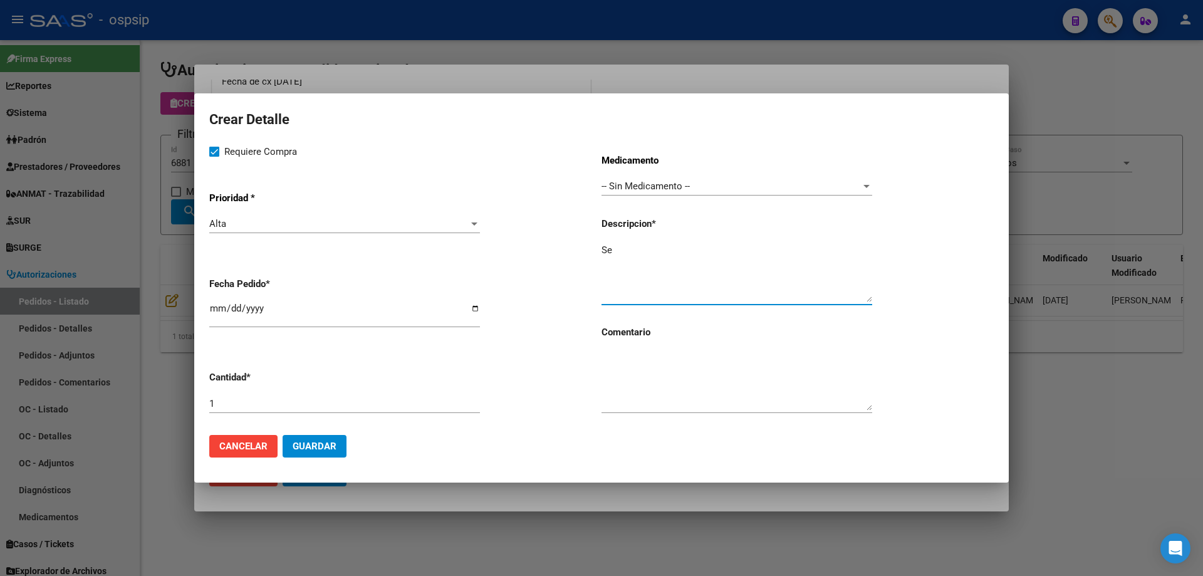
type textarea "S"
paste textarea "set de micropunción D[PERSON_NAME]"
click at [609, 249] on textarea "set de micropunción D[PERSON_NAME]" at bounding box center [736, 272] width 271 height 59
click at [747, 247] on textarea "Set de micropunción D[PERSON_NAME]" at bounding box center [736, 272] width 271 height 59
type textarea "Set de micropunción D´[PERSON_NAME] 4fr"
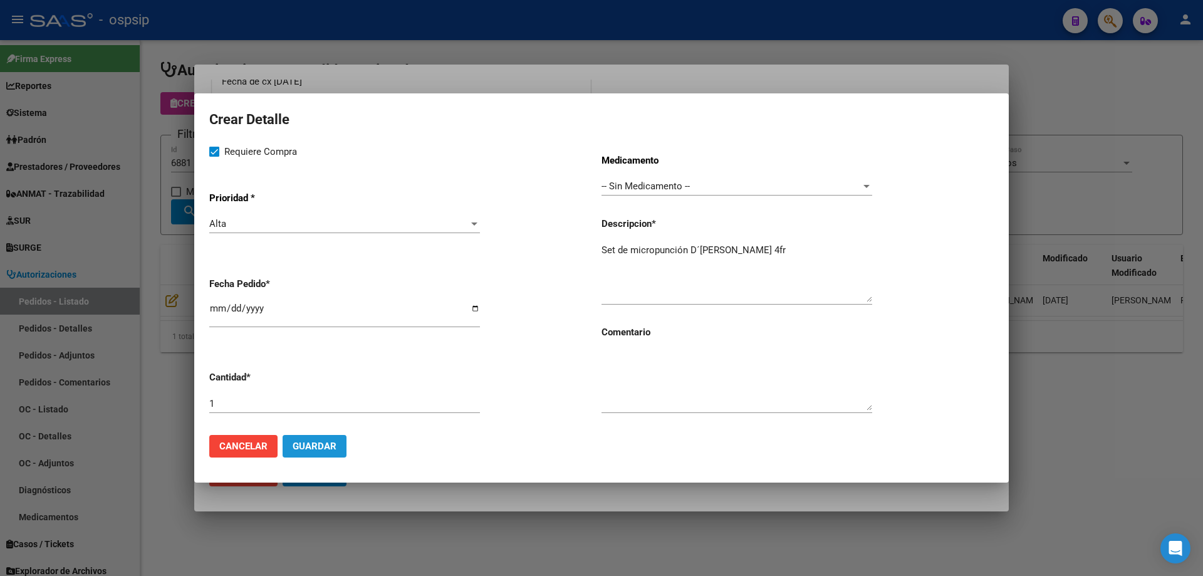
click at [321, 448] on span "Guardar" at bounding box center [315, 445] width 44 height 11
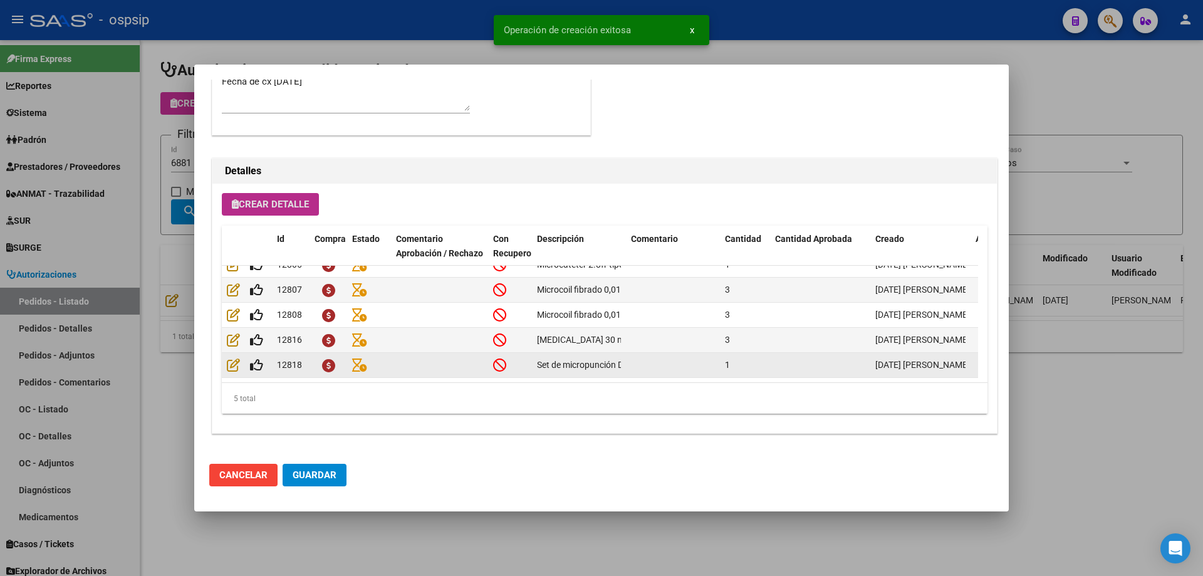
scroll to position [23, 0]
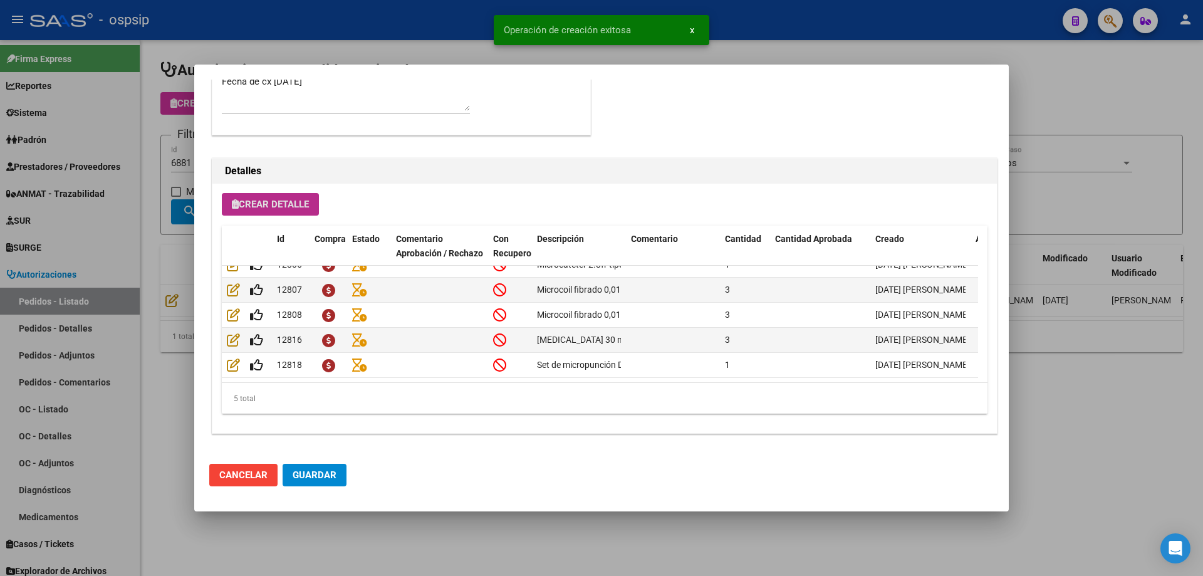
click at [333, 475] on span "Guardar" at bounding box center [315, 474] width 44 height 11
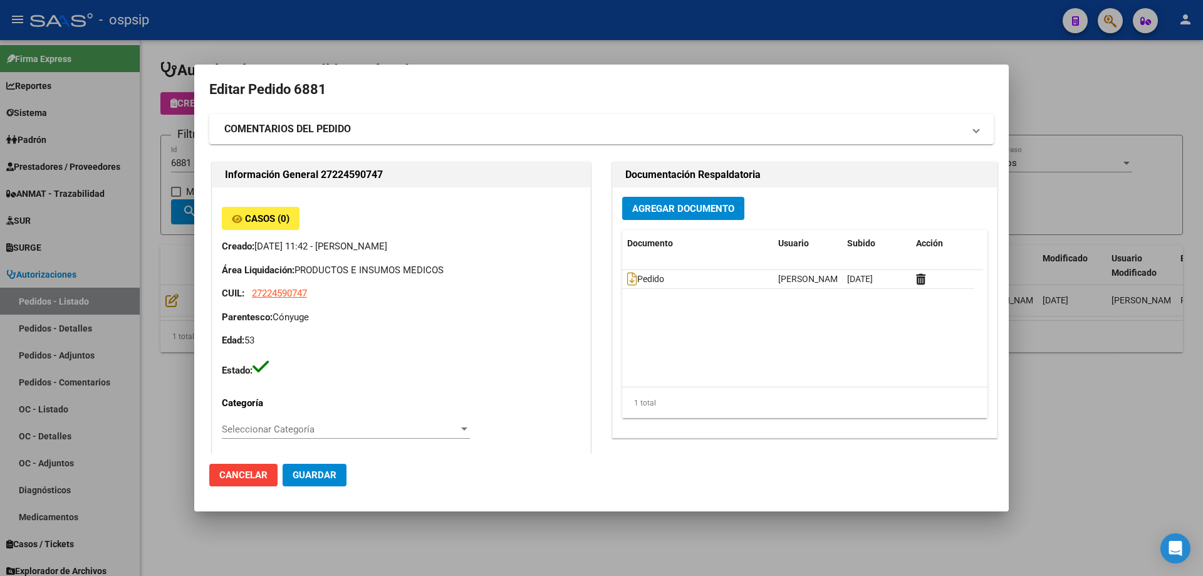
scroll to position [0, 0]
click at [167, 197] on div at bounding box center [601, 288] width 1203 height 576
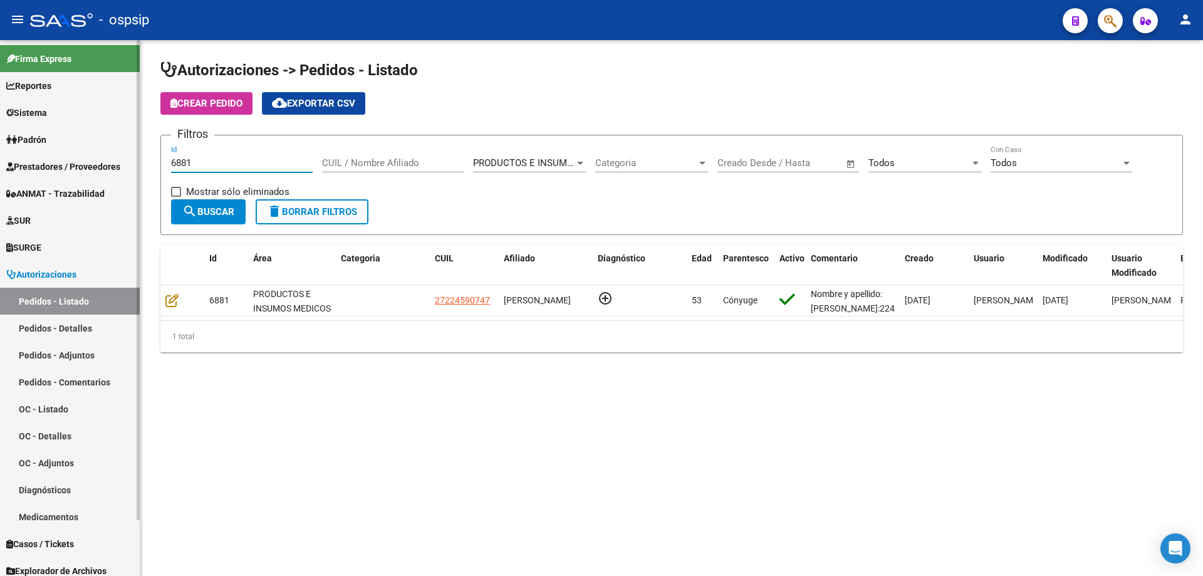
drag, startPoint x: 276, startPoint y: 164, endPoint x: 0, endPoint y: 134, distance: 277.9
click at [0, 134] on mat-sidenav-container "Firma Express Reportes Egresos Devengados Auditorías x Área Auditorías x Usuari…" at bounding box center [601, 308] width 1203 height 536
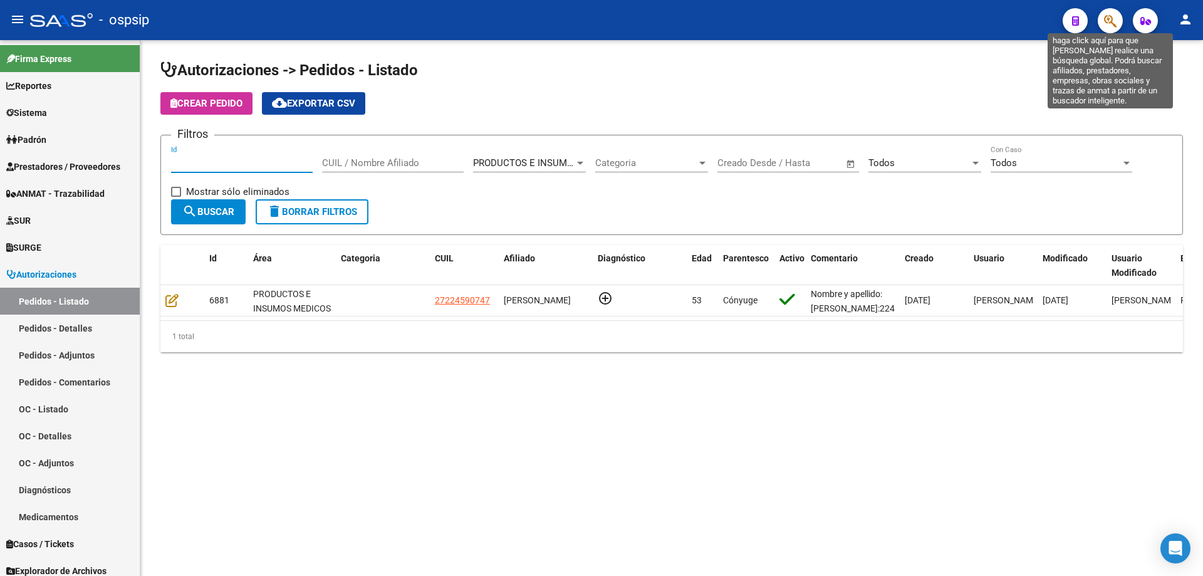
click at [1106, 16] on icon "button" at bounding box center [1110, 21] width 13 height 14
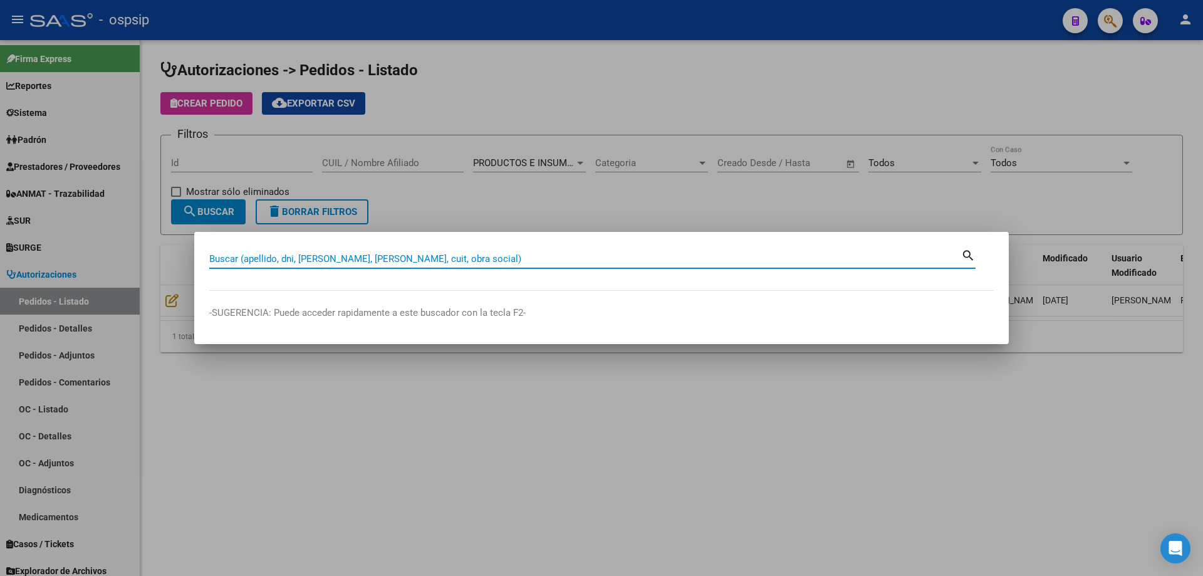
click at [723, 259] on input "Buscar (apellido, dni, [PERSON_NAME], [PERSON_NAME], cuit, obra social)" at bounding box center [585, 258] width 752 height 11
type input "43251440"
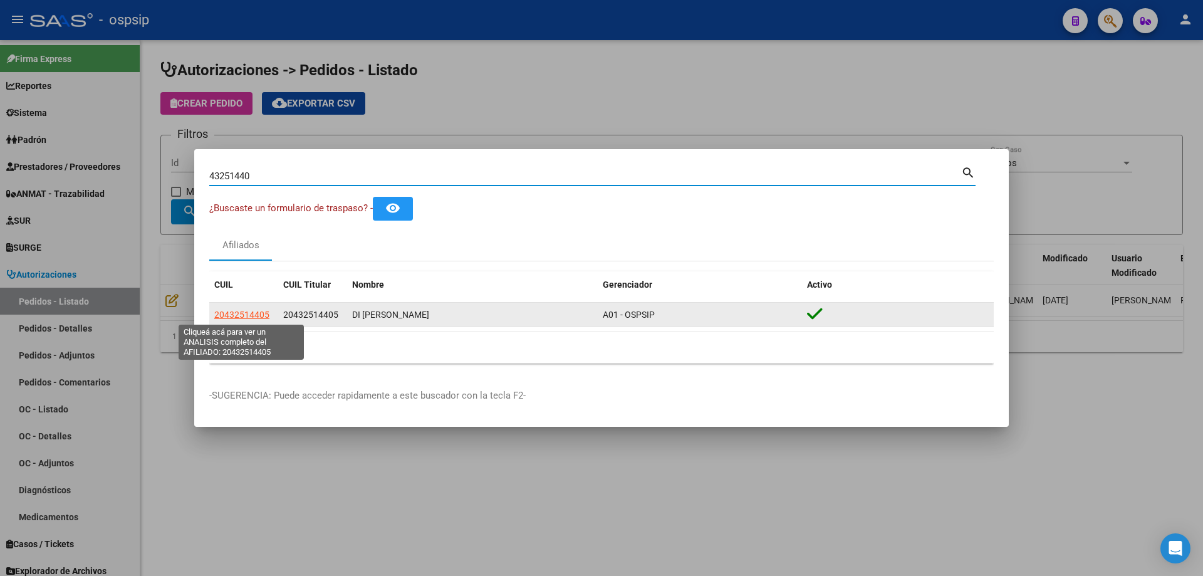
click at [262, 314] on span "20432514405" at bounding box center [241, 314] width 55 height 10
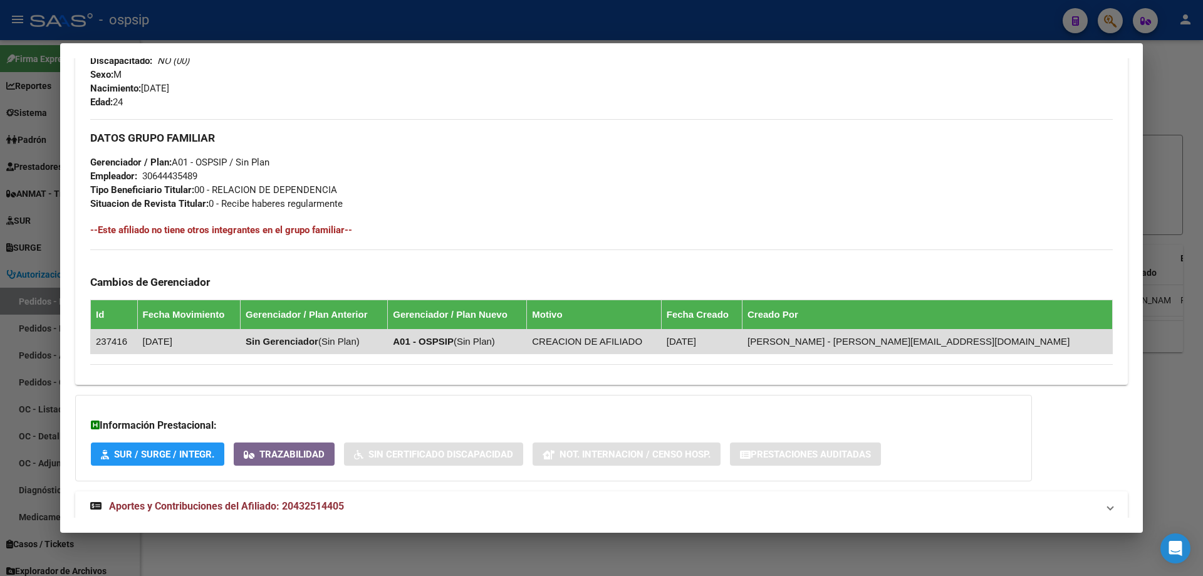
scroll to position [533, 0]
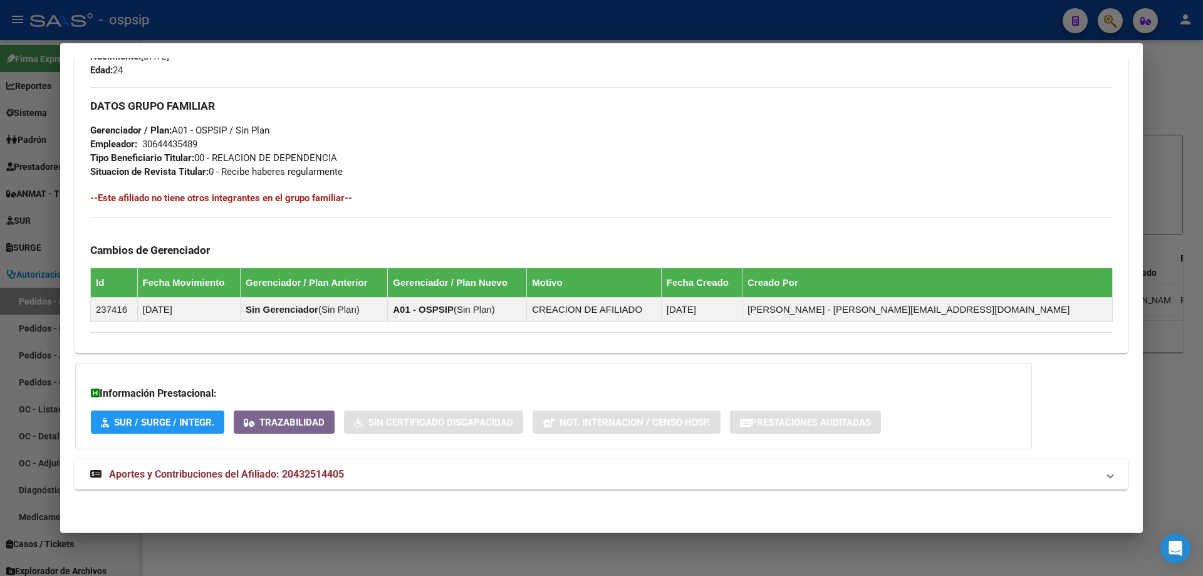
click at [232, 474] on span "Aportes y Contribuciones del Afiliado: 20432514405" at bounding box center [226, 474] width 235 height 12
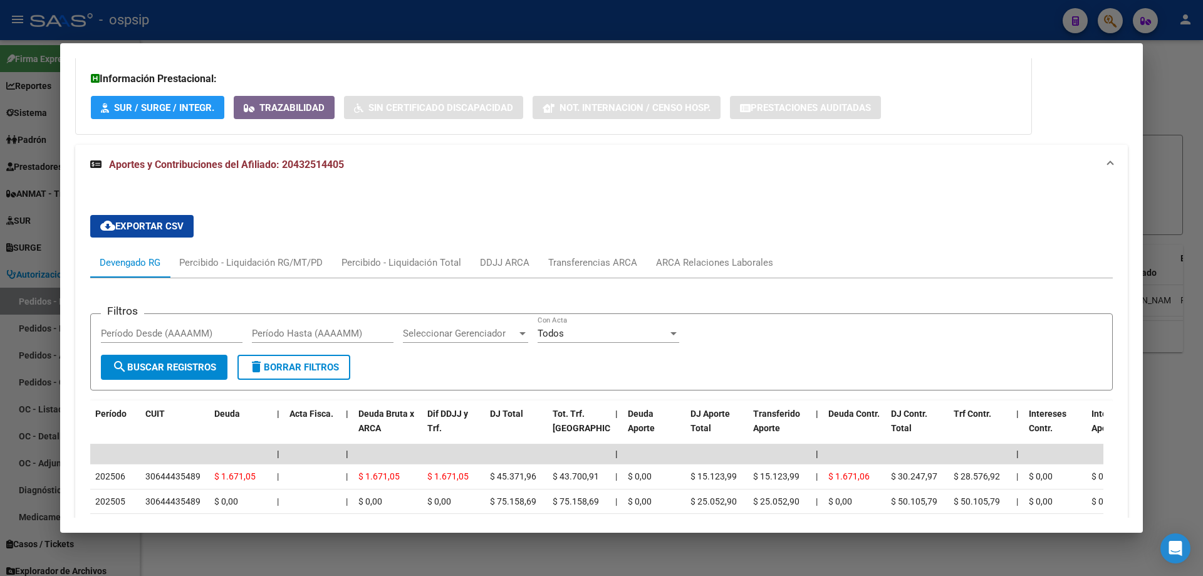
click at [36, 350] on div at bounding box center [601, 288] width 1203 height 576
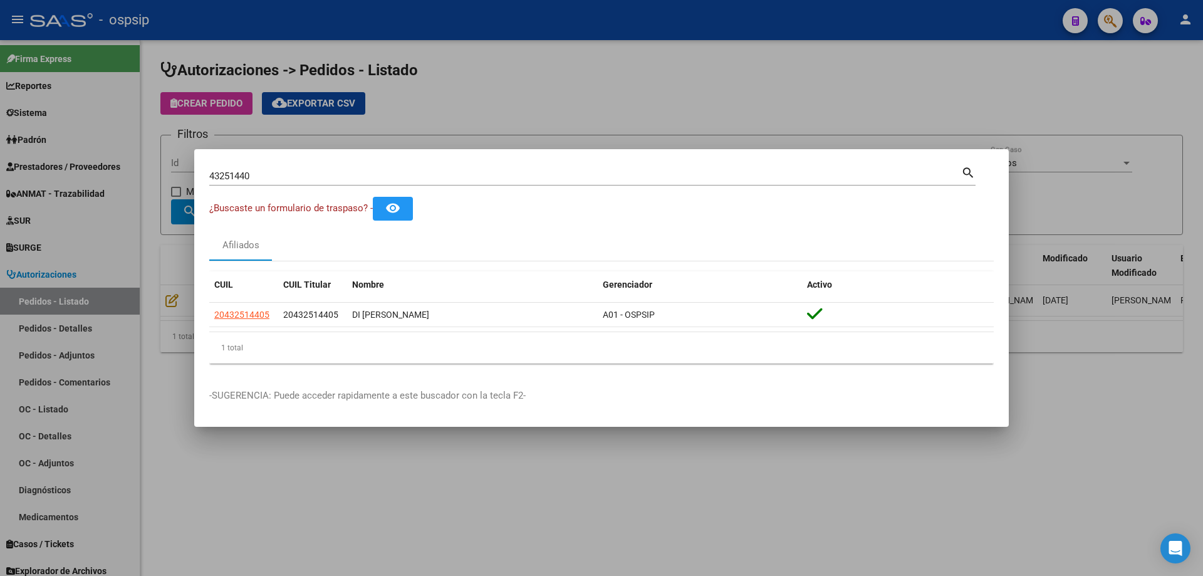
click at [235, 175] on input "43251440" at bounding box center [585, 175] width 752 height 11
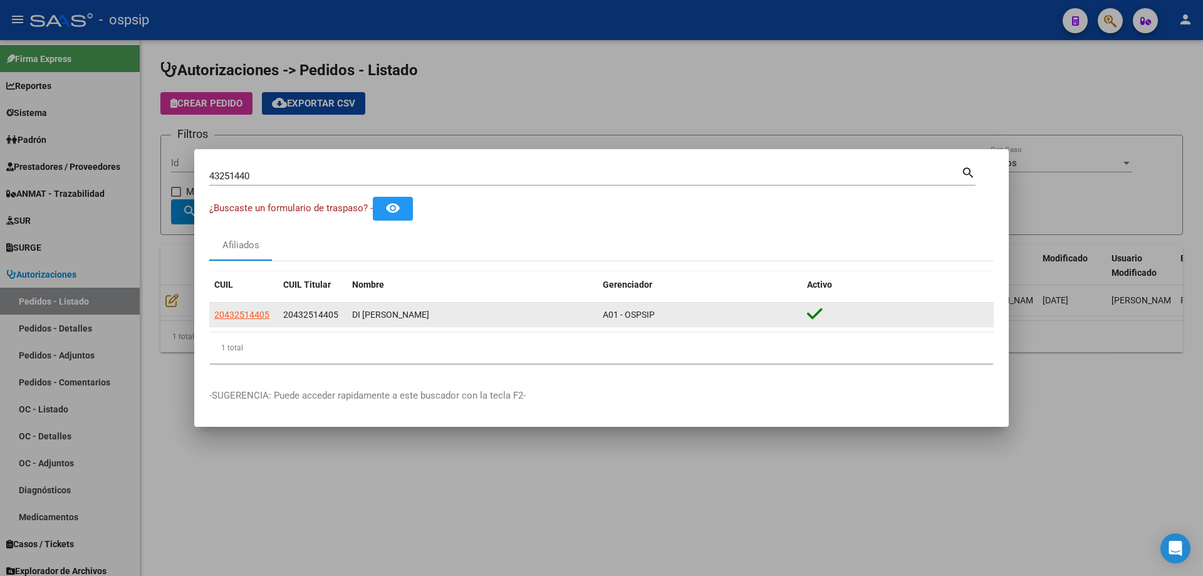
drag, startPoint x: 271, startPoint y: 314, endPoint x: 213, endPoint y: 313, distance: 58.3
click at [213, 313] on datatable-body-cell "20432514405" at bounding box center [243, 315] width 69 height 24
copy span "20432514405"
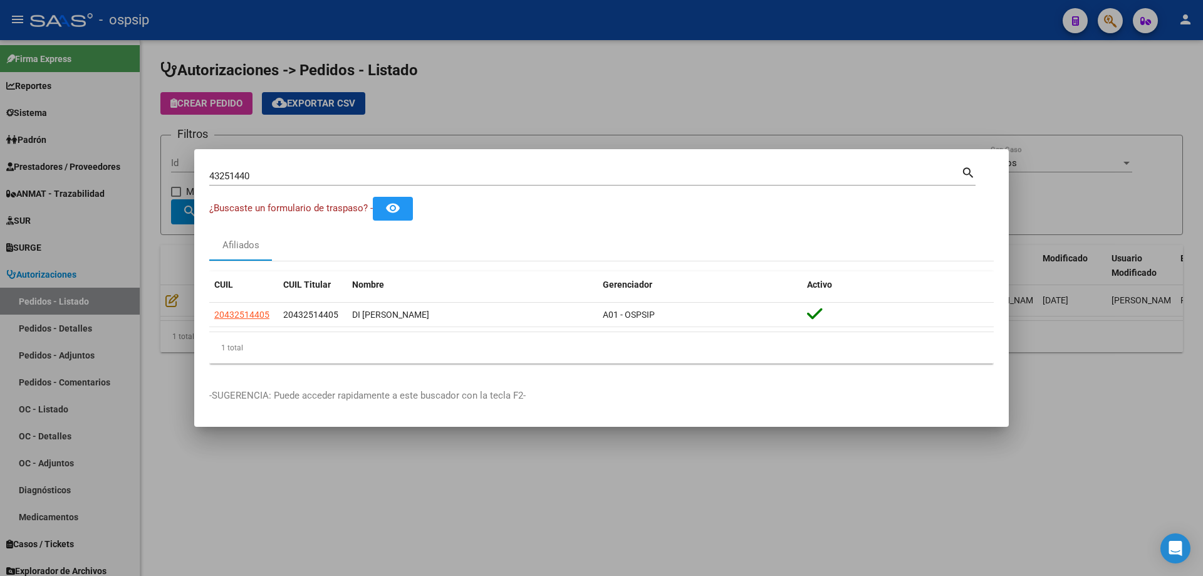
click at [154, 222] on div at bounding box center [601, 288] width 1203 height 576
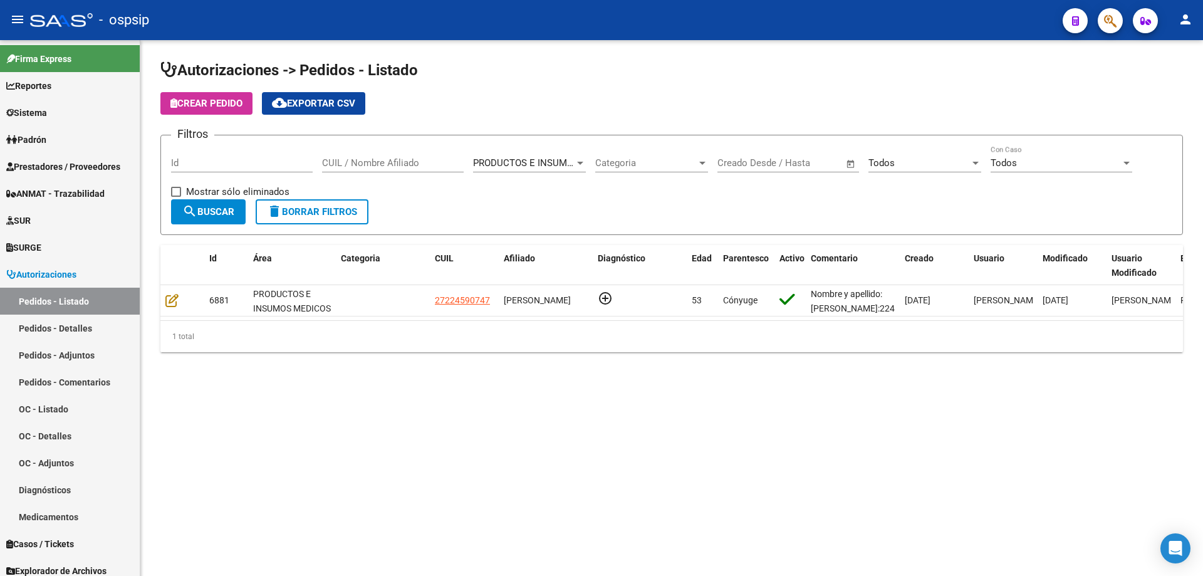
click at [237, 108] on span "Crear Pedido" at bounding box center [206, 103] width 72 height 11
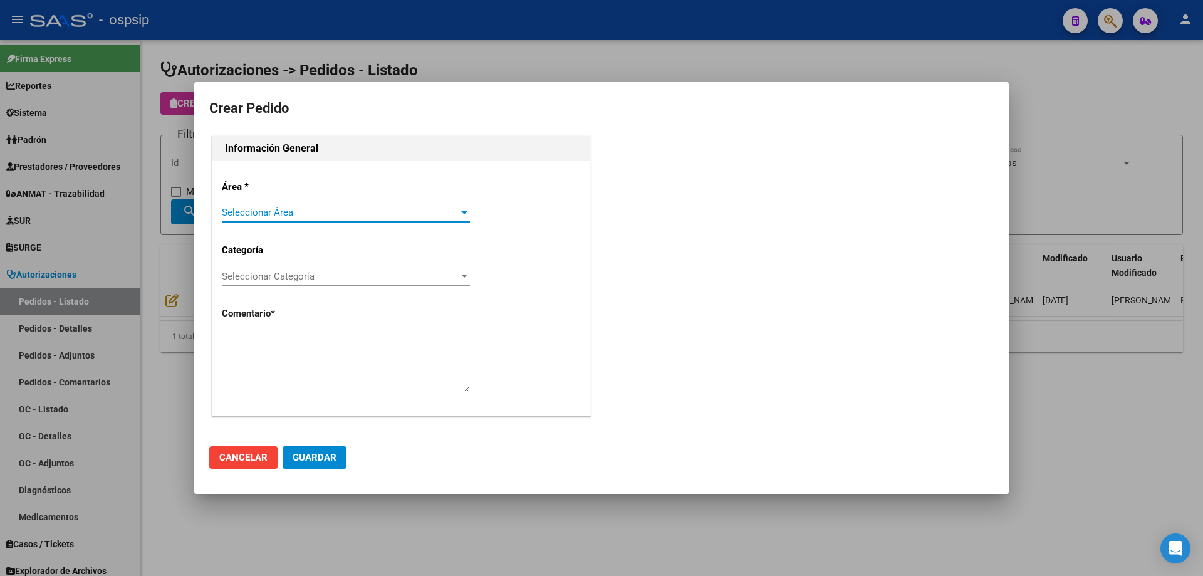
click at [347, 214] on span "Seleccionar Área" at bounding box center [340, 212] width 237 height 11
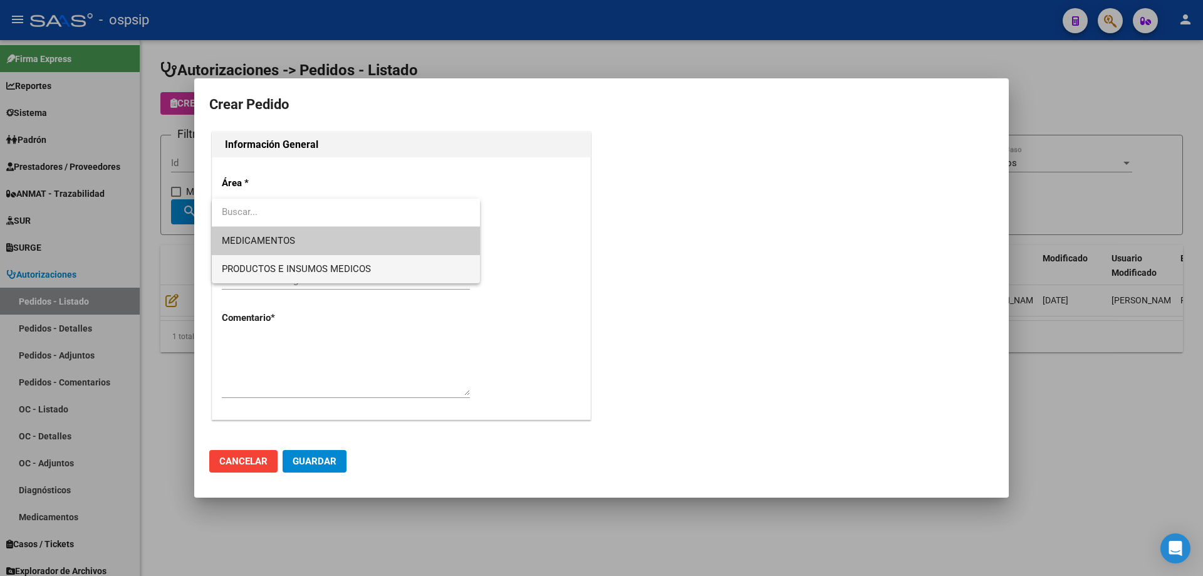
click at [332, 263] on span "PRODUCTOS E INSUMOS MEDICOS" at bounding box center [346, 269] width 248 height 28
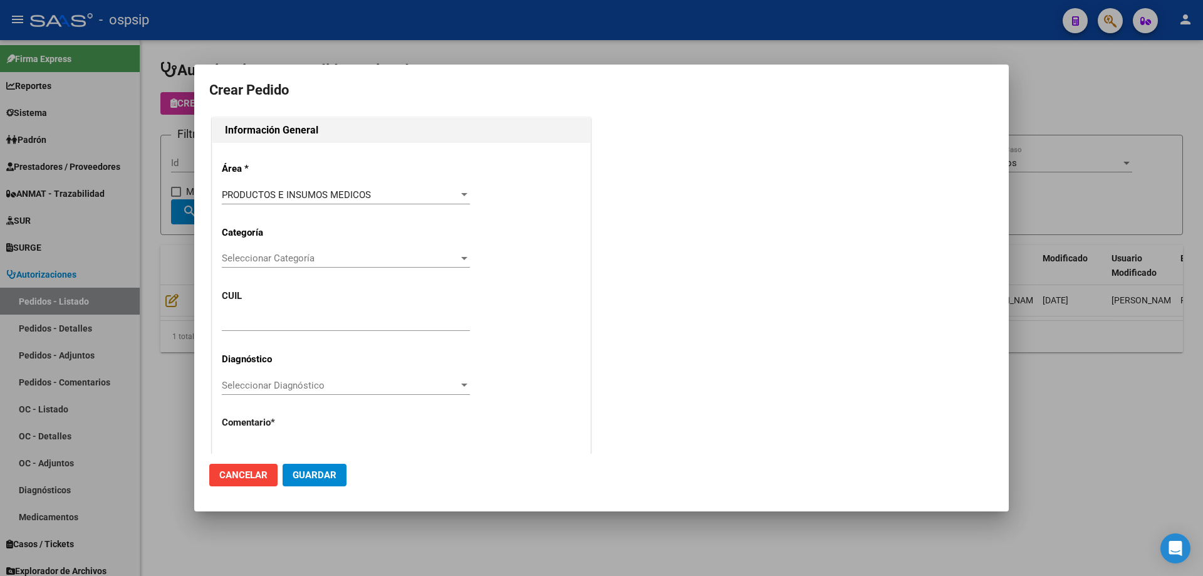
click at [325, 264] on div "Seleccionar Categoría Seleccionar Categoría" at bounding box center [346, 258] width 248 height 19
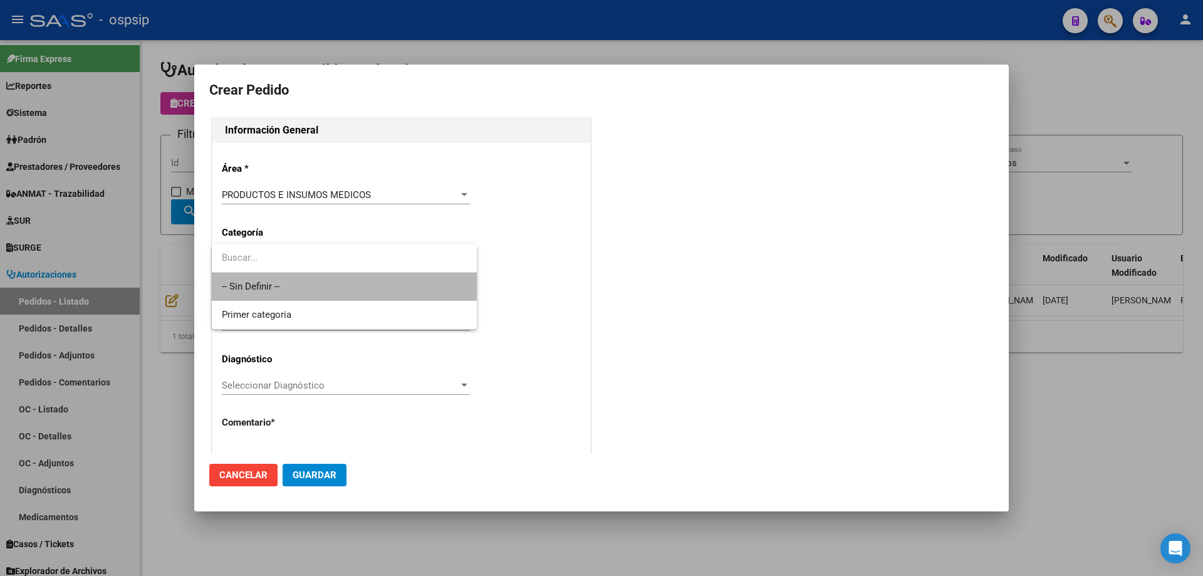
click at [314, 278] on span "-- Sin Definir --" at bounding box center [344, 287] width 245 height 28
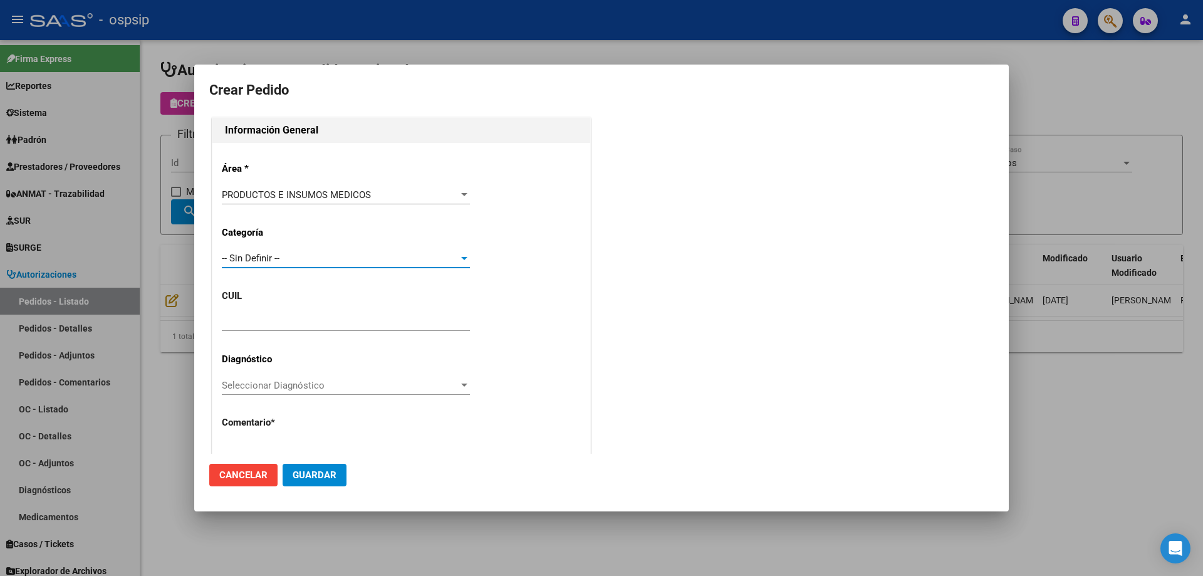
drag, startPoint x: 309, startPoint y: 294, endPoint x: 304, endPoint y: 300, distance: 8.0
drag, startPoint x: 304, startPoint y: 300, endPoint x: 289, endPoint y: 320, distance: 24.7
drag, startPoint x: 289, startPoint y: 320, endPoint x: 274, endPoint y: 318, distance: 15.2
click at [274, 318] on input "text" at bounding box center [346, 321] width 248 height 11
paste input "20-43251440-5"
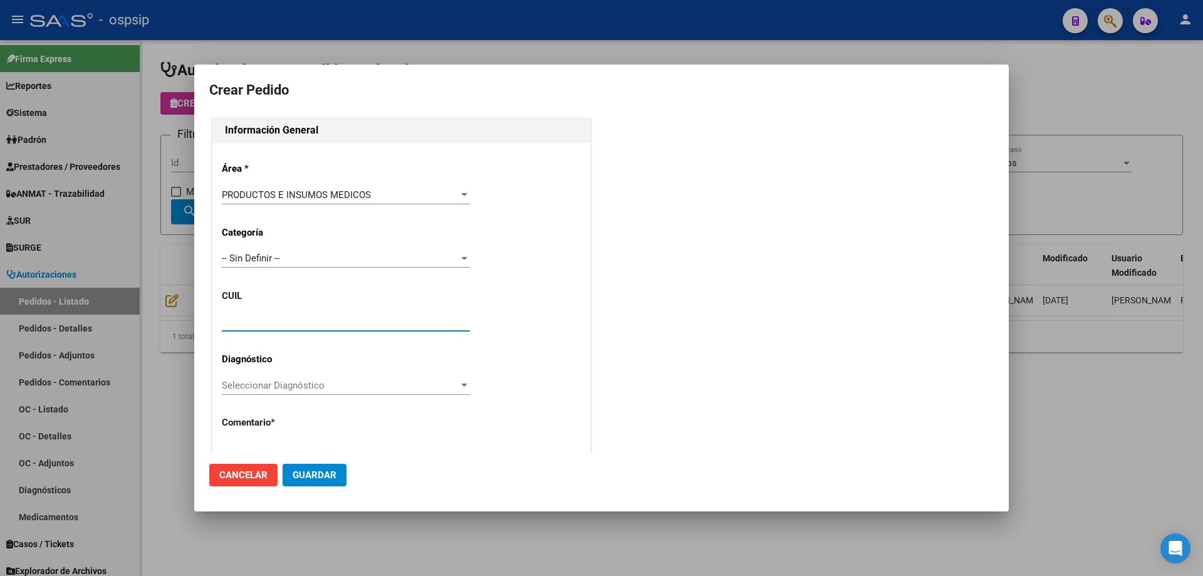
type input "20-43251440-5"
type input "[PERSON_NAME] DI [PERSON_NAME]"
type input "[GEOGRAPHIC_DATA], EL JAGUEL, CATAMARCA 808"
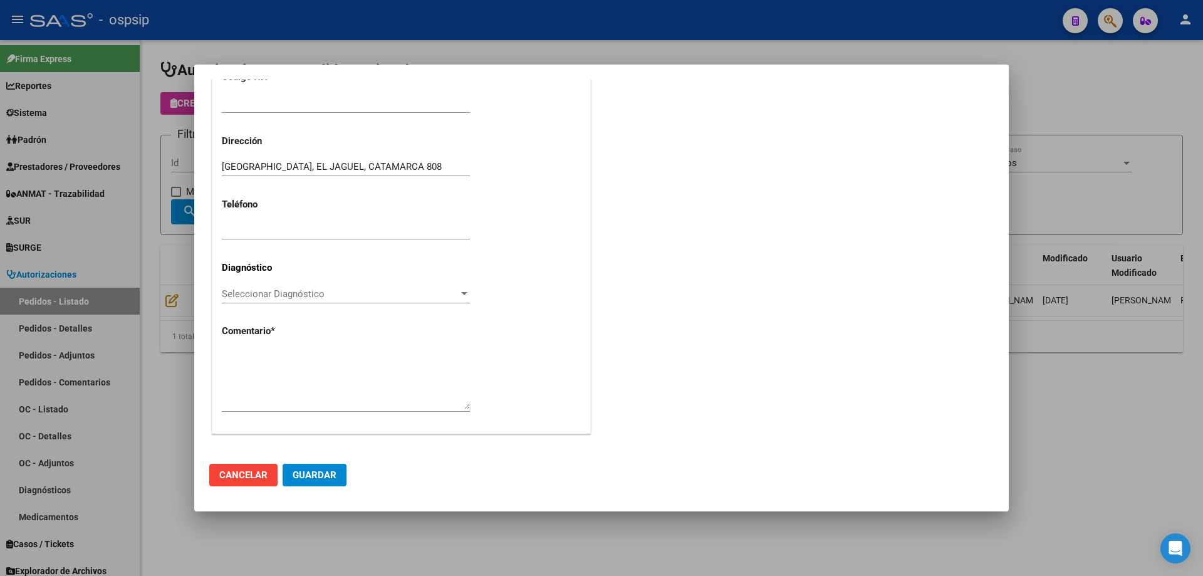
type input "20-43251440-5"
click at [304, 379] on textarea at bounding box center [346, 379] width 248 height 59
type textarea "n"
paste textarea "20432514405"
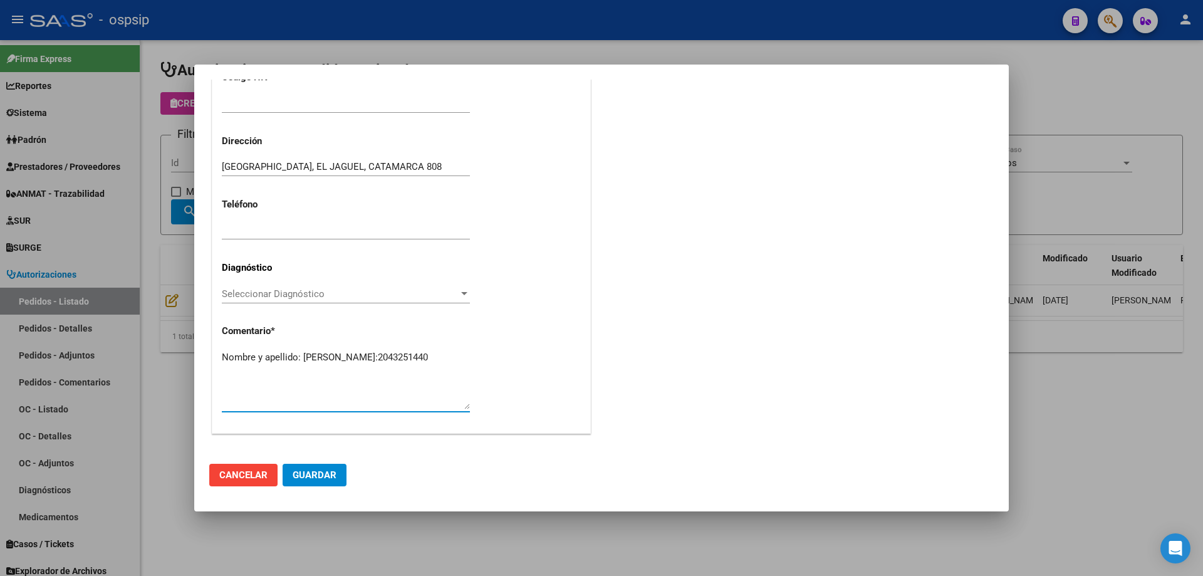
click at [251, 368] on textarea "Nombre y apellido: [PERSON_NAME]:2043251440" at bounding box center [346, 379] width 248 height 59
click at [308, 368] on textarea "Nombre y apellido: [PERSON_NAME]:43251440" at bounding box center [346, 379] width 248 height 59
type textarea "Nombre y apellido: [PERSON_NAME]:43251440 Paciente internado Hospital cuenta al…"
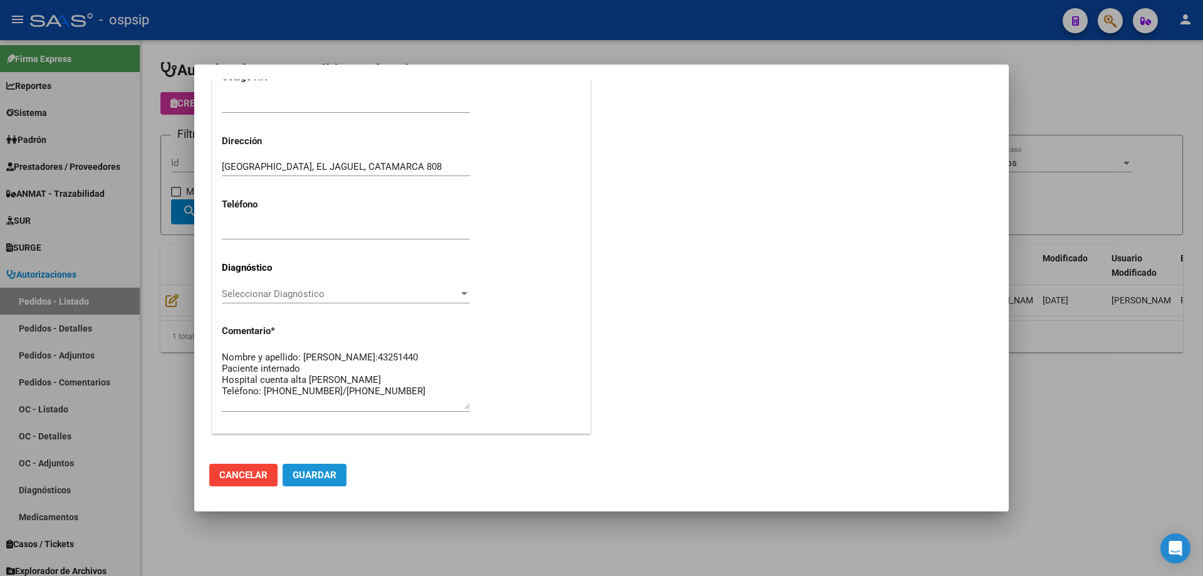
click at [330, 476] on span "Guardar" at bounding box center [315, 474] width 44 height 11
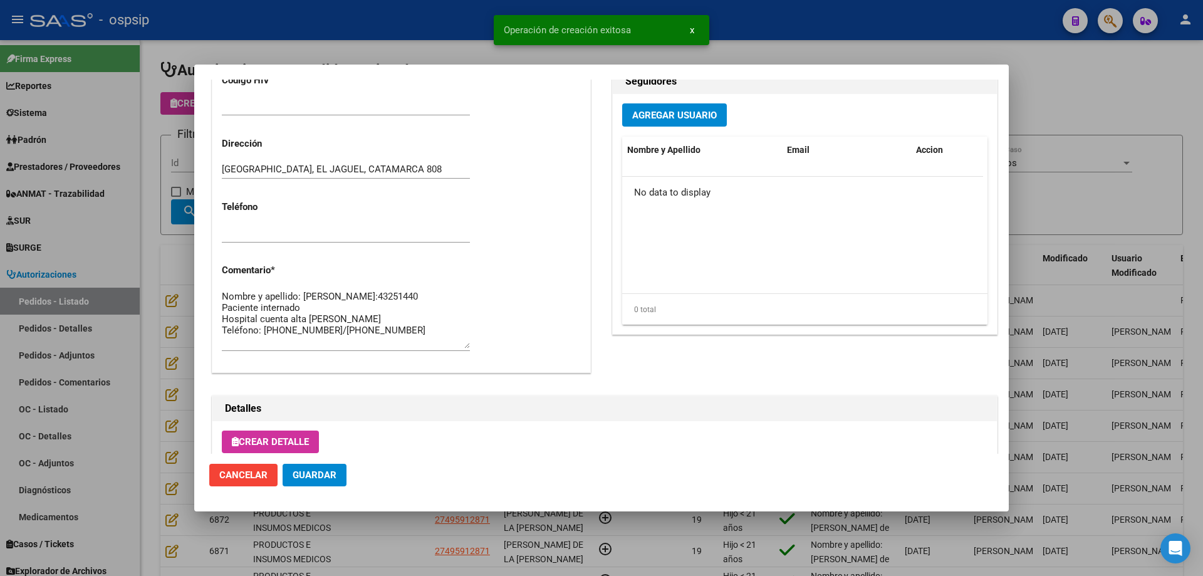
scroll to position [390, 0]
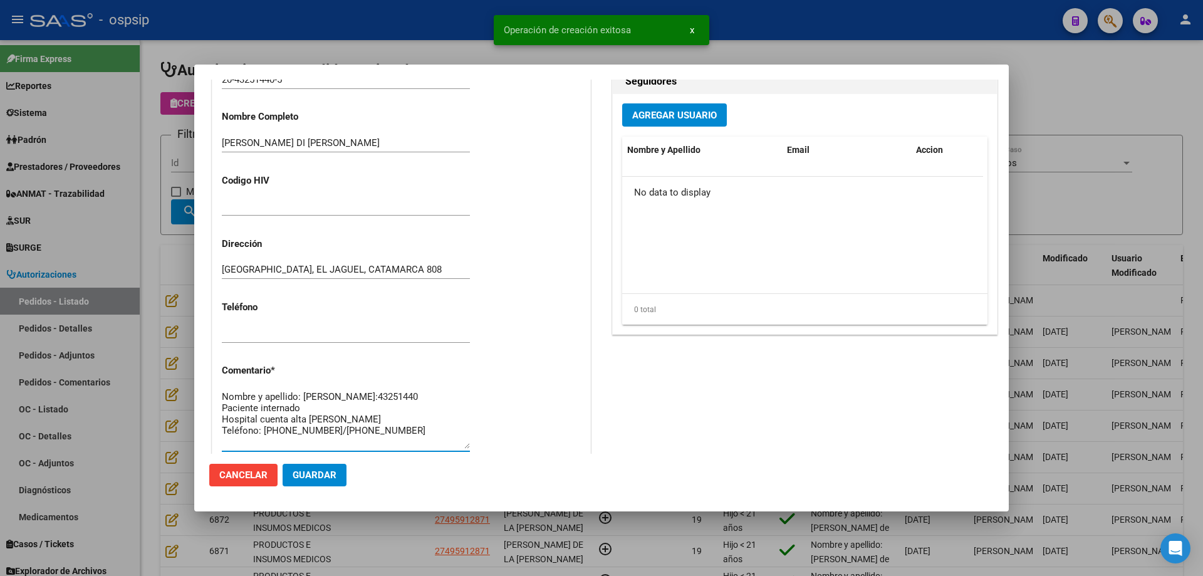
click at [400, 434] on textarea "Nombre y apellido: [PERSON_NAME]:43251440 Paciente internado Hospital cuenta al…" at bounding box center [346, 419] width 248 height 59
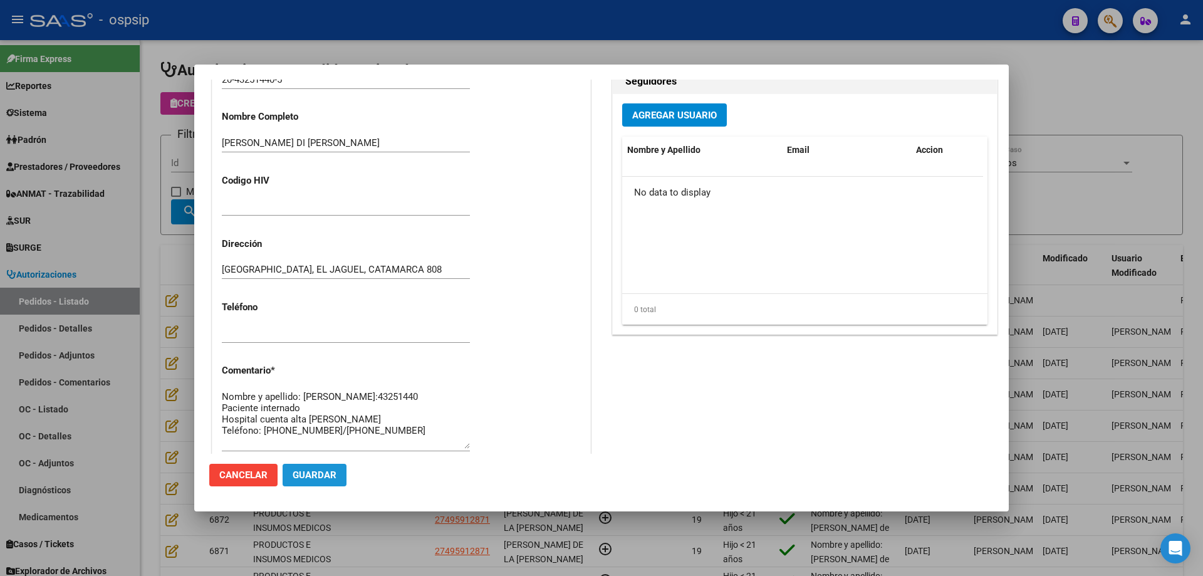
click at [315, 482] on button "Guardar" at bounding box center [315, 475] width 64 height 23
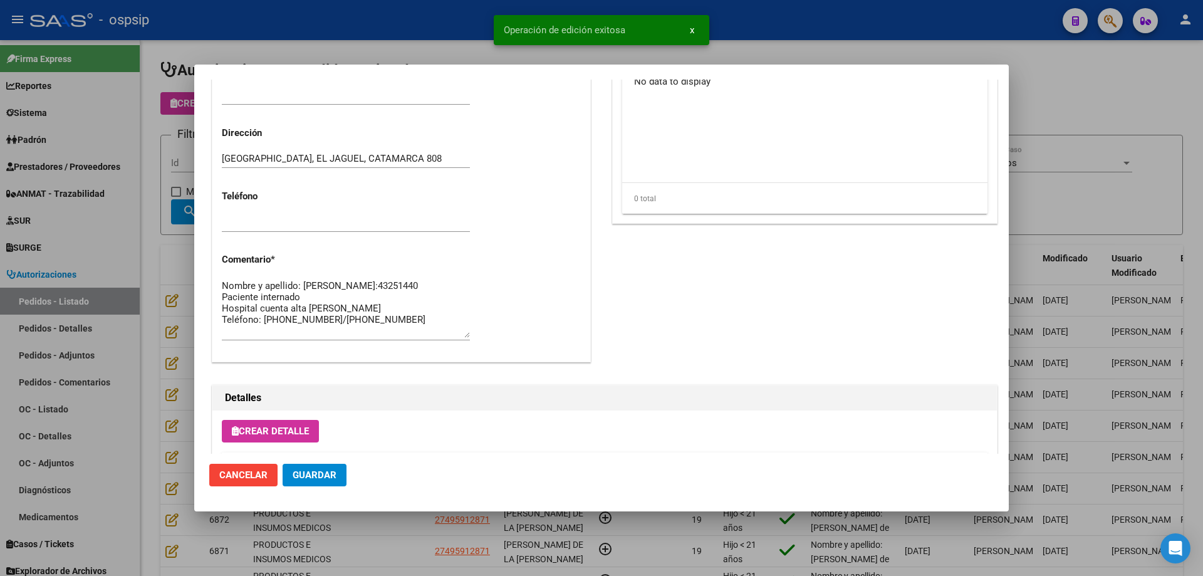
scroll to position [11, 0]
click at [281, 432] on span "Crear Detalle" at bounding box center [270, 430] width 77 height 11
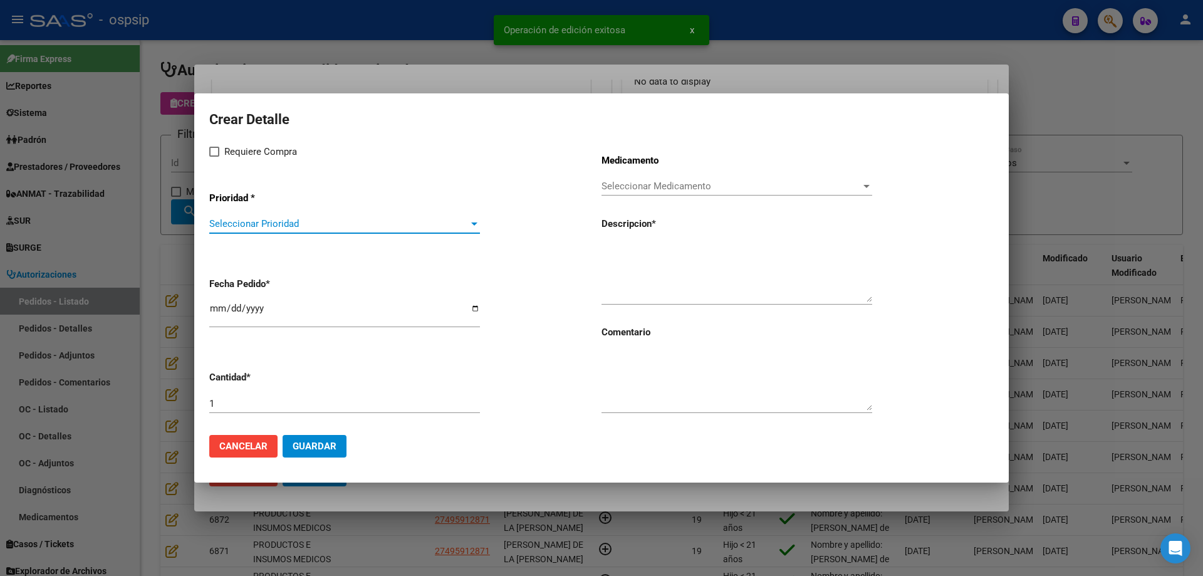
click at [326, 229] on span "Seleccionar Prioridad" at bounding box center [338, 223] width 259 height 11
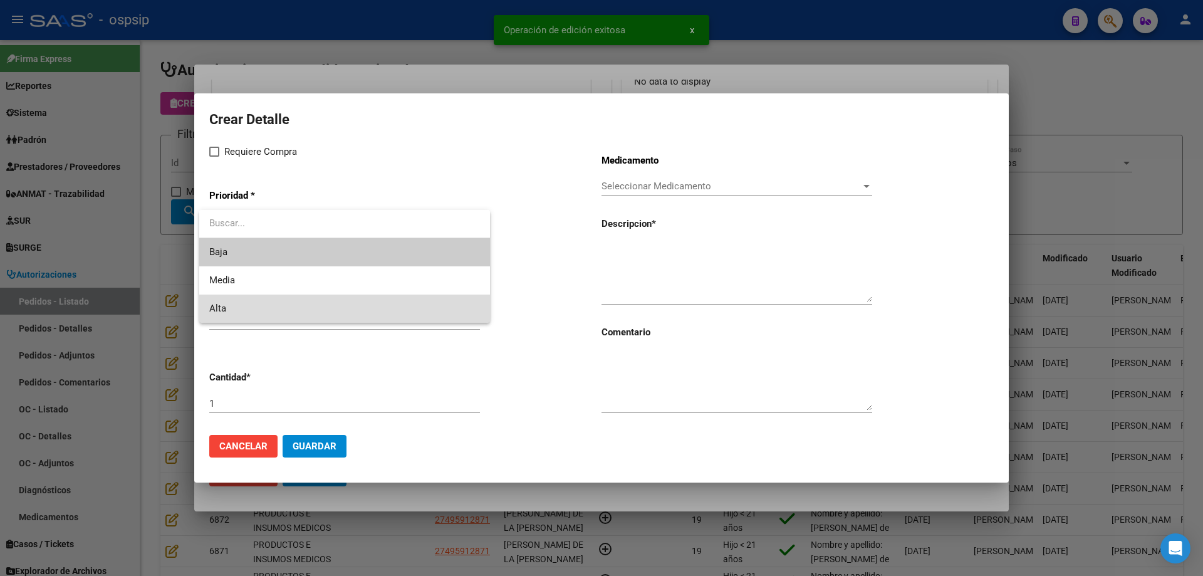
click at [291, 307] on span "Alta" at bounding box center [344, 308] width 271 height 28
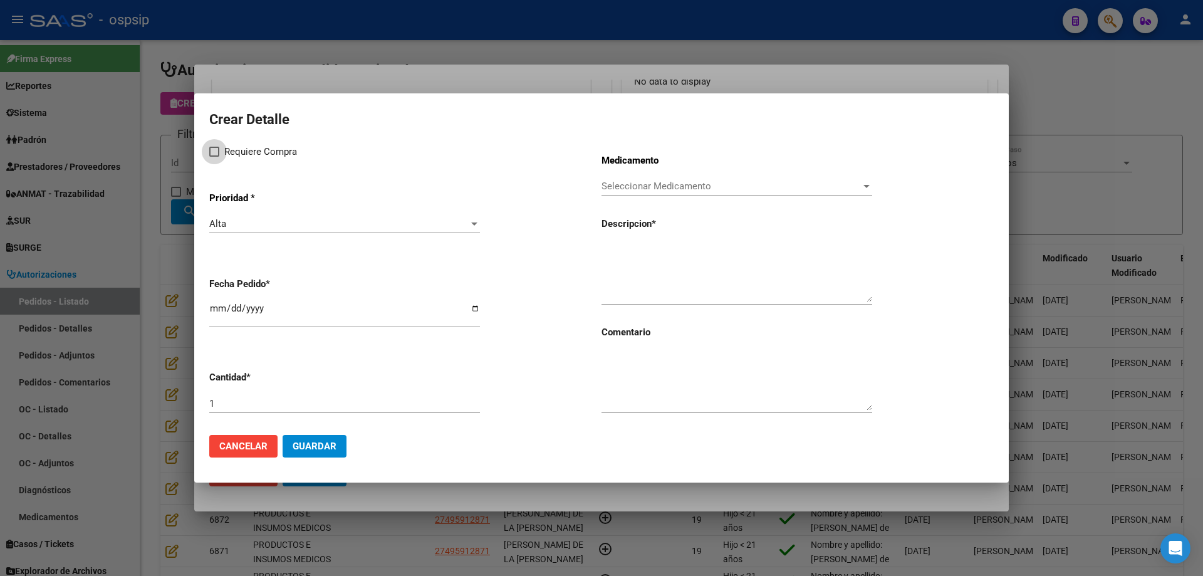
click at [237, 153] on span "Requiere Compra" at bounding box center [260, 151] width 73 height 15
click at [214, 157] on input "Requiere Compra" at bounding box center [214, 157] width 1 height 1
checkbox input "true"
click at [622, 184] on span "Seleccionar Medicamento" at bounding box center [730, 185] width 259 height 11
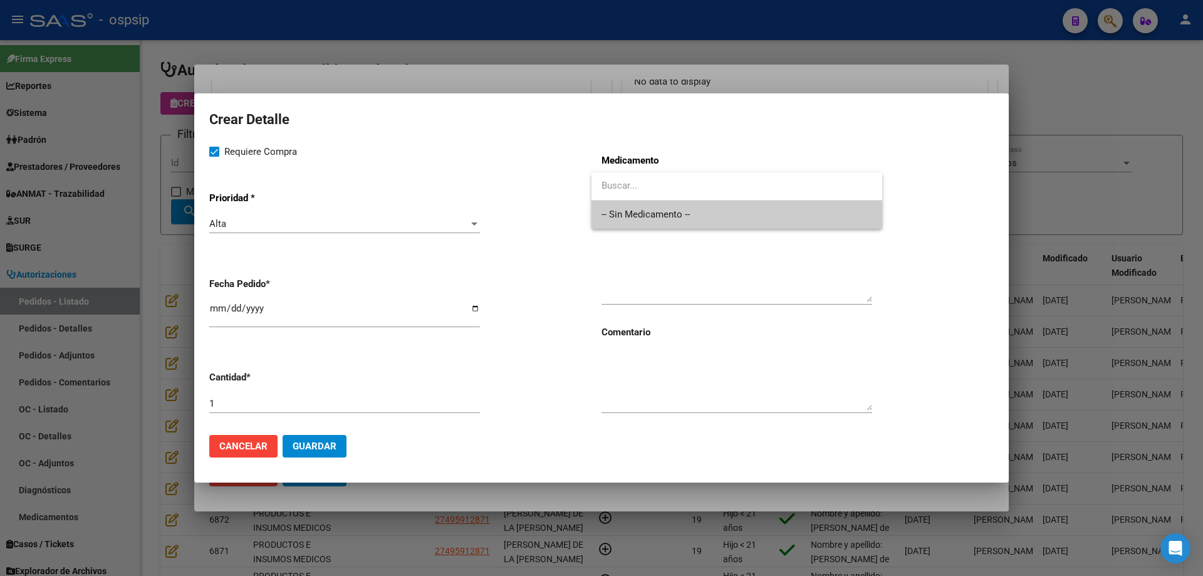
click at [623, 224] on span "-- Sin Medicamento --" at bounding box center [736, 214] width 271 height 28
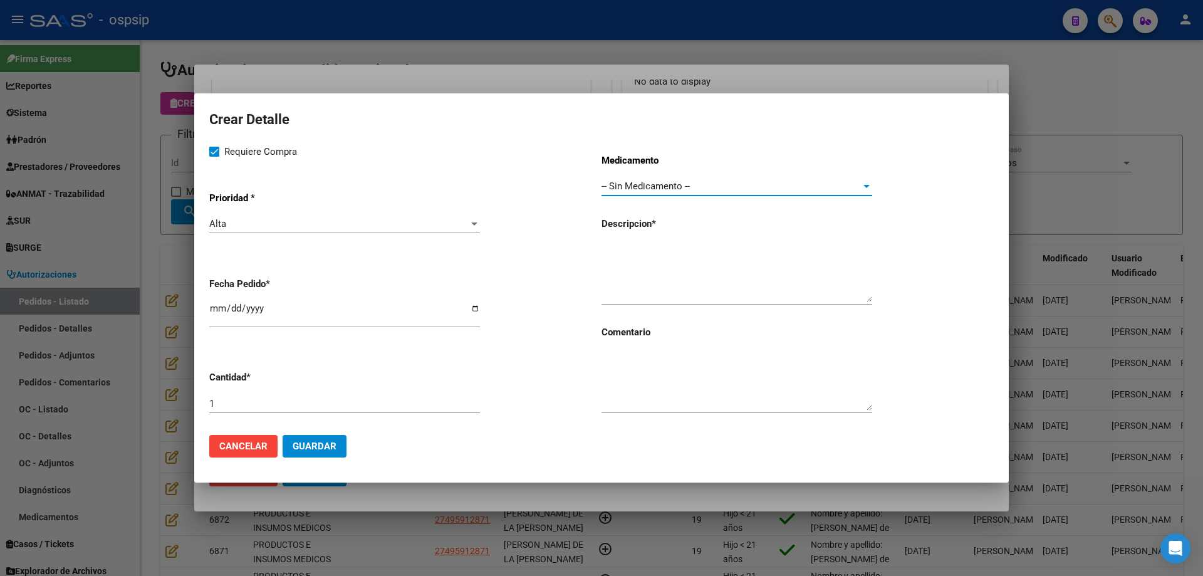
click at [715, 270] on textarea at bounding box center [736, 272] width 271 height 59
type textarea "Placa DCP de 3,5mm"
click at [320, 445] on span "Guardar" at bounding box center [315, 445] width 44 height 11
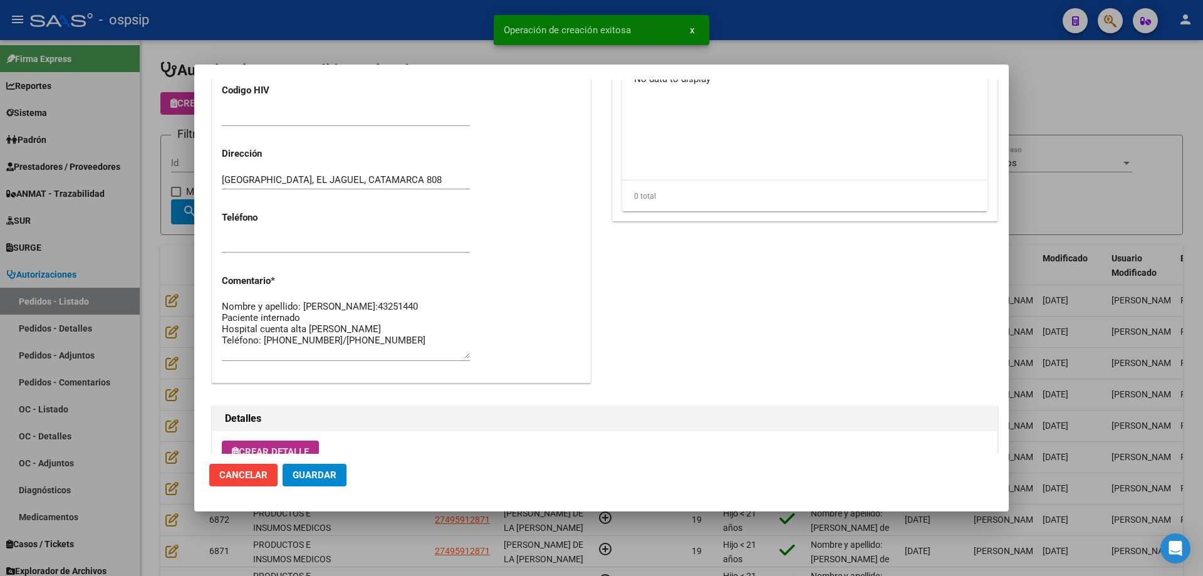
scroll to position [525, 0]
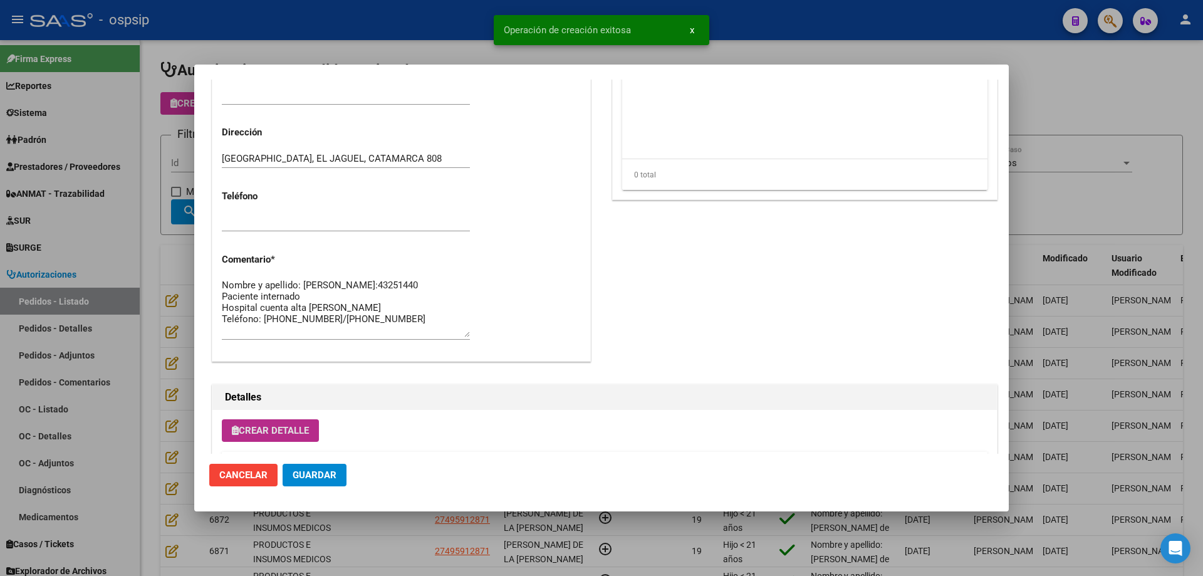
click at [362, 287] on textarea "Nombre y apellido: [PERSON_NAME]:43251440 Paciente internado Hospital cuenta al…" at bounding box center [346, 307] width 248 height 59
click at [361, 293] on textarea "Nombre y apellido: [PERSON_NAME]:43251440 Paciente internado Hospital cuenta al…" at bounding box center [346, 307] width 248 height 59
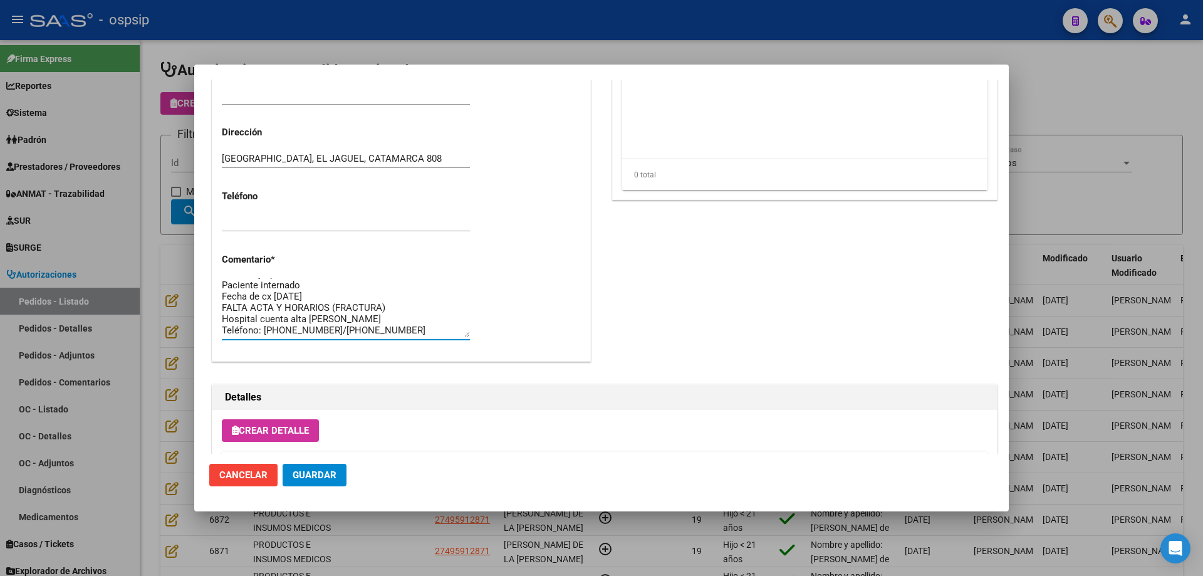
scroll to position [34, 0]
type textarea "Nombre y apellido: [PERSON_NAME]:43251440 Paciente internado Fecha de cx [DATE]…"
click at [318, 474] on span "Guardar" at bounding box center [315, 474] width 44 height 11
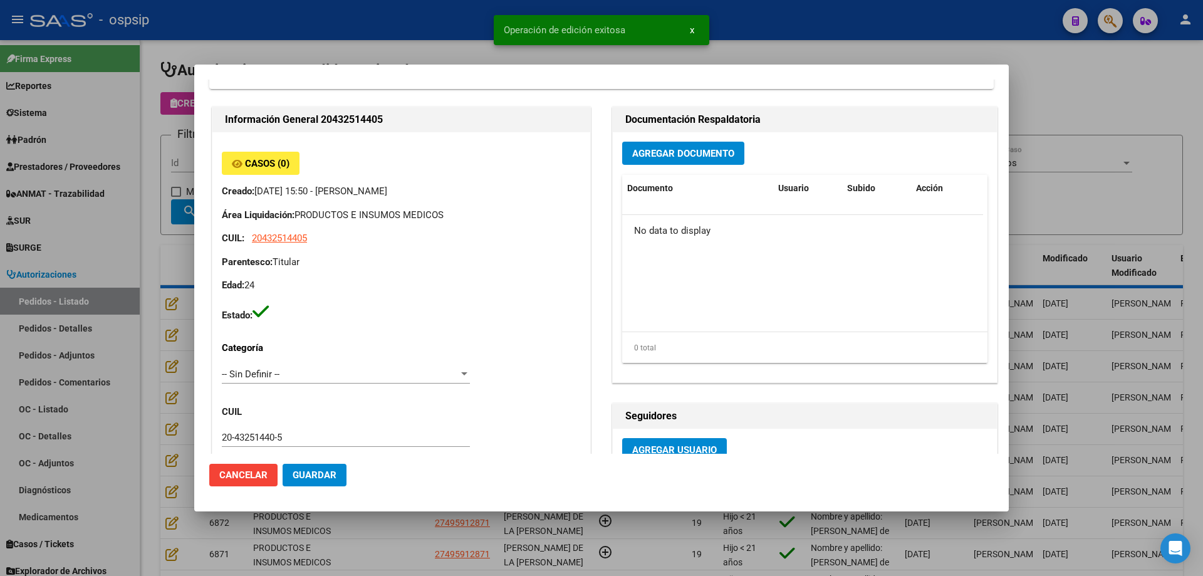
scroll to position [0, 0]
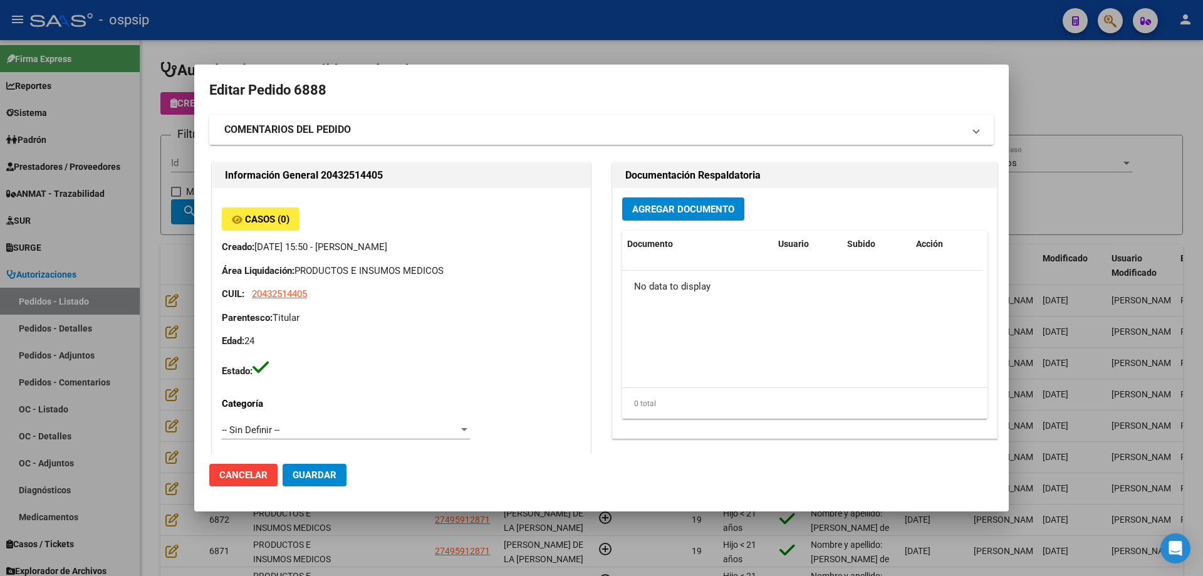
drag, startPoint x: 672, startPoint y: 225, endPoint x: 678, endPoint y: 216, distance: 10.8
click at [672, 225] on div "Agregar Documento Documento Usuario Subido Acción No data to display 0 total 1" at bounding box center [805, 313] width 384 height 250
click at [684, 212] on span "Agregar Documento" at bounding box center [683, 209] width 102 height 11
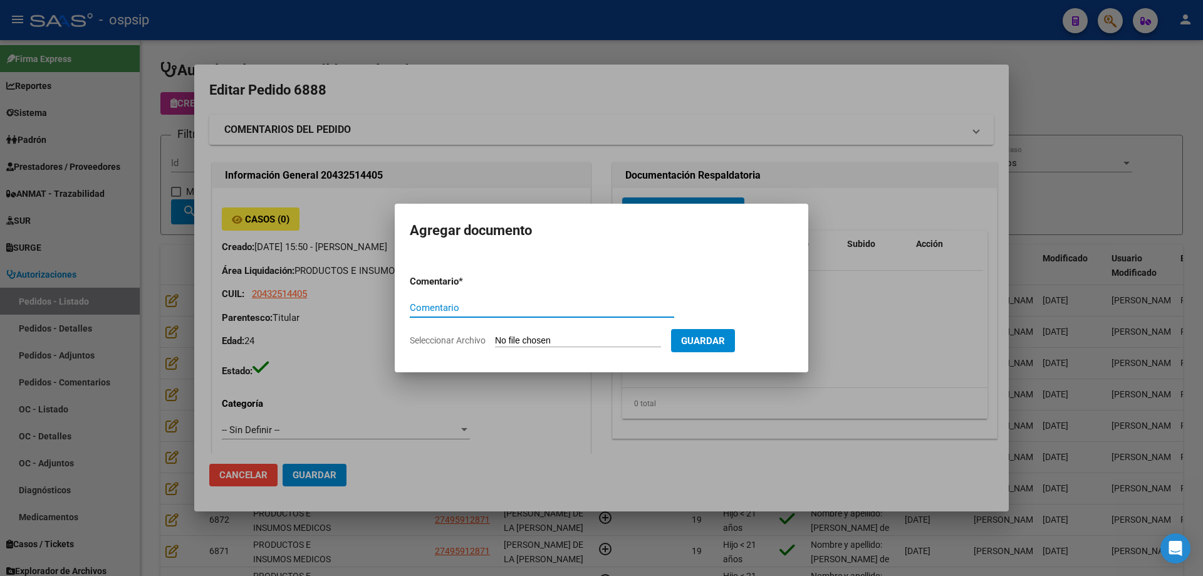
click at [562, 343] on input "Seleccionar Archivo" at bounding box center [578, 341] width 166 height 12
type input "C:\fakepath\PEDIDO Y CONSENTIMIENTO.pdf"
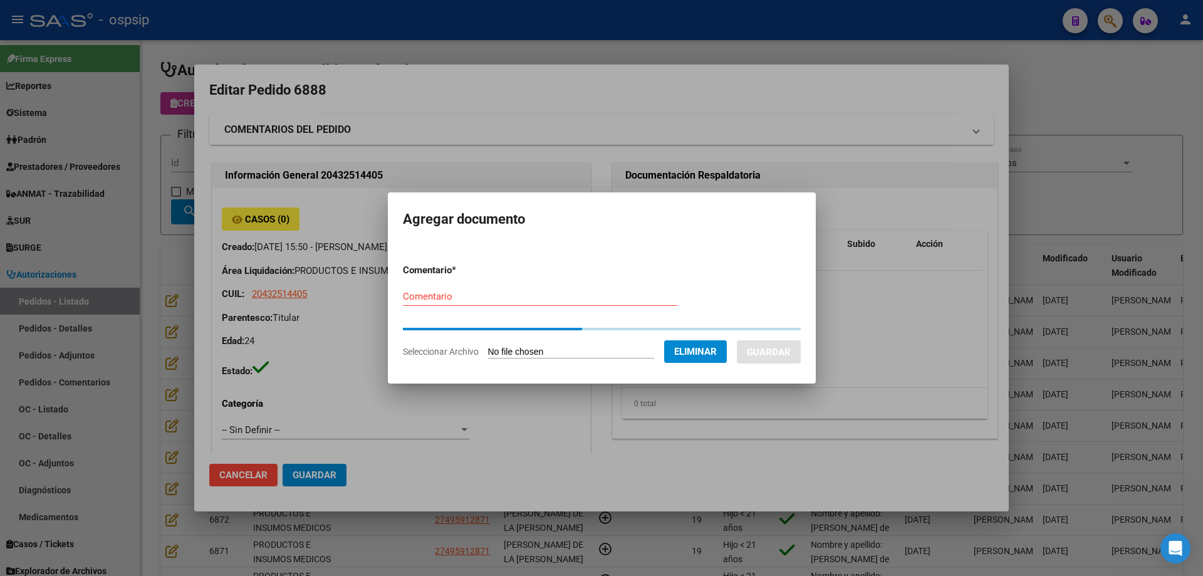
click at [403, 304] on div "Comentario" at bounding box center [540, 296] width 274 height 19
click at [410, 301] on input "Comentario" at bounding box center [540, 296] width 274 height 11
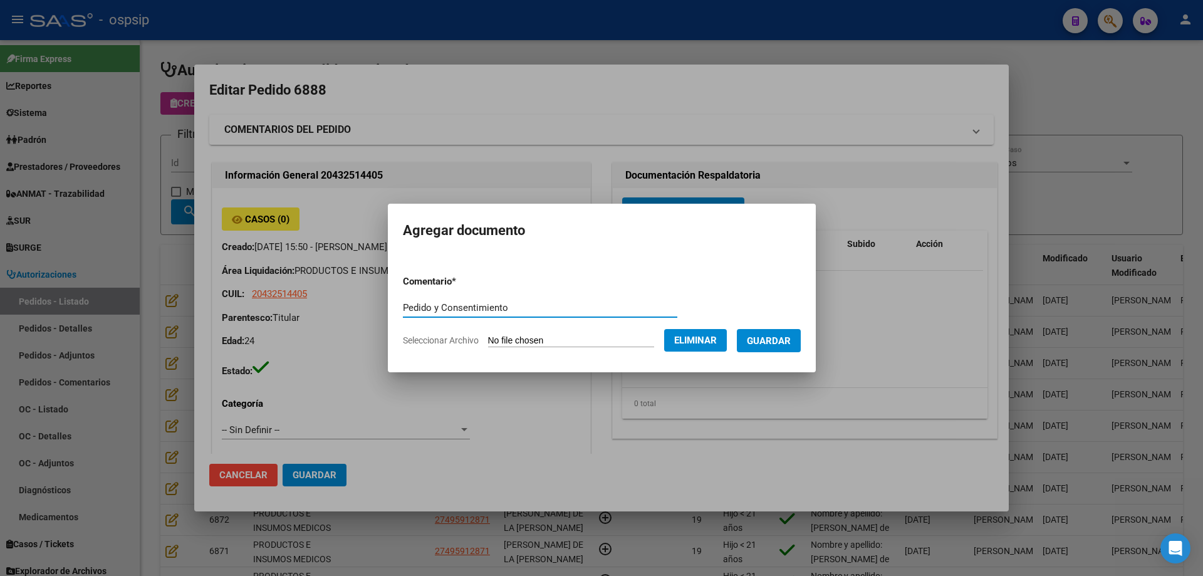
type input "Pedido y Consentimiento"
click at [782, 342] on span "Guardar" at bounding box center [769, 340] width 44 height 11
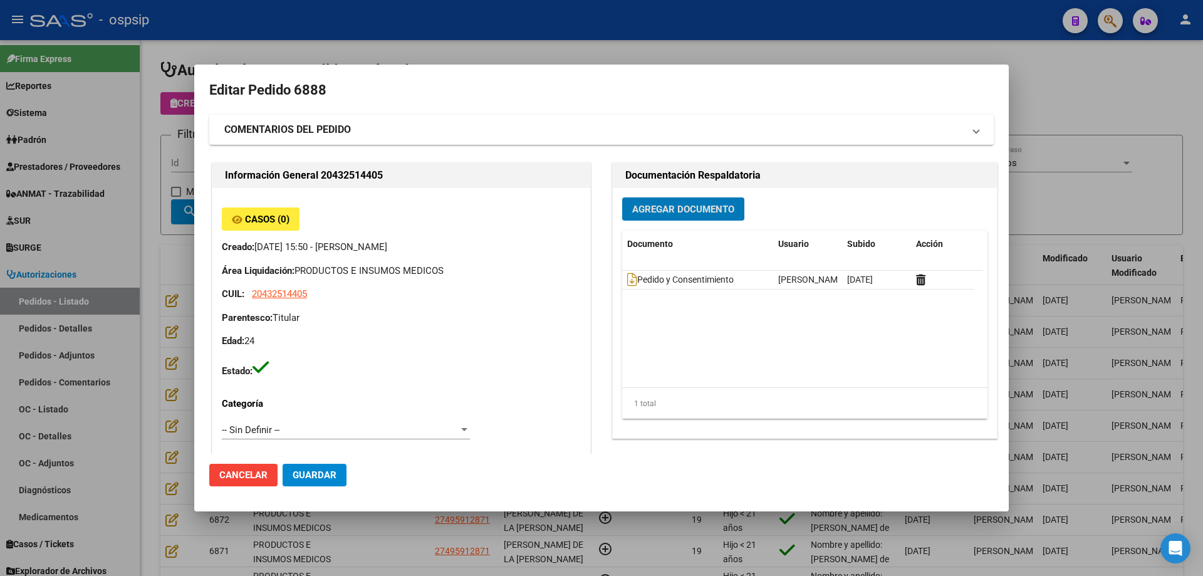
click at [737, 218] on button "Agregar Documento" at bounding box center [683, 208] width 122 height 23
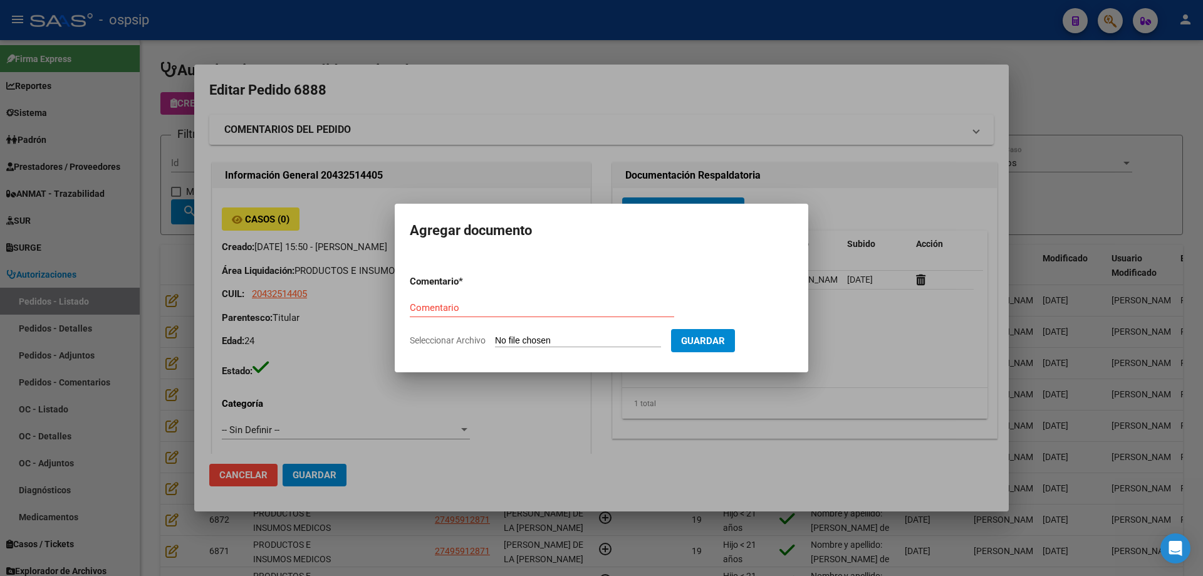
click at [615, 345] on input "Seleccionar Archivo" at bounding box center [578, 341] width 166 height 12
type input "C:\fakepath\imagen.png"
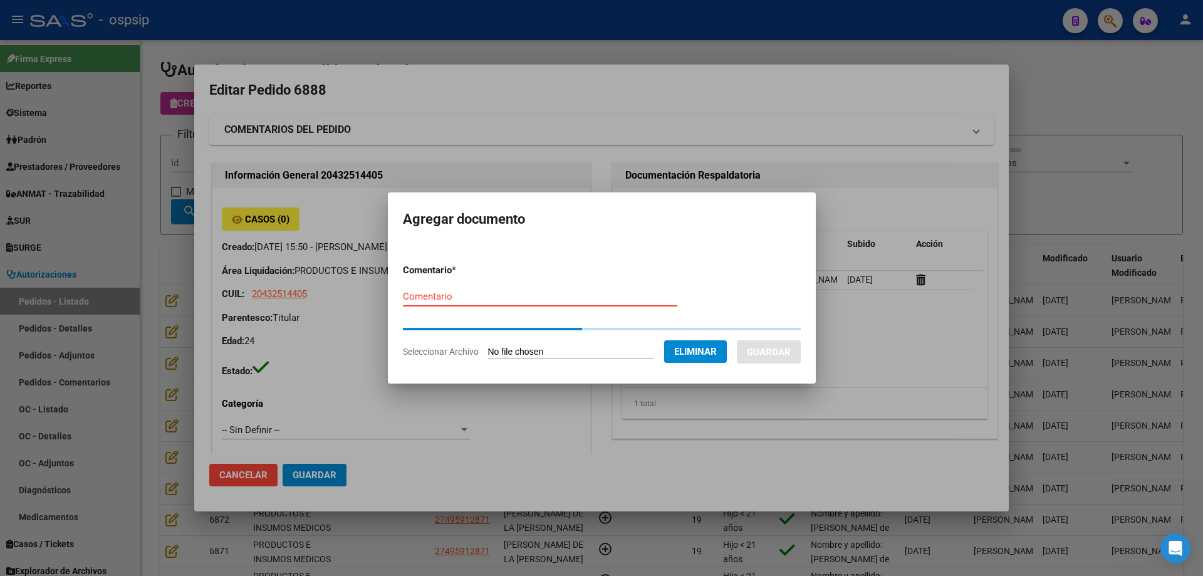
click at [462, 298] on input "Comentario" at bounding box center [540, 296] width 274 height 11
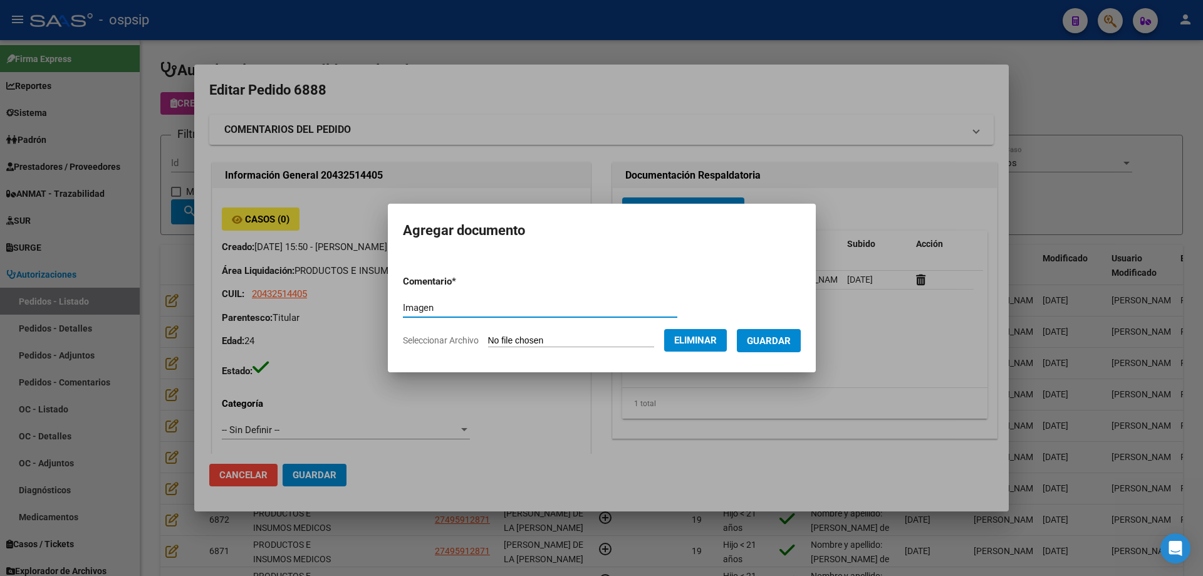
type input "Imagen"
click at [772, 337] on span "Guardar" at bounding box center [769, 340] width 44 height 11
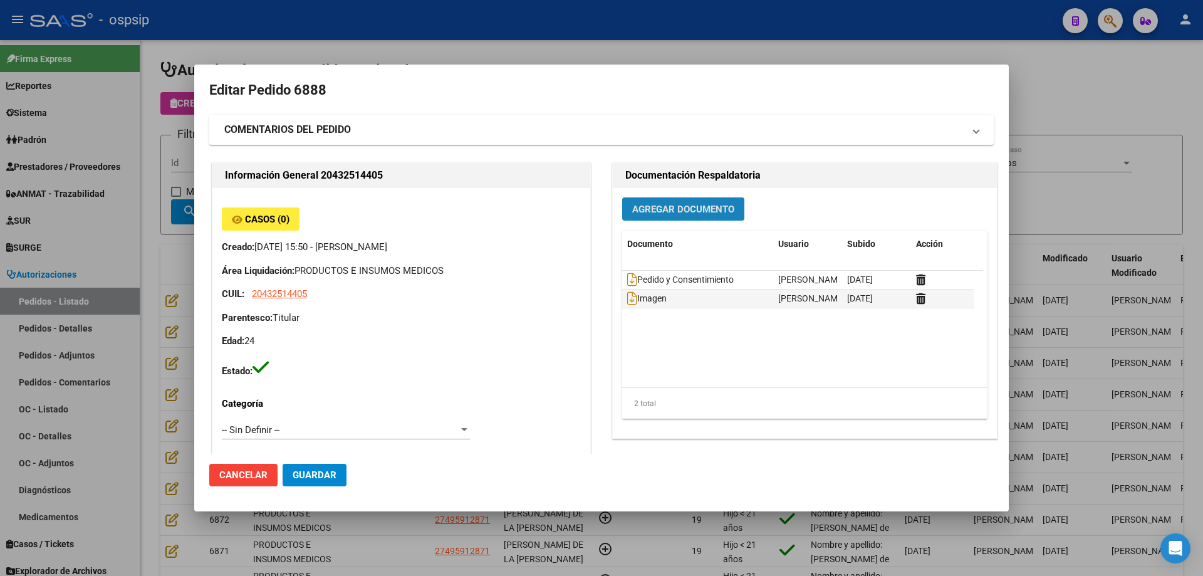
click at [676, 202] on button "Agregar Documento" at bounding box center [683, 208] width 122 height 23
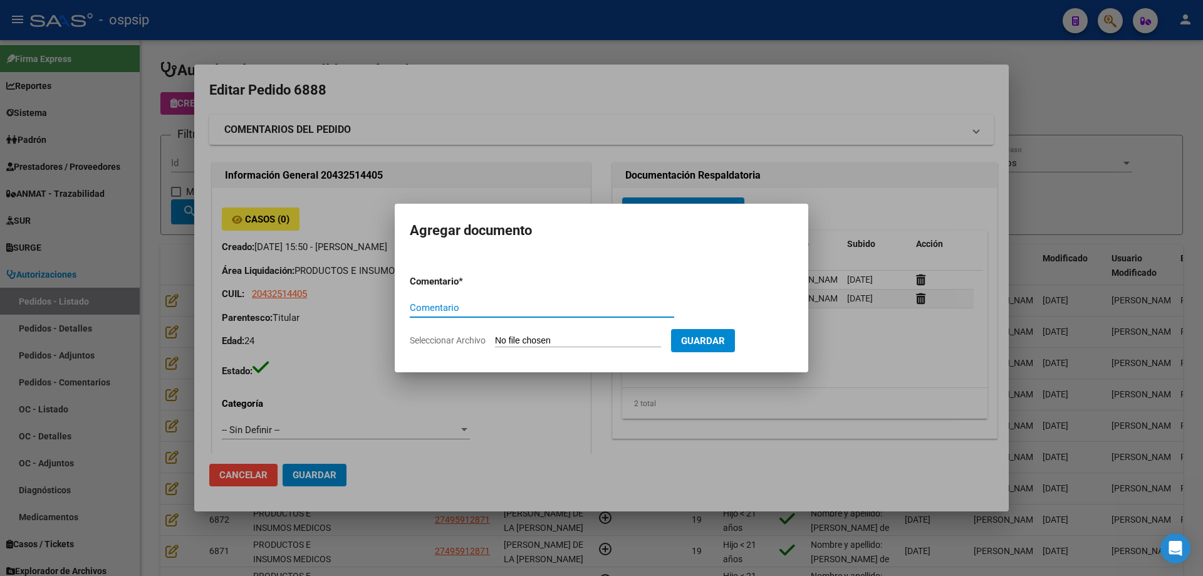
click at [588, 338] on input "Seleccionar Archivo" at bounding box center [578, 341] width 166 height 12
type input "C:\fakepath\documentacion.pdf"
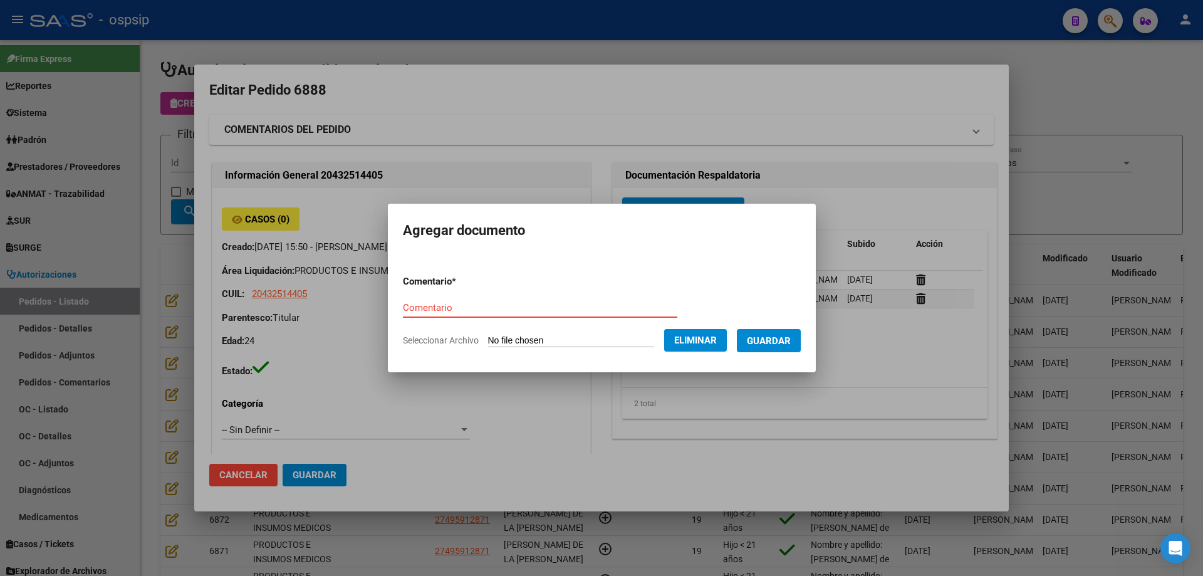
click at [454, 302] on input "Comentario" at bounding box center [540, 307] width 274 height 11
type input "Documentacion"
click at [784, 350] on button "Guardar" at bounding box center [769, 340] width 64 height 23
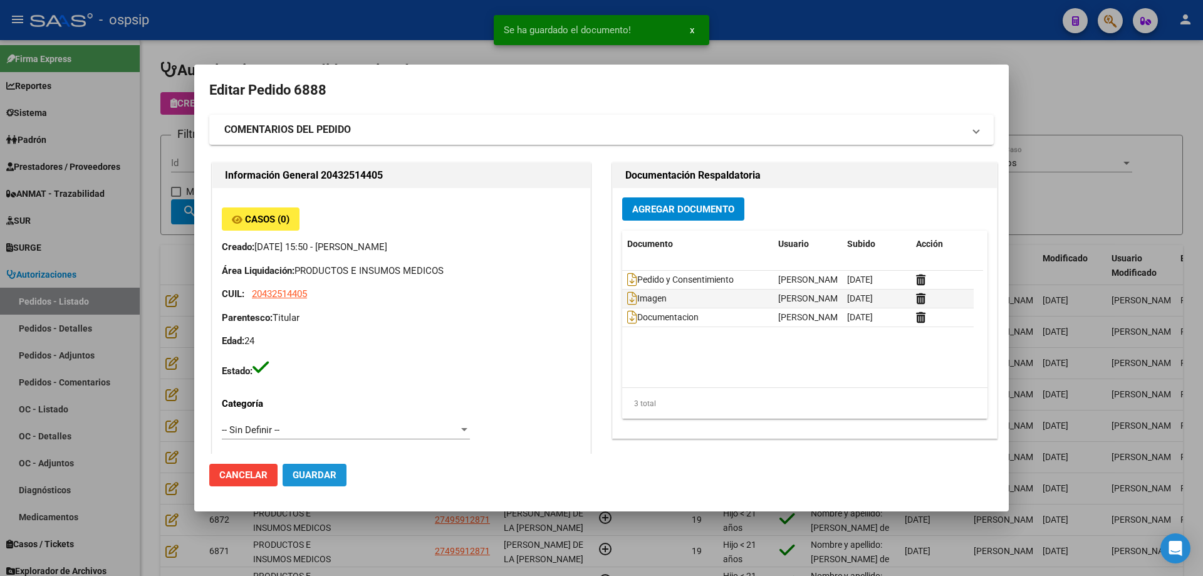
click at [308, 468] on button "Guardar" at bounding box center [315, 475] width 64 height 23
click at [170, 119] on div at bounding box center [601, 288] width 1203 height 576
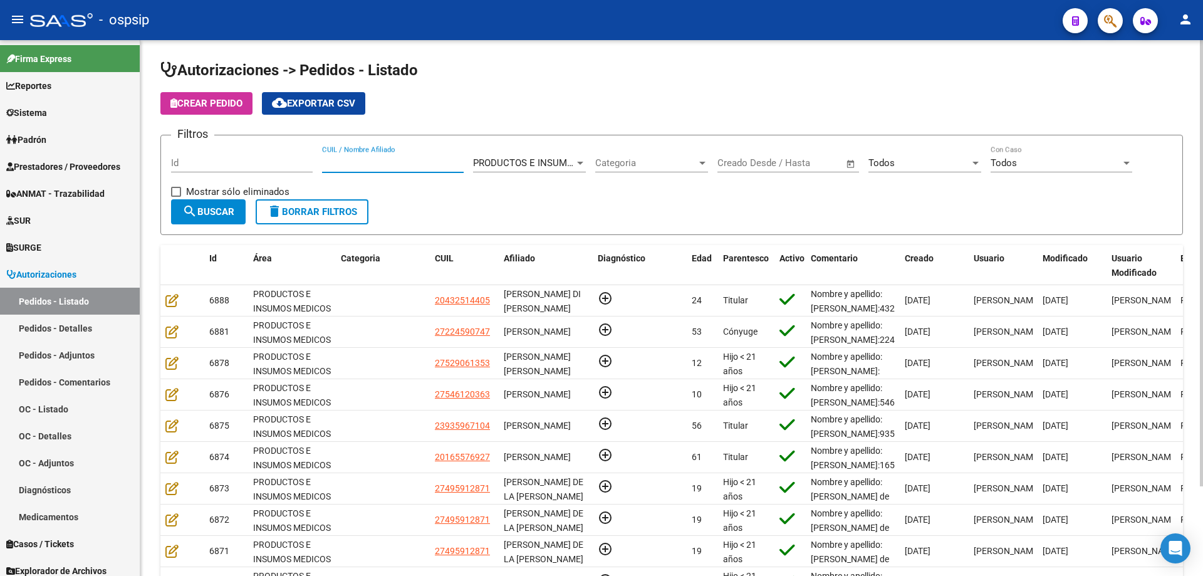
paste input "23175994"
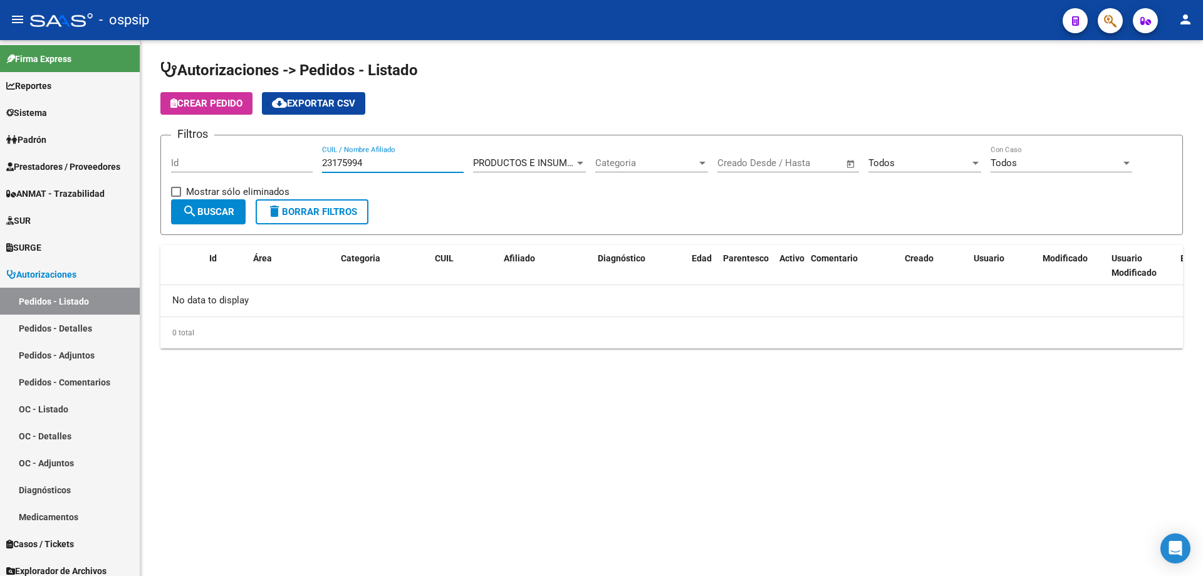
click at [323, 165] on input "23175994" at bounding box center [393, 162] width 142 height 11
drag, startPoint x: 375, startPoint y: 164, endPoint x: 214, endPoint y: 157, distance: 160.5
click at [214, 157] on div "Filtros Id 23175994 CUIL / Nombre Afiliado PRODUCTOS E INSUMOS MEDICOS Seleccio…" at bounding box center [671, 172] width 1001 height 54
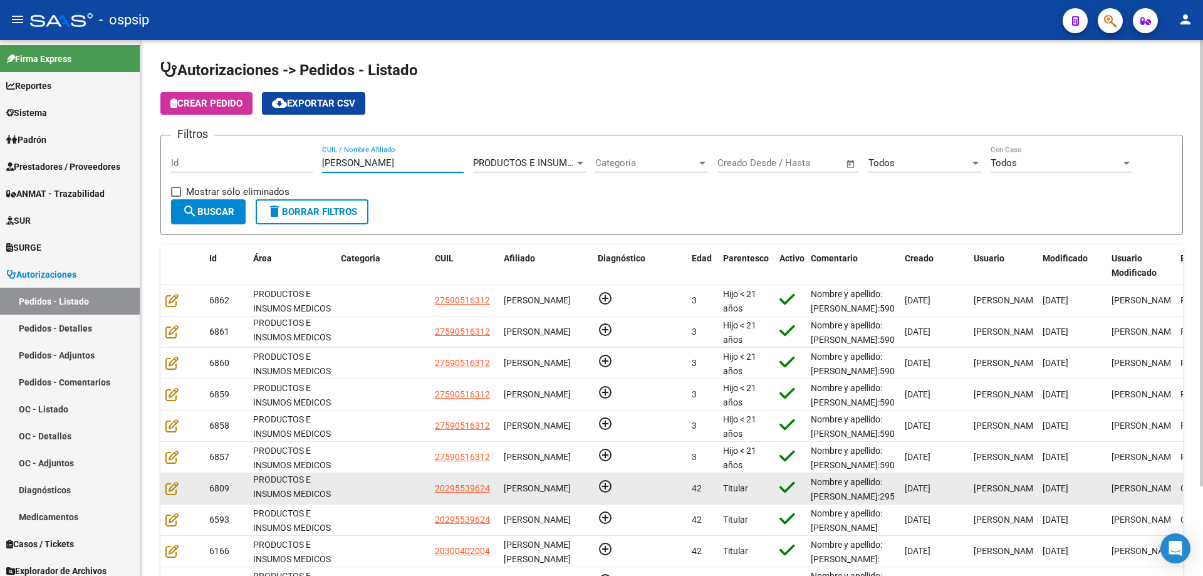
scroll to position [16, 0]
type input "[PERSON_NAME]"
click at [176, 492] on icon at bounding box center [171, 488] width 13 height 14
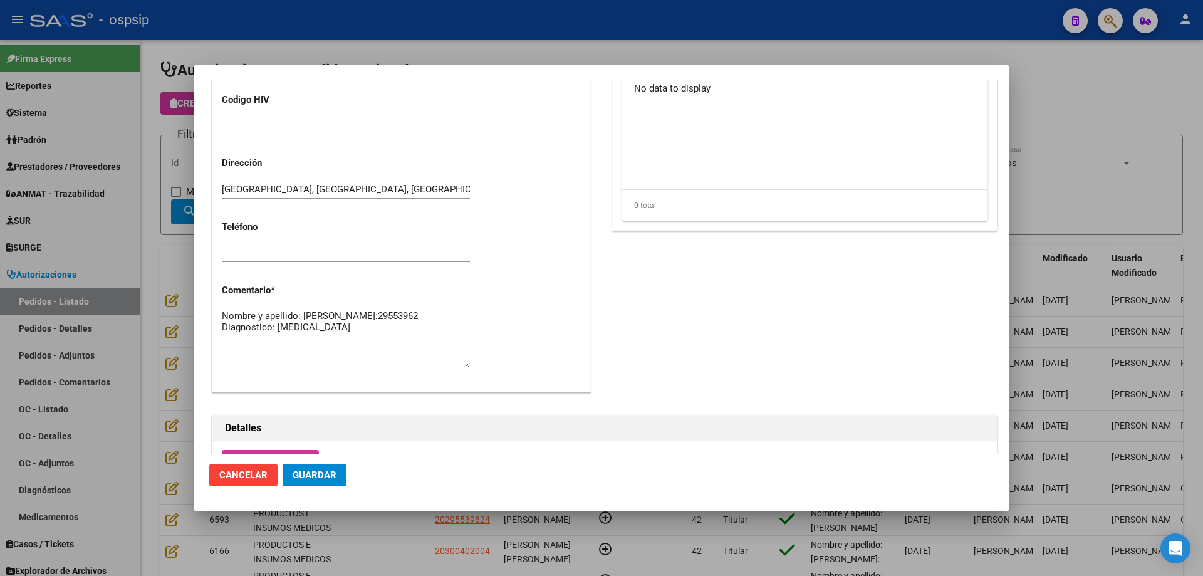
scroll to position [626, 0]
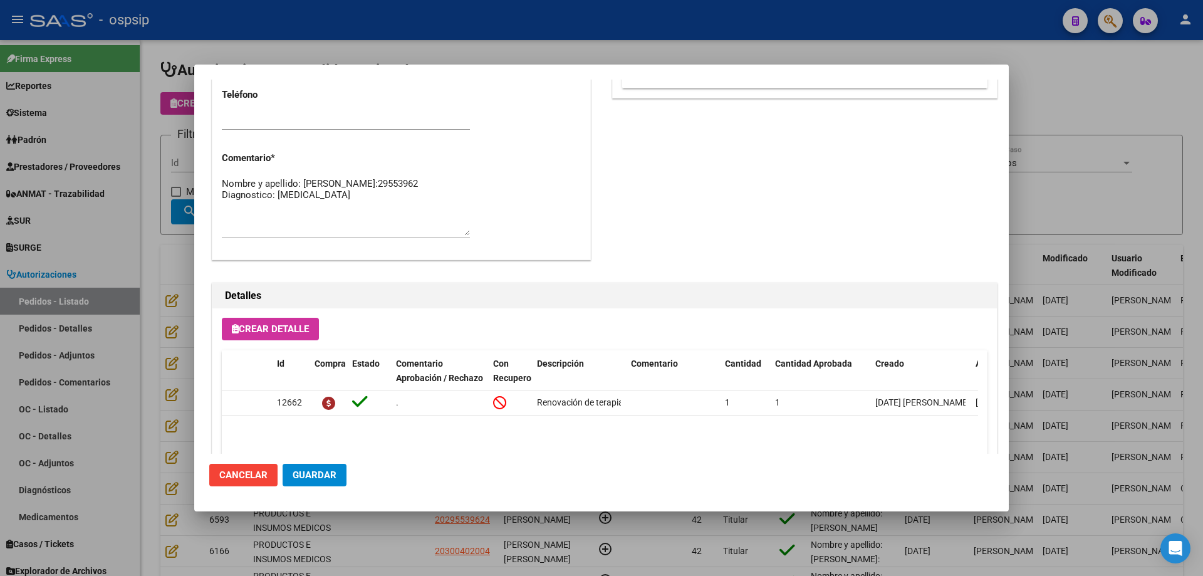
click at [105, 147] on div at bounding box center [601, 288] width 1203 height 576
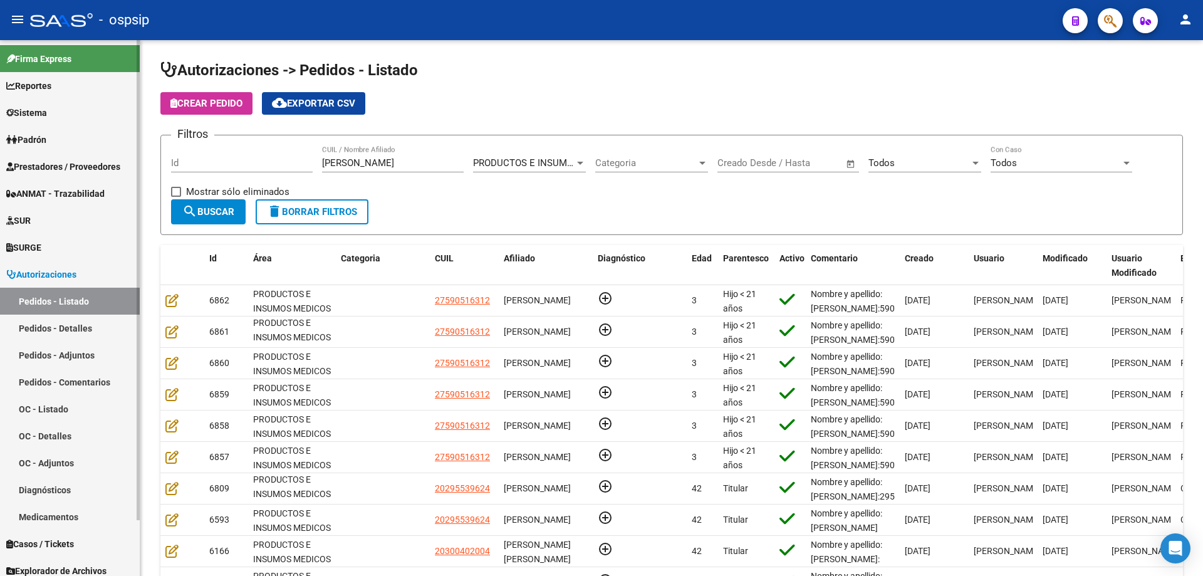
drag, startPoint x: 398, startPoint y: 155, endPoint x: 382, endPoint y: 174, distance: 24.8
click at [90, 135] on mat-sidenav-container "Firma Express Reportes Egresos Devengados Auditorías x Área Auditorías x Usuari…" at bounding box center [601, 308] width 1203 height 536
click at [385, 157] on input "[PERSON_NAME]" at bounding box center [393, 162] width 142 height 11
drag, startPoint x: 390, startPoint y: 157, endPoint x: 256, endPoint y: 160, distance: 134.1
click at [256, 160] on div "Filtros Id [PERSON_NAME] CUIL / Nombre Afiliado PRODUCTOS E INSUMOS MEDICOS Sel…" at bounding box center [671, 172] width 1001 height 54
